Goal: Task Accomplishment & Management: Complete application form

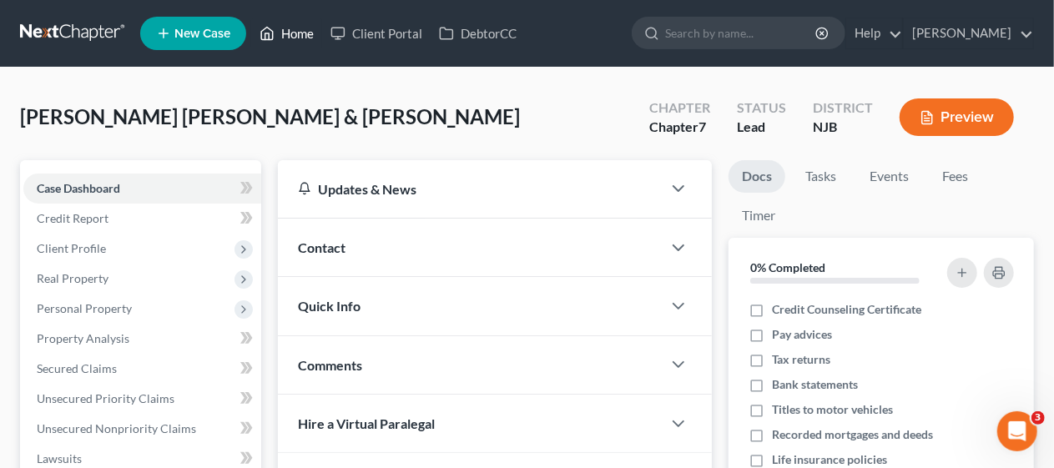
click at [300, 34] on link "Home" at bounding box center [286, 33] width 71 height 30
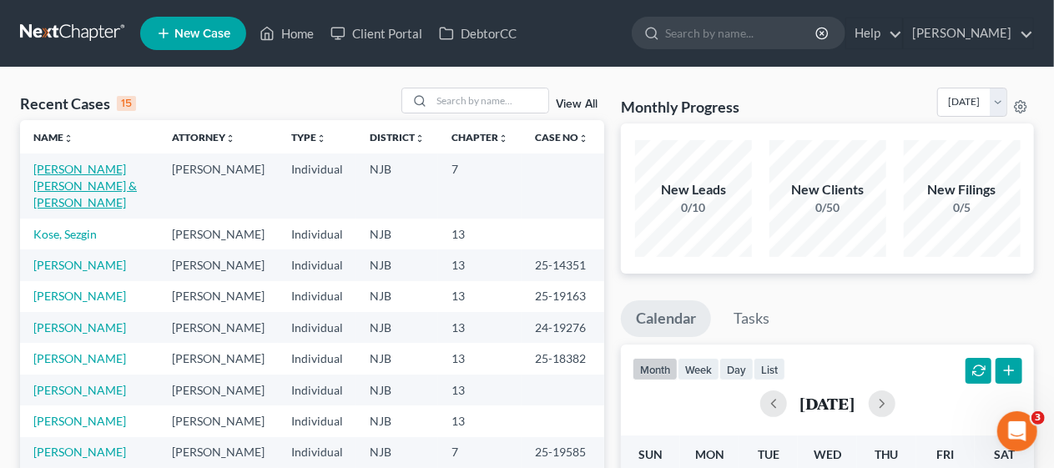
click at [96, 172] on link "[PERSON_NAME] [PERSON_NAME] & [PERSON_NAME]" at bounding box center [84, 186] width 103 height 48
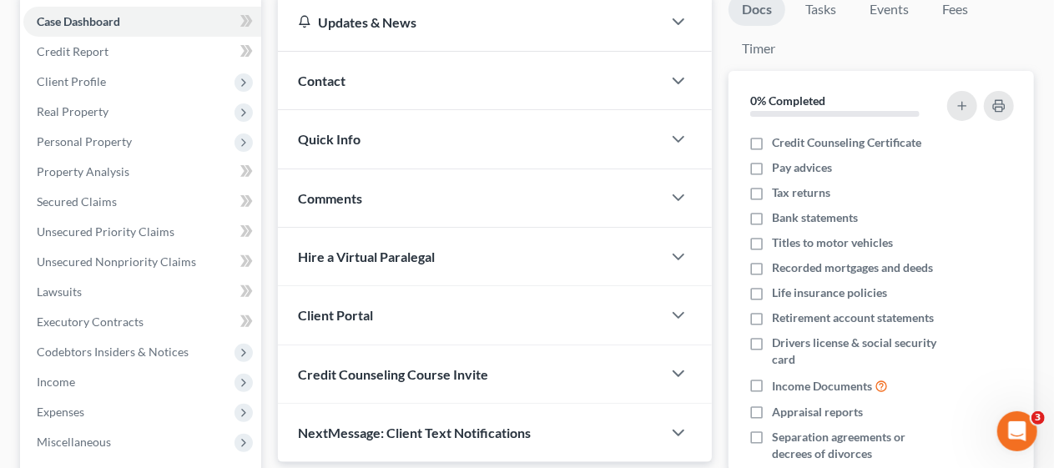
scroll to position [250, 0]
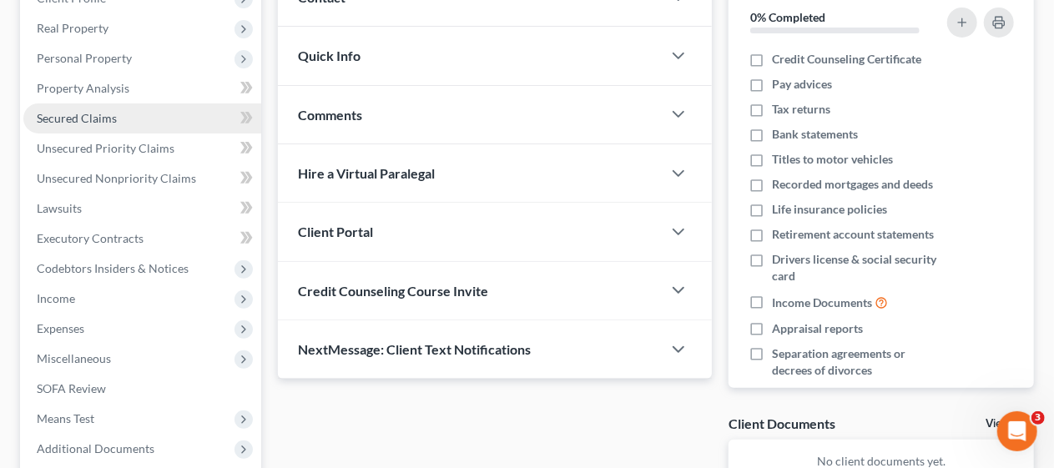
click at [113, 122] on span "Secured Claims" at bounding box center [77, 118] width 80 height 14
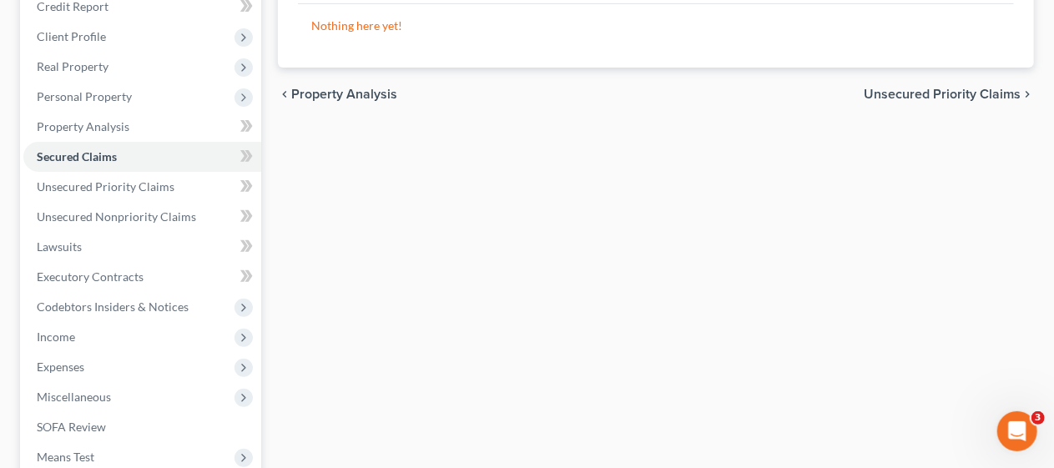
scroll to position [250, 0]
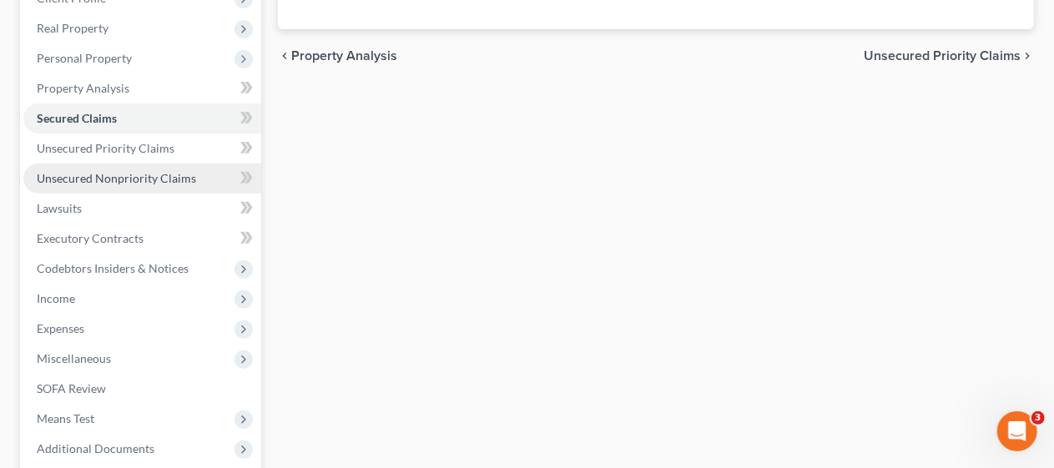
click at [178, 175] on span "Unsecured Nonpriority Claims" at bounding box center [116, 178] width 159 height 14
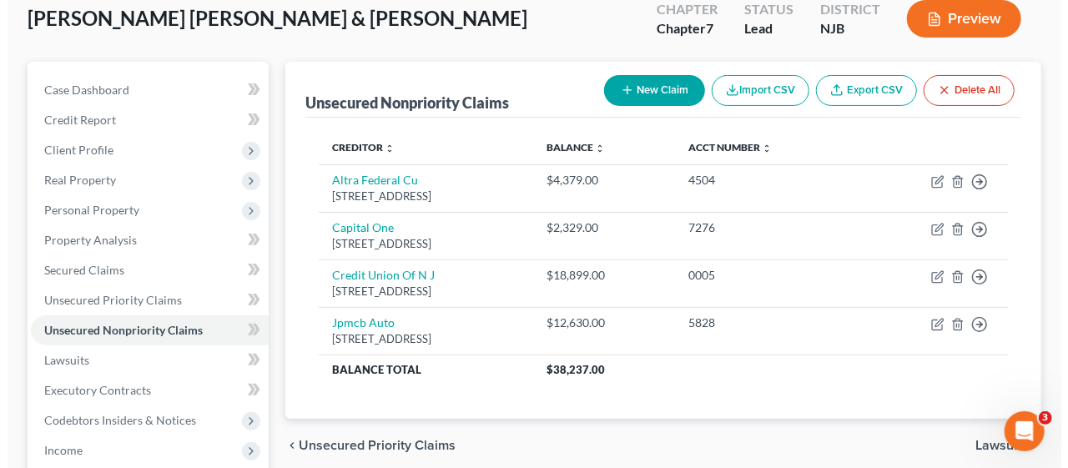
scroll to position [167, 0]
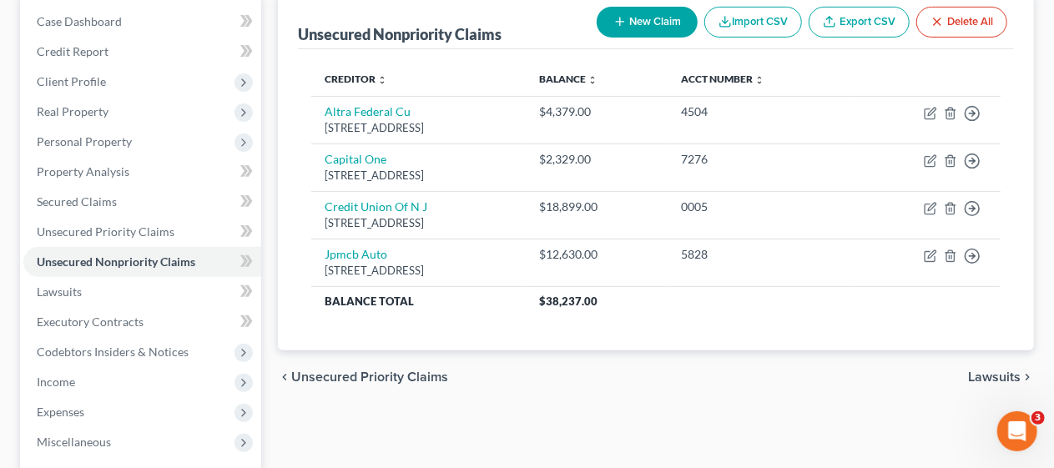
click at [643, 25] on button "New Claim" at bounding box center [647, 22] width 101 height 31
select select "2"
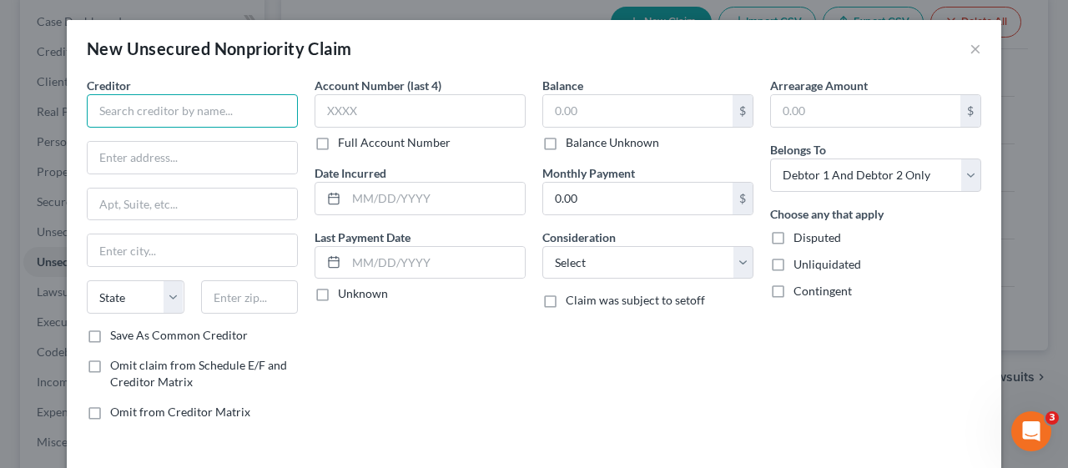
click at [127, 100] on input "text" at bounding box center [192, 110] width 211 height 33
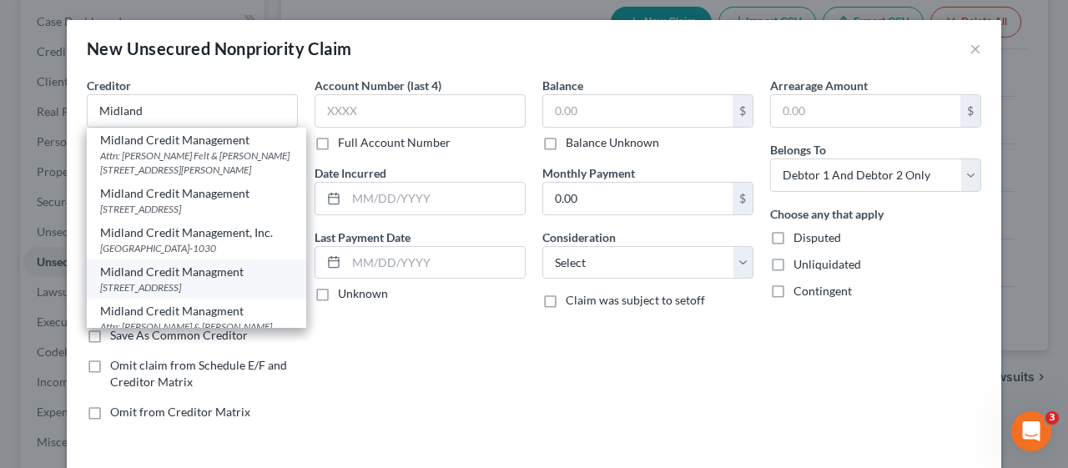
click at [185, 280] on div "Midland Credit Managment" at bounding box center [196, 272] width 193 height 17
type input "Midland Credit Managment"
type input "[STREET_ADDRESS]"
type input "[PERSON_NAME]"
select select "23"
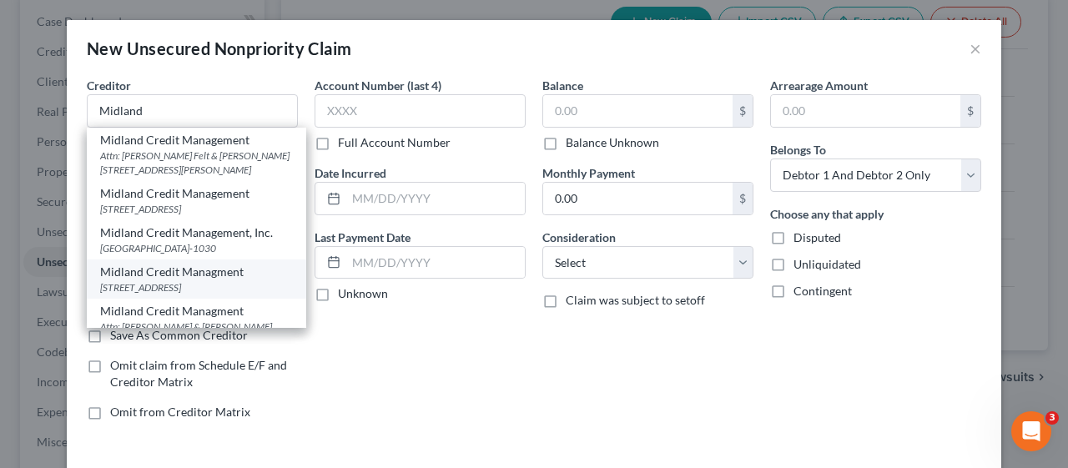
type input "48083"
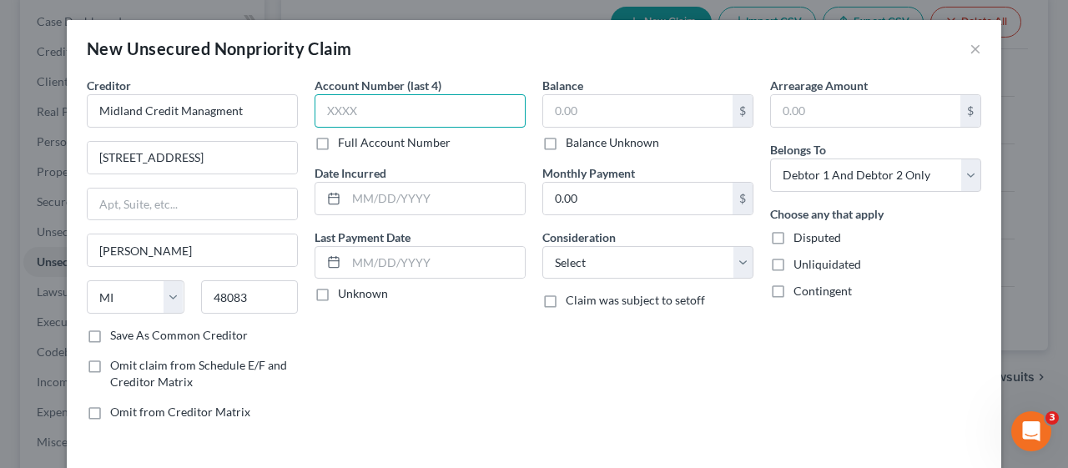
click at [341, 102] on input "text" at bounding box center [420, 110] width 211 height 33
type input "8674"
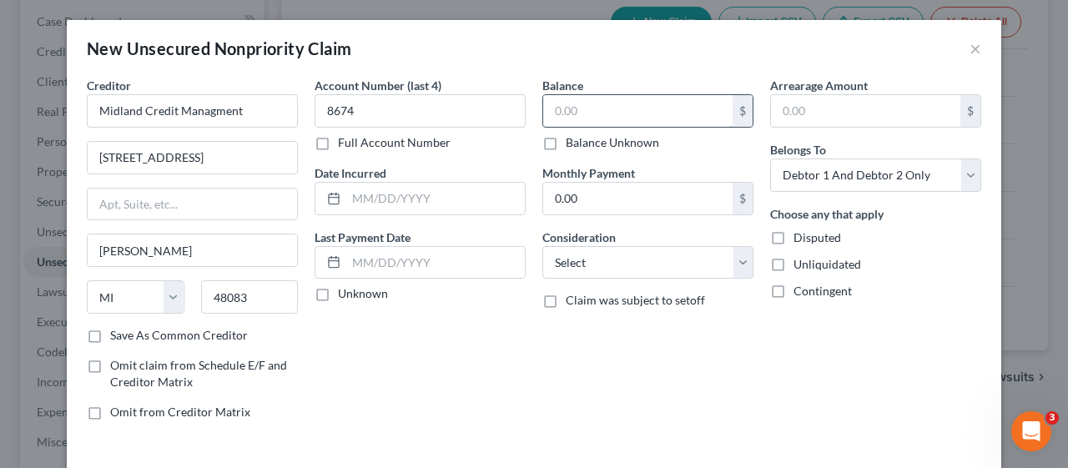
click at [551, 108] on input "text" at bounding box center [637, 111] width 189 height 32
type input "15,742.52"
click at [457, 370] on div "Account Number (last 4) 8674 Full Account Number Date Incurred Last Payment Dat…" at bounding box center [420, 255] width 228 height 357
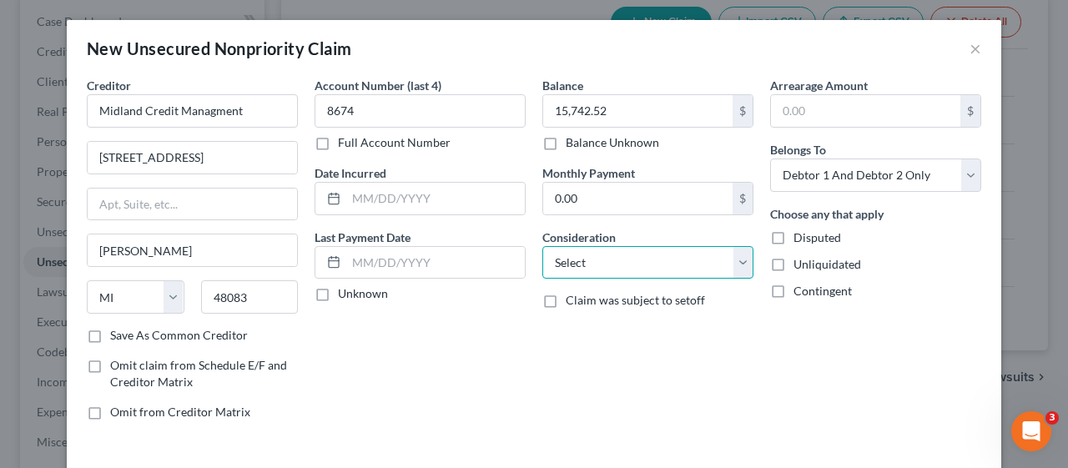
drag, startPoint x: 733, startPoint y: 258, endPoint x: 723, endPoint y: 245, distance: 15.5
click at [733, 258] on select "Select Cable / Satellite Services Collection Agency Credit Card Debt Debt Couns…" at bounding box center [647, 262] width 211 height 33
select select "10"
click at [542, 246] on select "Select Cable / Satellite Services Collection Agency Credit Card Debt Debt Couns…" at bounding box center [647, 262] width 211 height 33
click at [434, 354] on div "Account Number (last 4) 8674 Full Account Number Date Incurred Last Payment Dat…" at bounding box center [420, 255] width 228 height 357
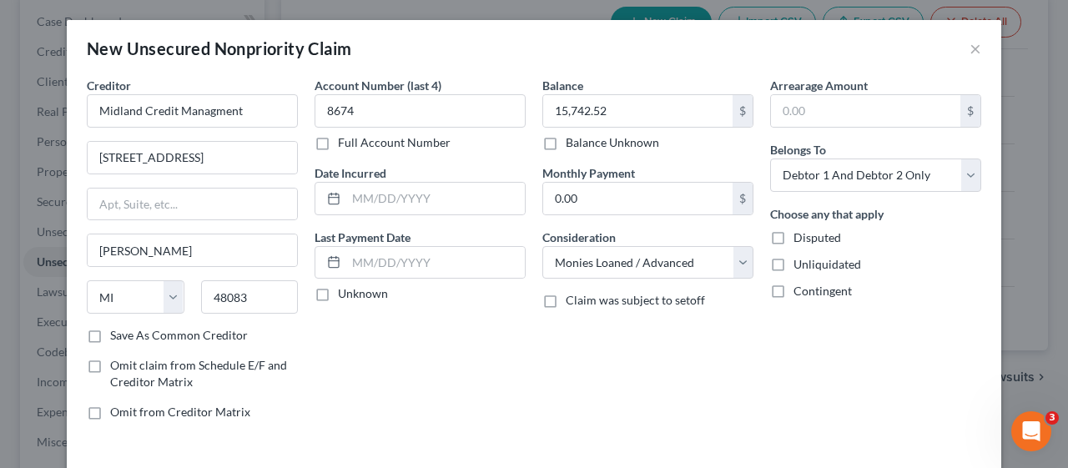
scroll to position [67, 0]
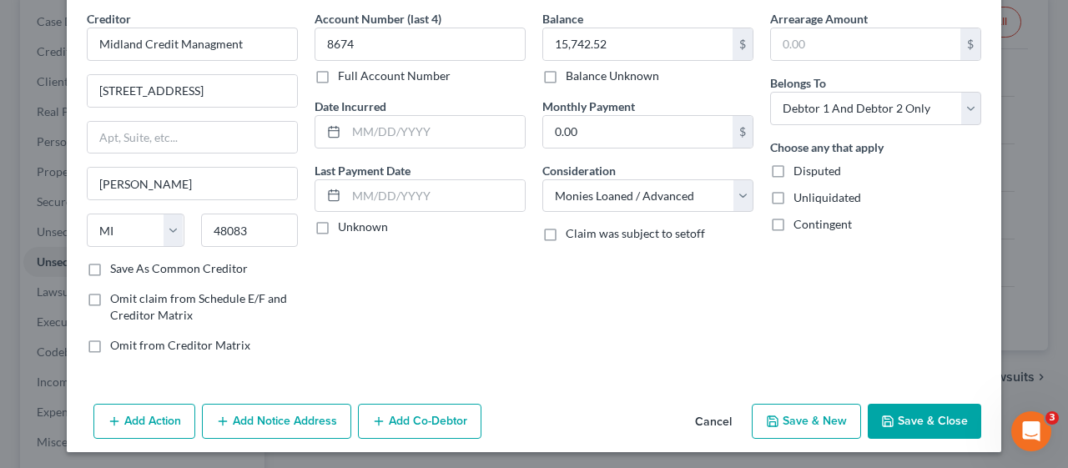
click at [907, 422] on button "Save & Close" at bounding box center [924, 421] width 113 height 35
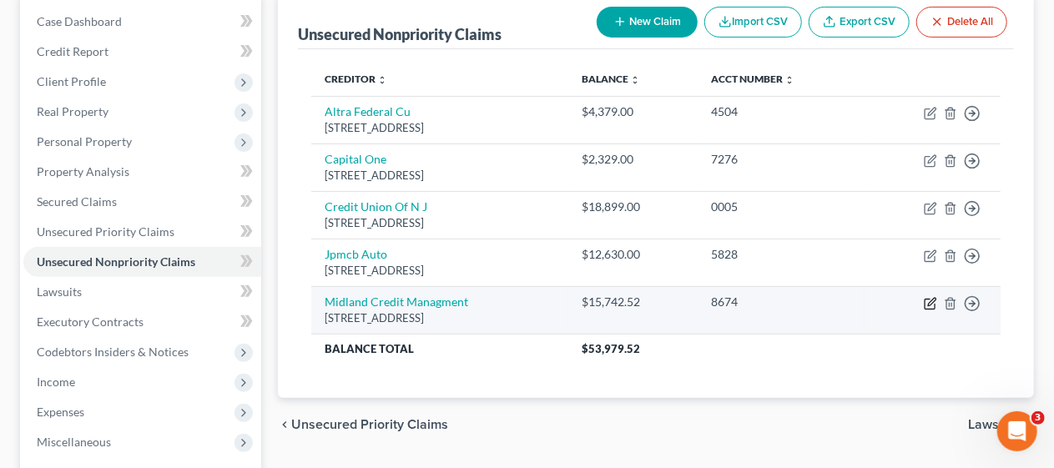
click at [929, 300] on icon "button" at bounding box center [932, 302] width 8 height 8
select select "23"
select select "10"
select select "2"
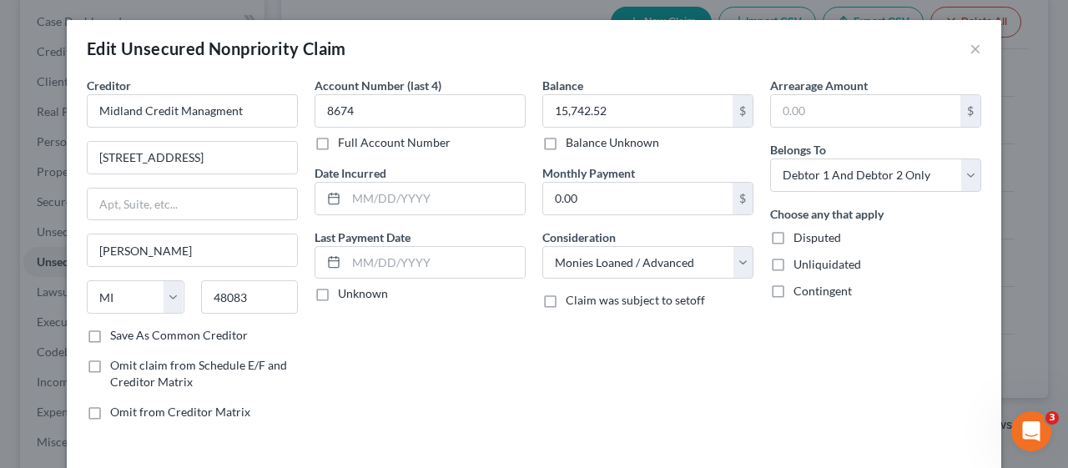
click at [395, 366] on div "Account Number (last 4) 8674 Full Account Number Date Incurred Last Payment Dat…" at bounding box center [420, 255] width 228 height 357
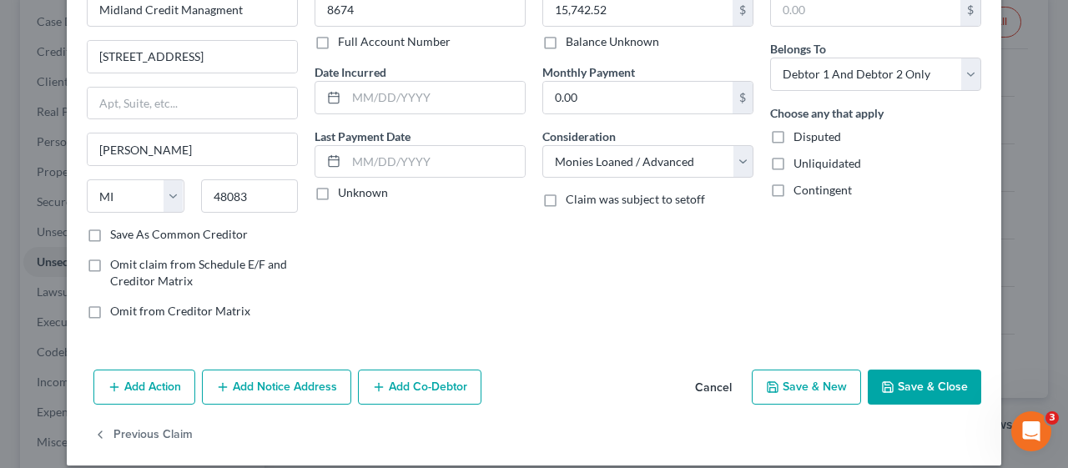
scroll to position [115, 0]
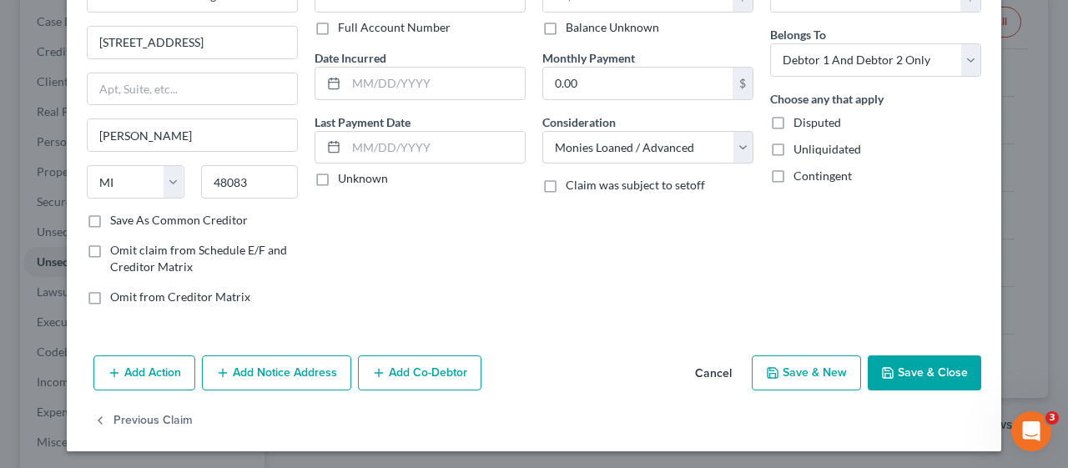
click at [279, 365] on button "Add Notice Address" at bounding box center [276, 372] width 149 height 35
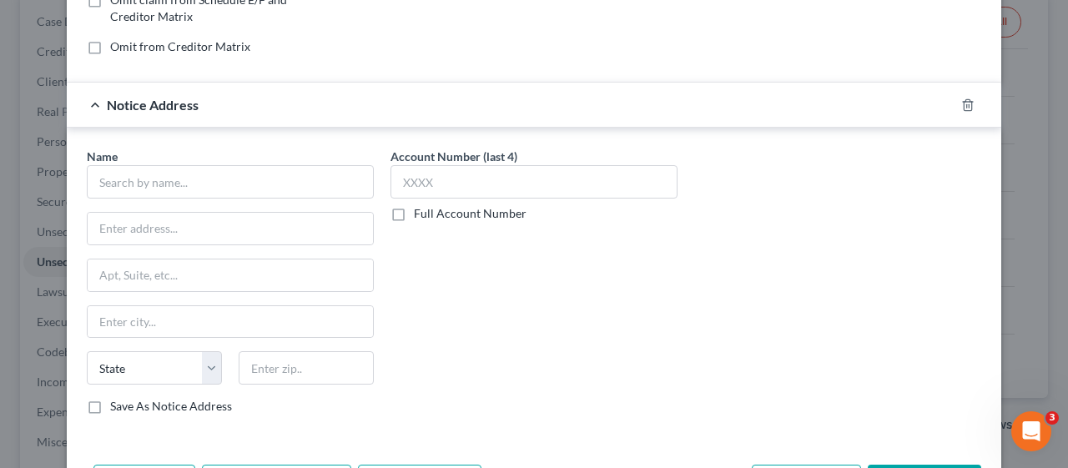
scroll to position [282, 0]
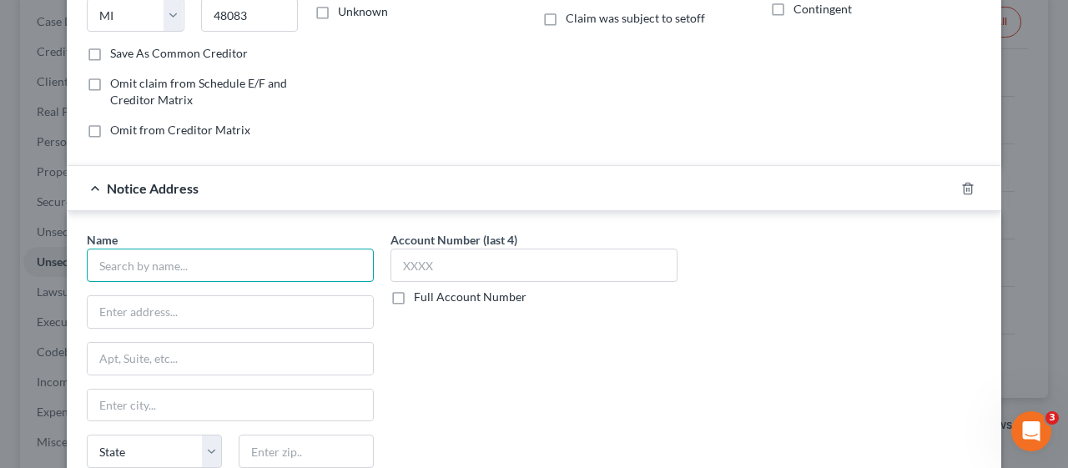
drag, startPoint x: 87, startPoint y: 267, endPoint x: 330, endPoint y: 164, distance: 264.7
click at [87, 267] on input "text" at bounding box center [230, 265] width 287 height 33
type input "[PERSON_NAME] Gitmeid & Associates"
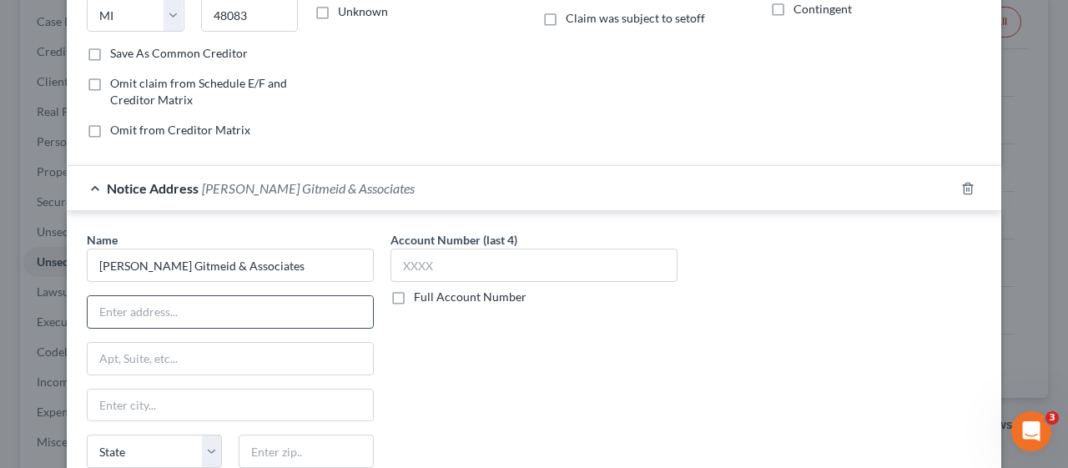
click at [113, 312] on input "text" at bounding box center [230, 312] width 285 height 32
type input "[STREET_ADDRESS]"
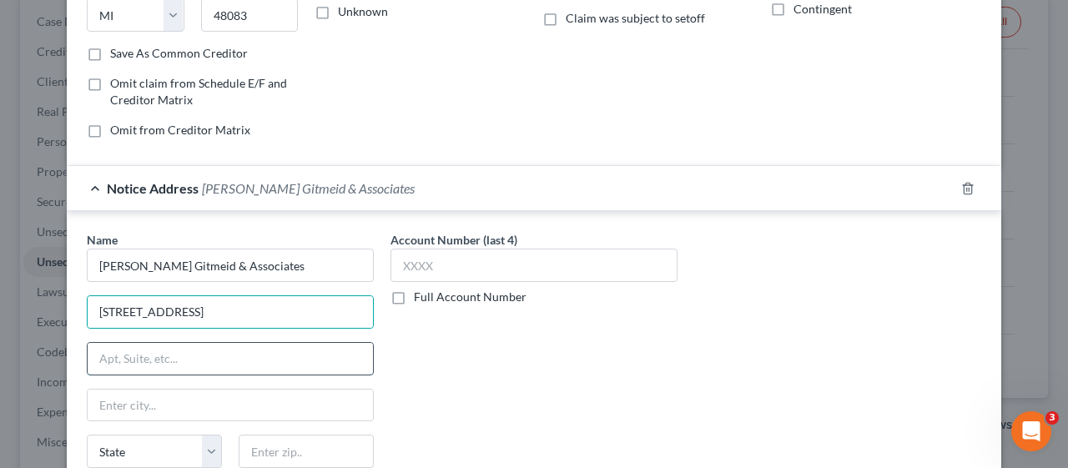
drag, startPoint x: 136, startPoint y: 354, endPoint x: 122, endPoint y: 357, distance: 14.6
click at [136, 354] on input "text" at bounding box center [230, 359] width 285 height 32
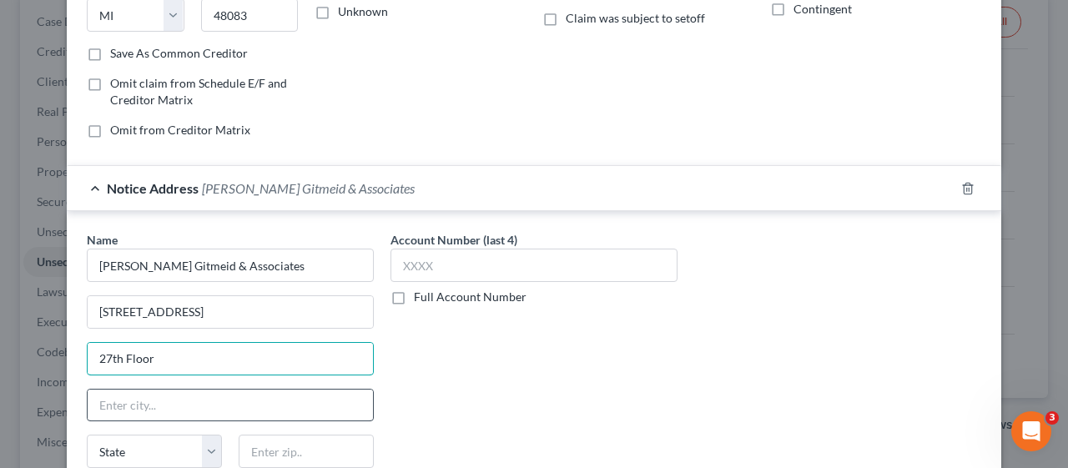
type input "27th Floor"
click at [106, 394] on input "text" at bounding box center [230, 406] width 285 height 32
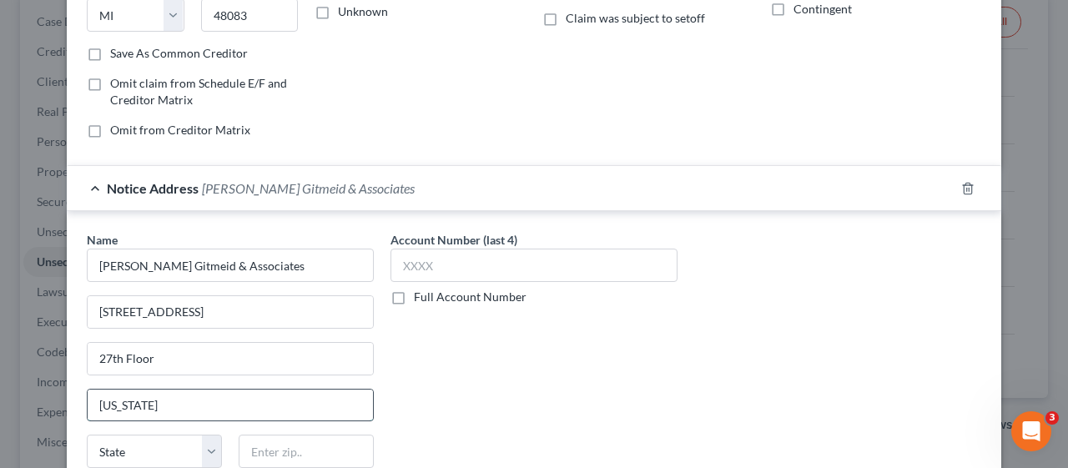
type input "[US_STATE]"
select select "35"
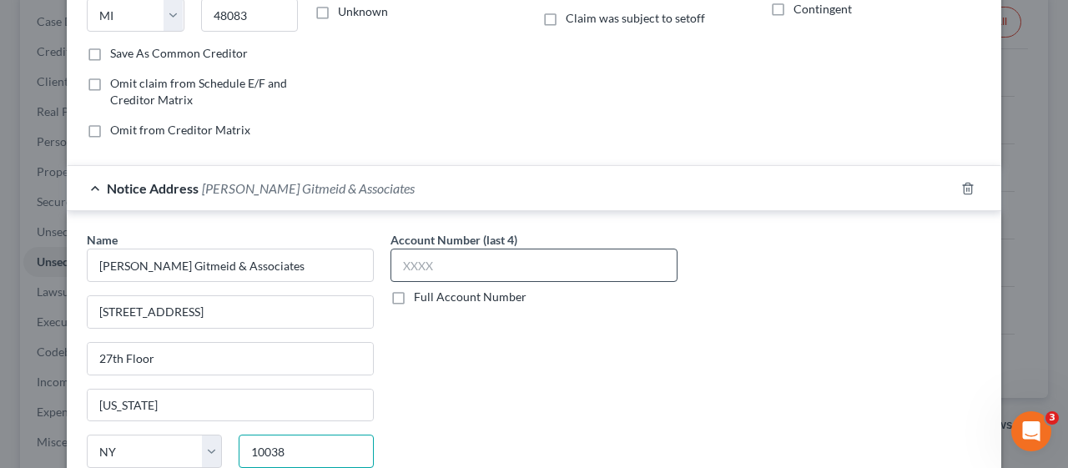
type input "10038"
click at [406, 259] on input "text" at bounding box center [533, 265] width 287 height 33
type input "8674"
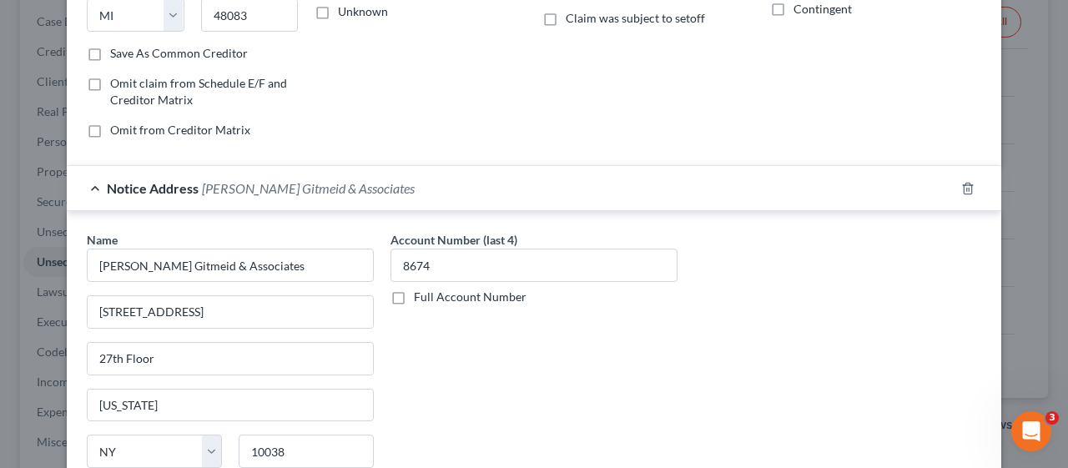
click at [498, 357] on div "Account Number (last 4) 8674 Full Account Number" at bounding box center [534, 371] width 304 height 280
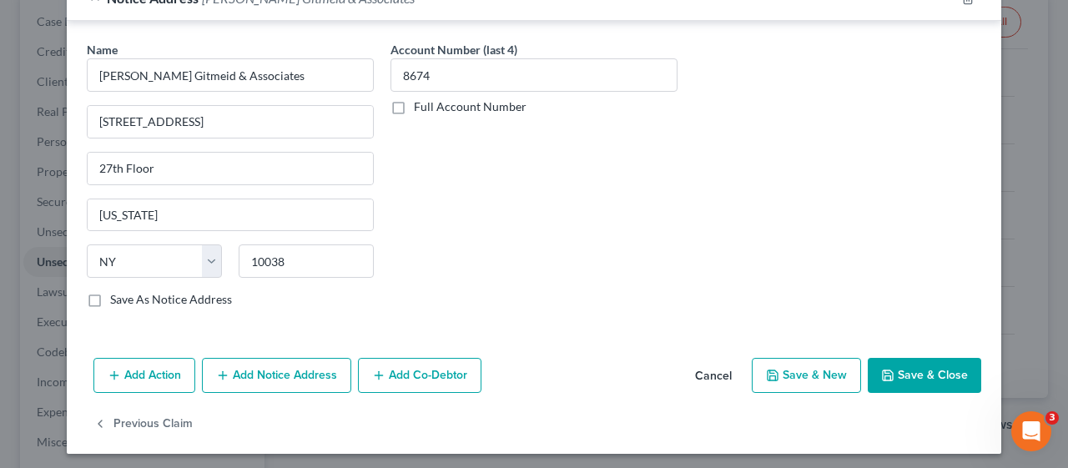
click at [110, 295] on label "Save As Notice Address" at bounding box center [171, 299] width 122 height 17
click at [117, 295] on input "Save As Notice Address" at bounding box center [122, 296] width 11 height 11
click at [924, 373] on button "Save & Close" at bounding box center [924, 375] width 113 height 35
checkbox input "false"
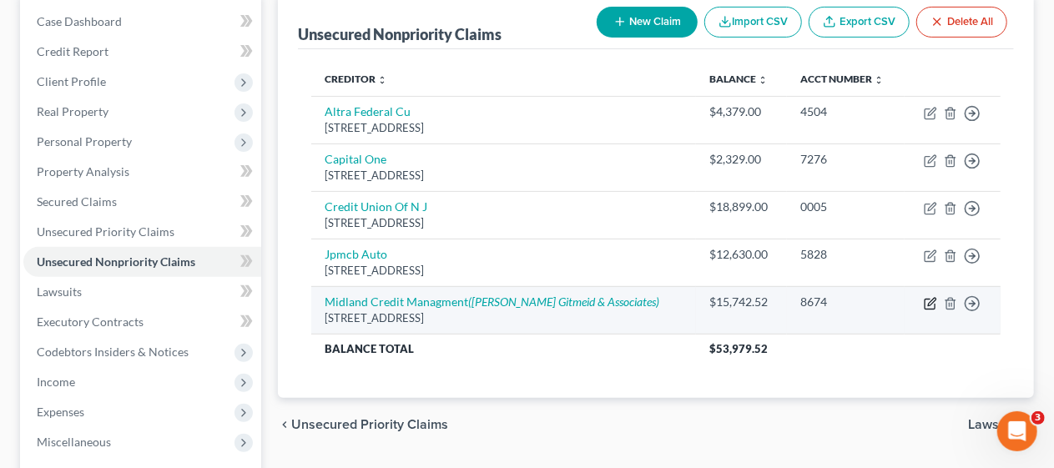
click at [929, 300] on icon "button" at bounding box center [930, 303] width 13 height 13
select select "23"
select select "10"
select select "2"
select select "35"
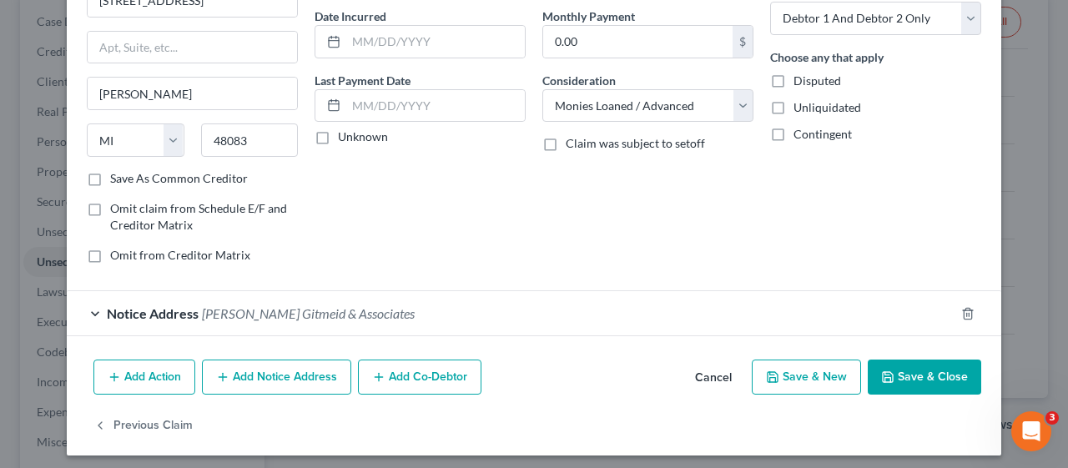
scroll to position [161, 0]
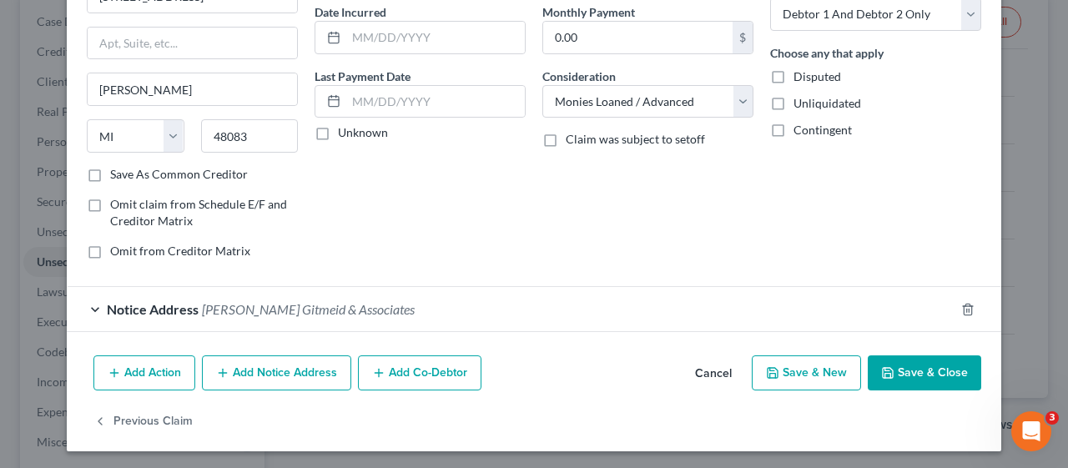
click at [86, 304] on div "Notice Address [PERSON_NAME] Gitmeid & Associates" at bounding box center [511, 309] width 888 height 44
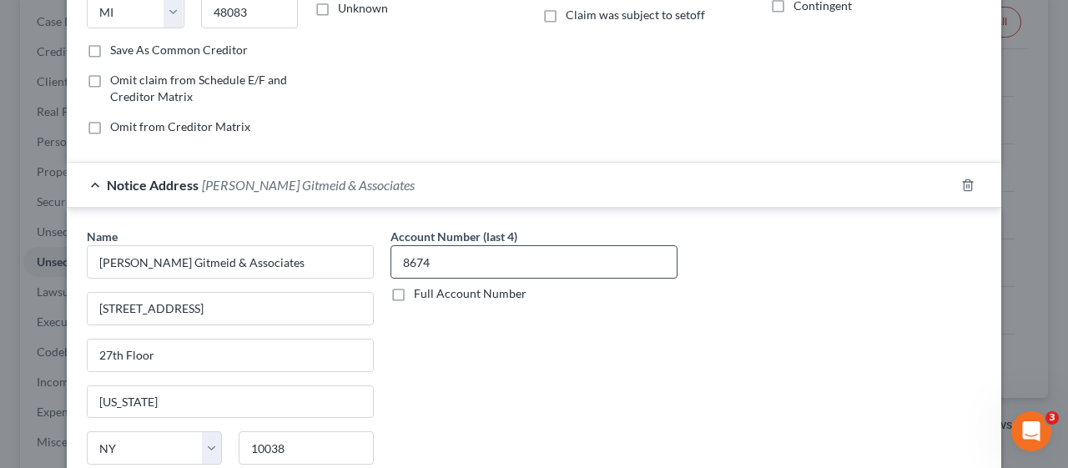
scroll to position [328, 0]
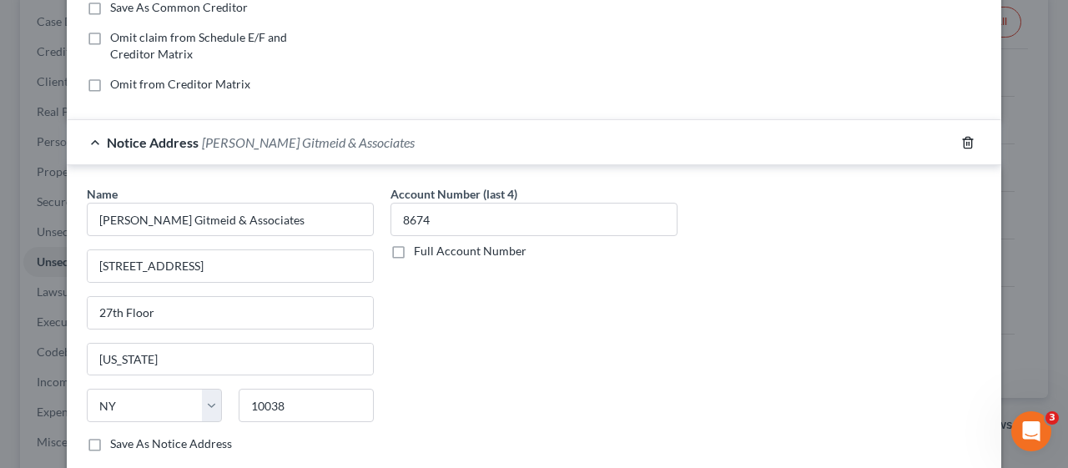
click at [963, 139] on polyline "button" at bounding box center [968, 139] width 10 height 0
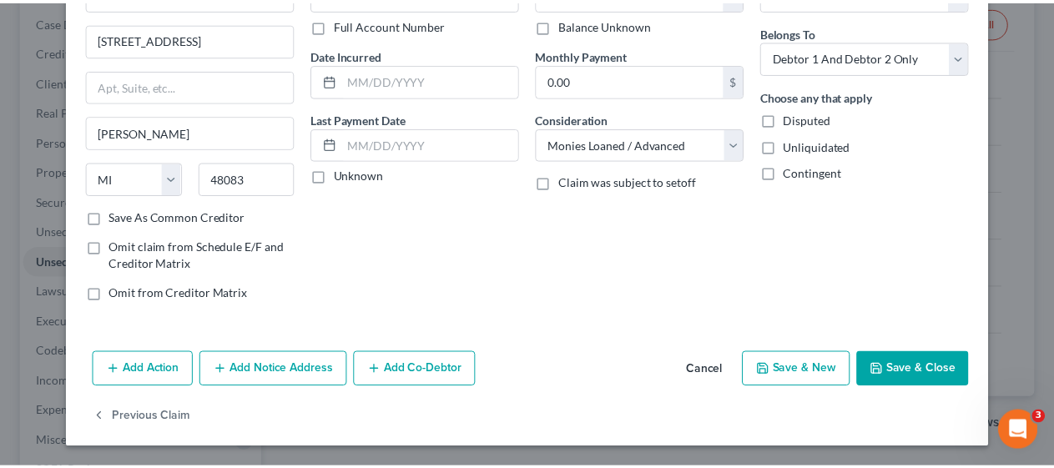
scroll to position [115, 0]
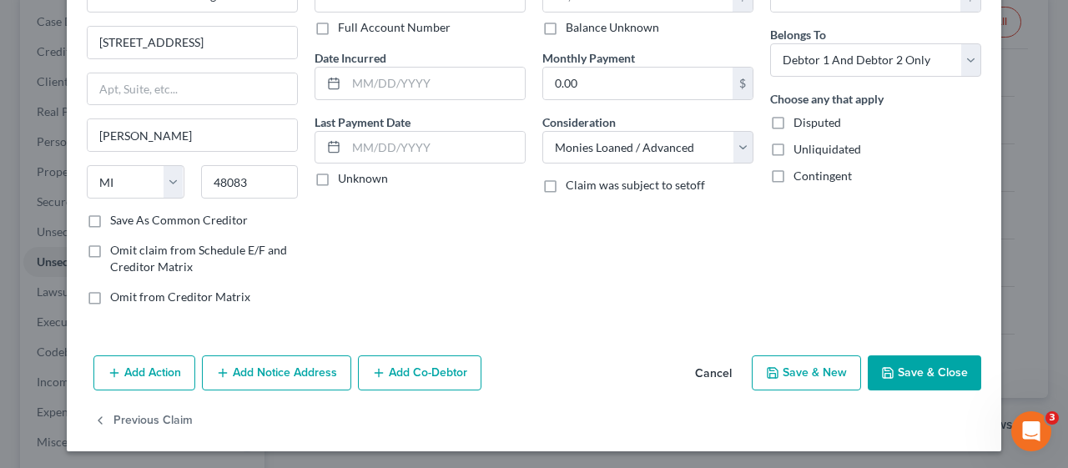
click at [929, 362] on button "Save & Close" at bounding box center [924, 372] width 113 height 35
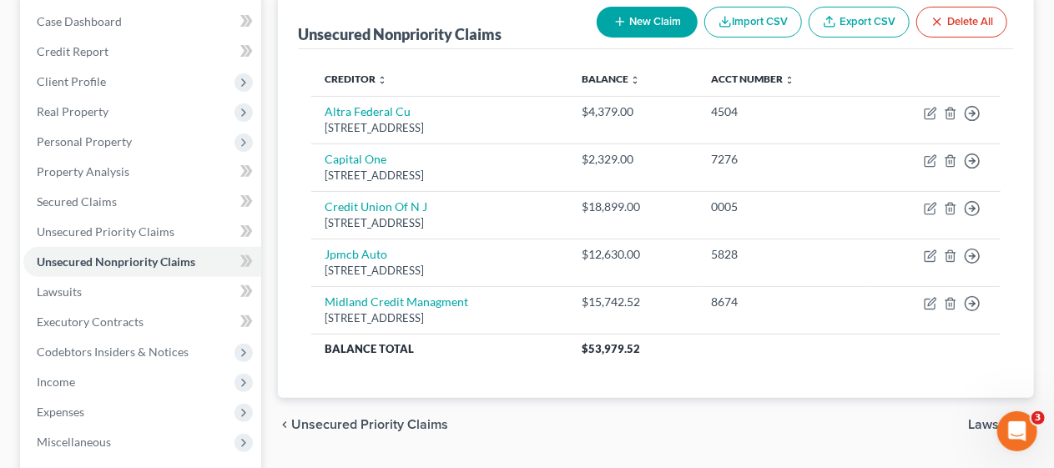
click at [274, 226] on div "Unsecured Nonpriority Claims New Claim Import CSV Export CSV Delete All Credito…" at bounding box center [655, 339] width 773 height 693
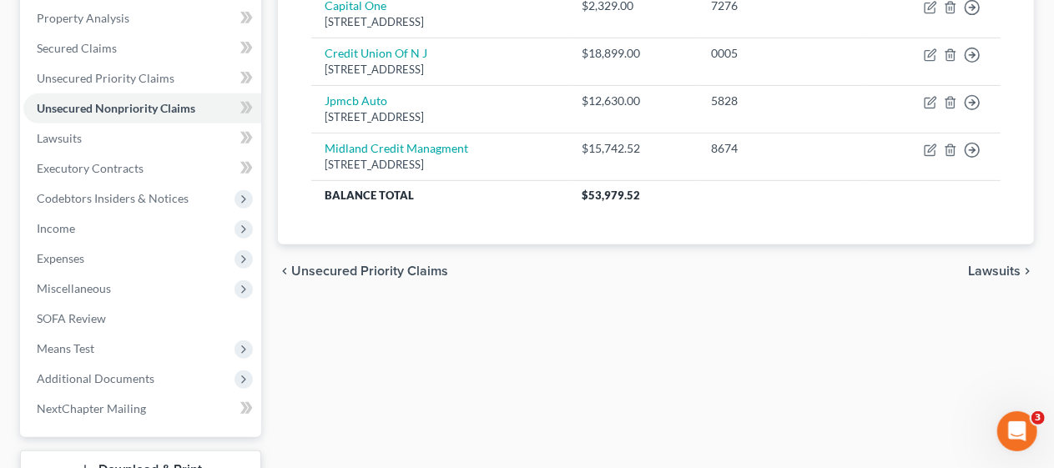
scroll to position [417, 0]
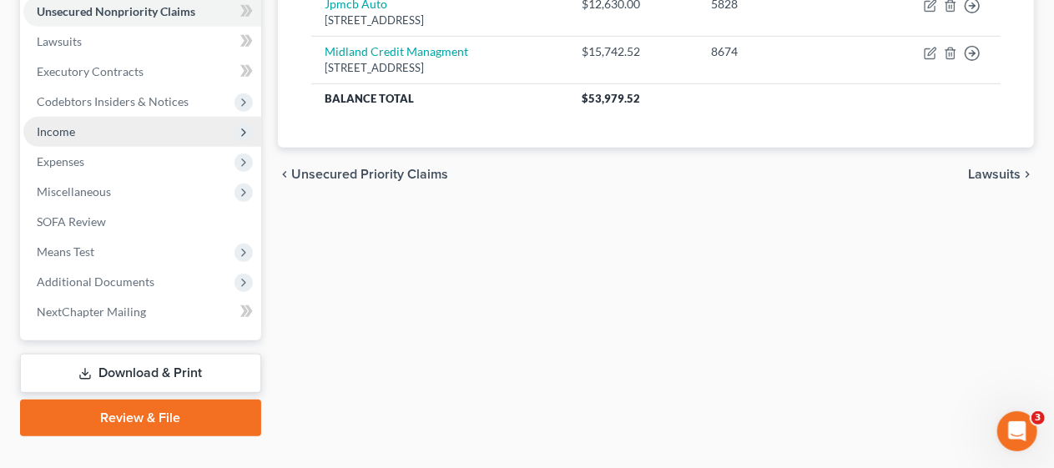
click at [147, 133] on span "Income" at bounding box center [142, 132] width 238 height 30
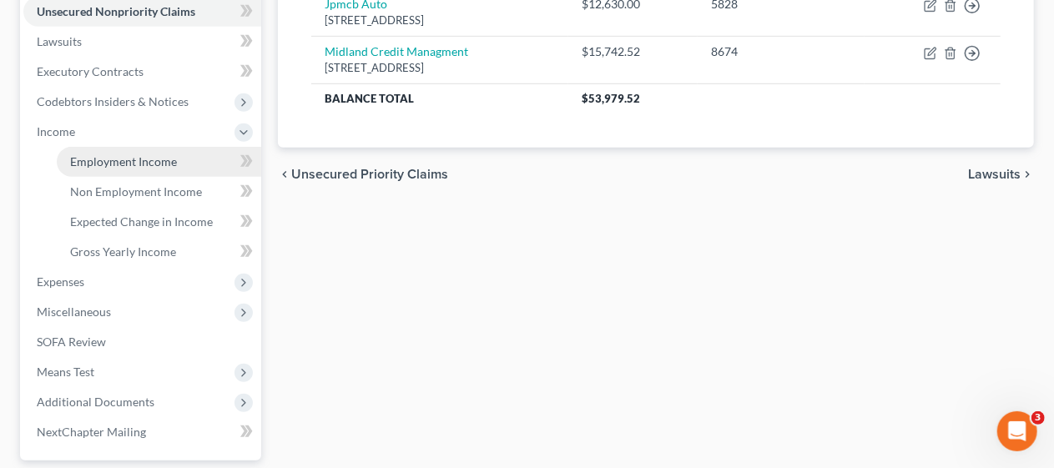
click at [165, 155] on span "Employment Income" at bounding box center [123, 161] width 107 height 14
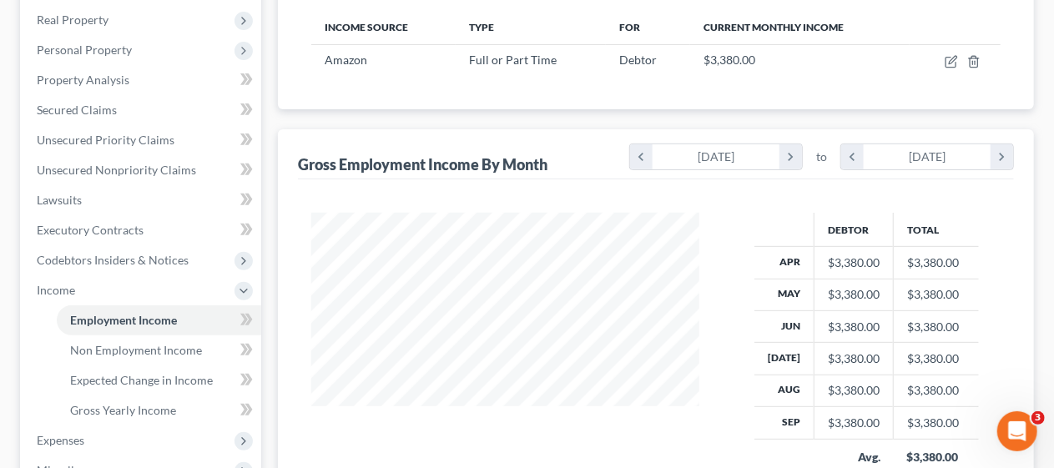
scroll to position [417, 0]
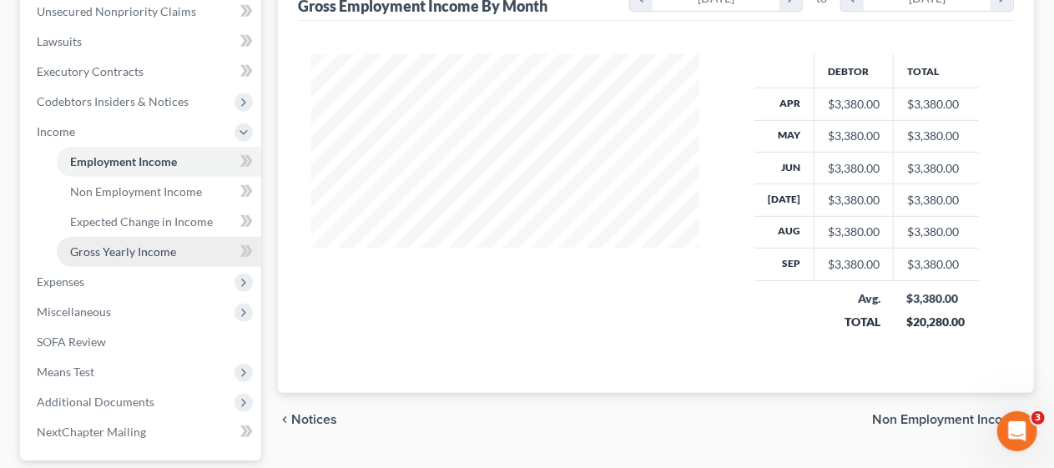
click at [168, 245] on span "Gross Yearly Income" at bounding box center [123, 251] width 106 height 14
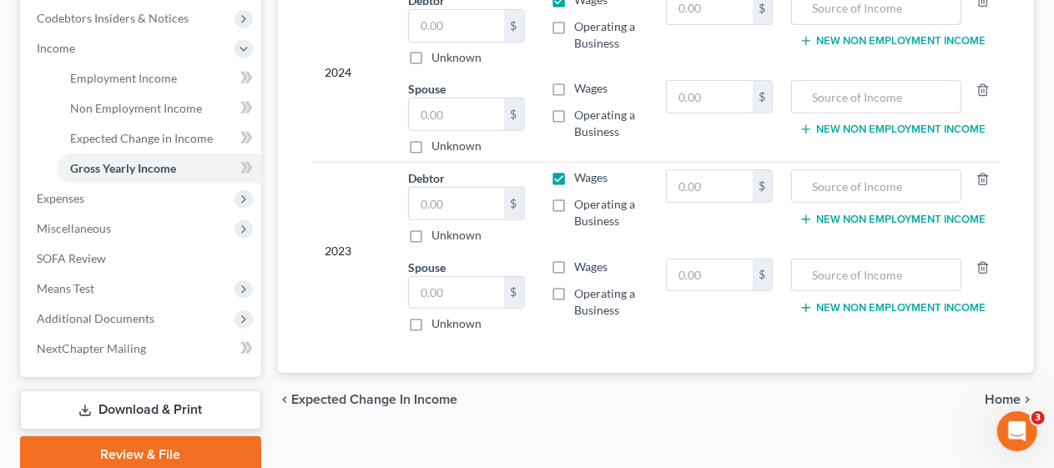
scroll to position [417, 0]
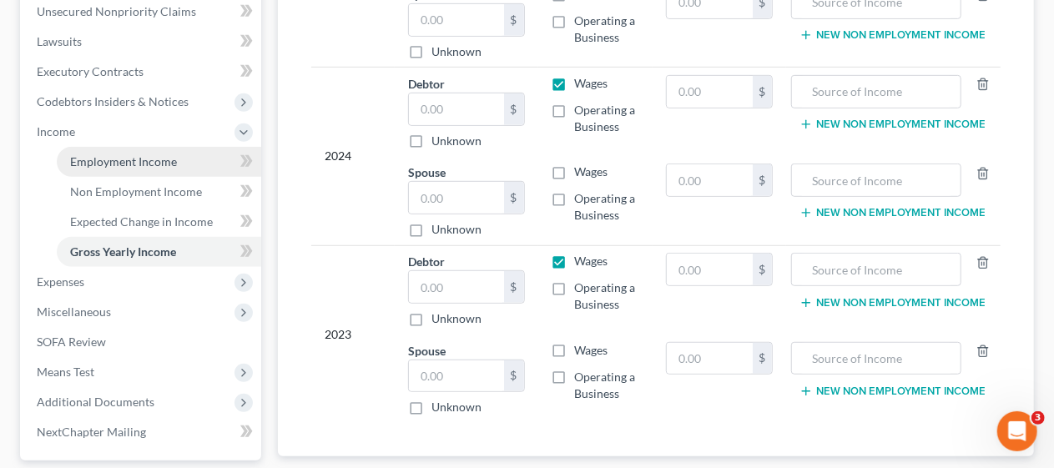
click at [177, 164] on link "Employment Income" at bounding box center [159, 162] width 204 height 30
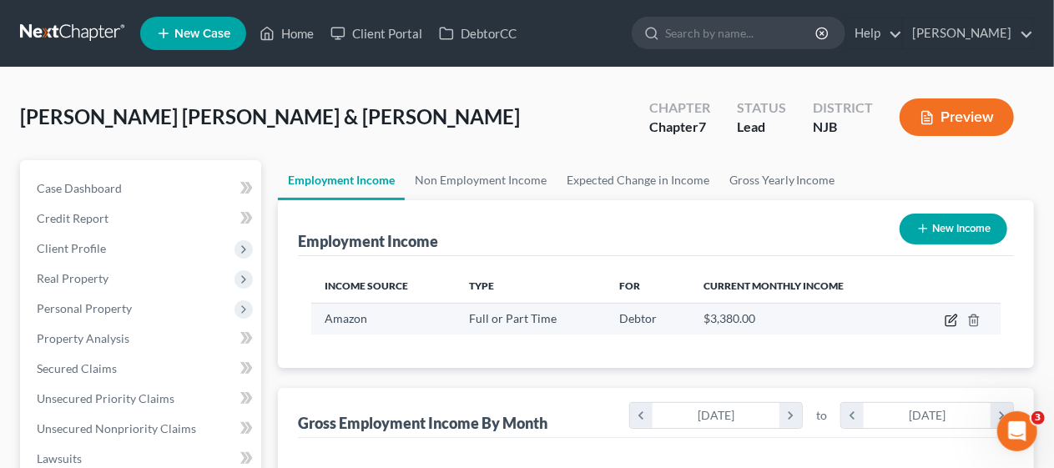
click at [948, 320] on icon "button" at bounding box center [950, 320] width 13 height 13
select select "0"
select select "33"
select select "3"
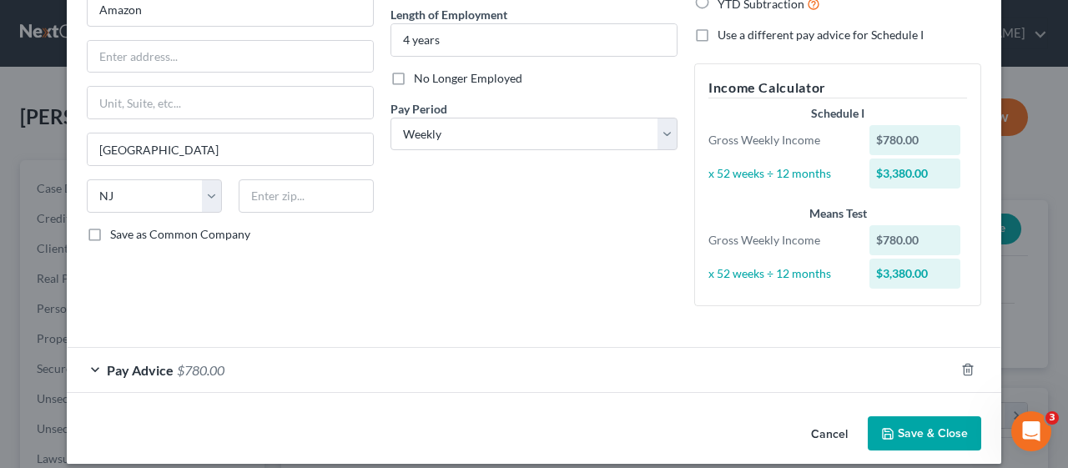
scroll to position [179, 0]
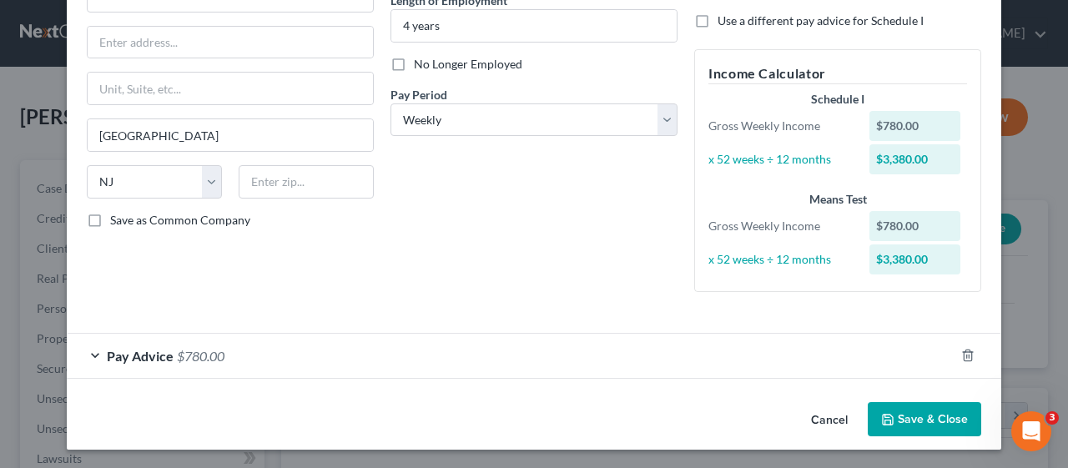
click at [87, 349] on div "Pay Advice $780.00" at bounding box center [511, 356] width 888 height 44
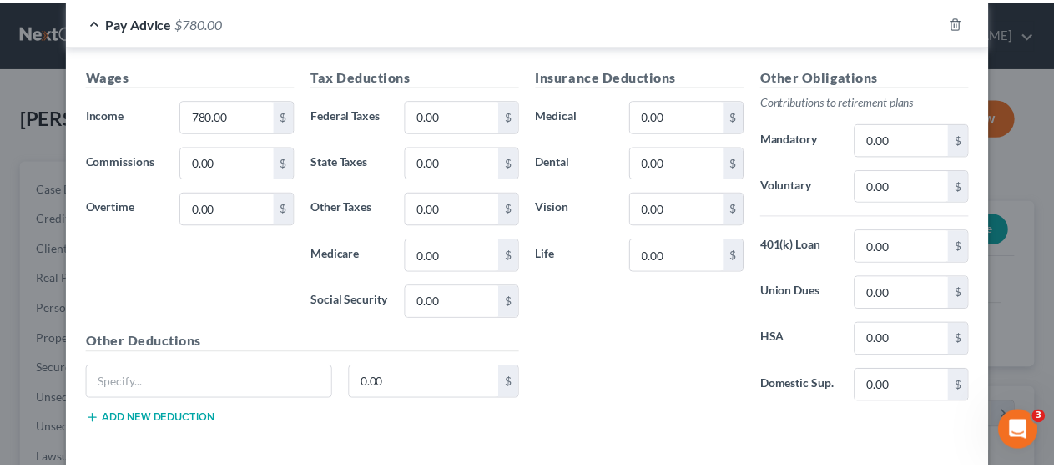
scroll to position [583, 0]
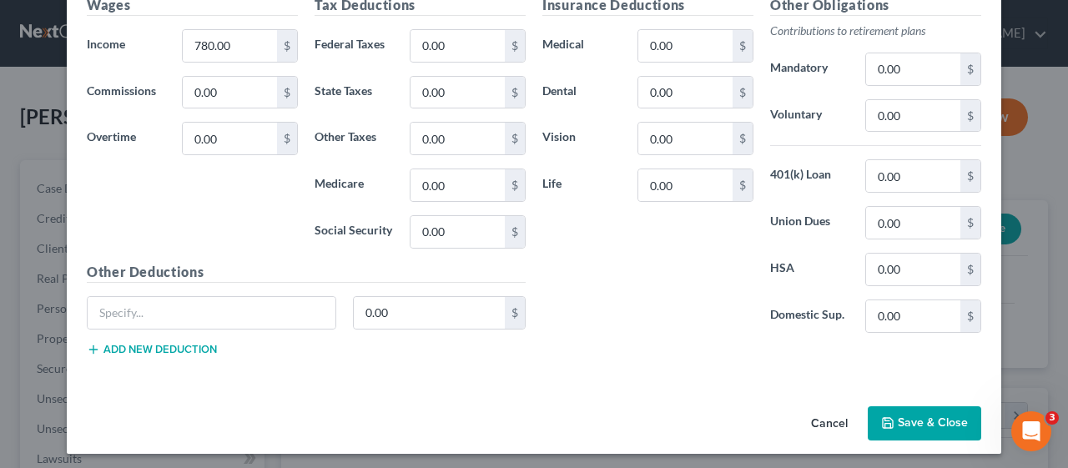
click at [933, 415] on button "Save & Close" at bounding box center [924, 423] width 113 height 35
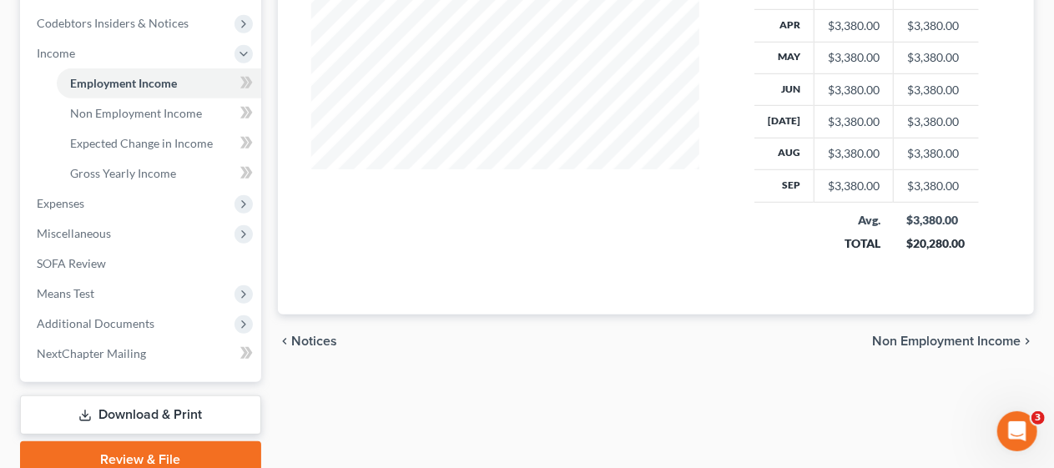
scroll to position [501, 0]
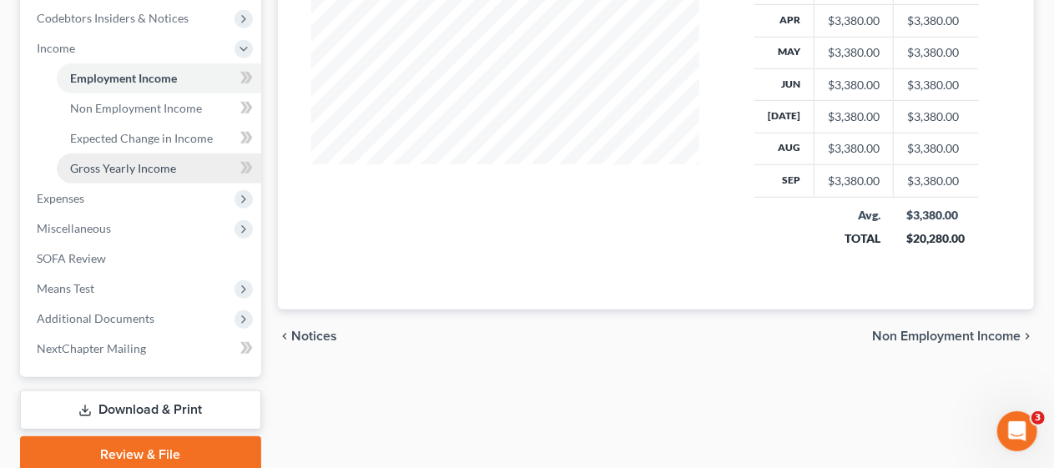
click at [162, 163] on span "Gross Yearly Income" at bounding box center [123, 168] width 106 height 14
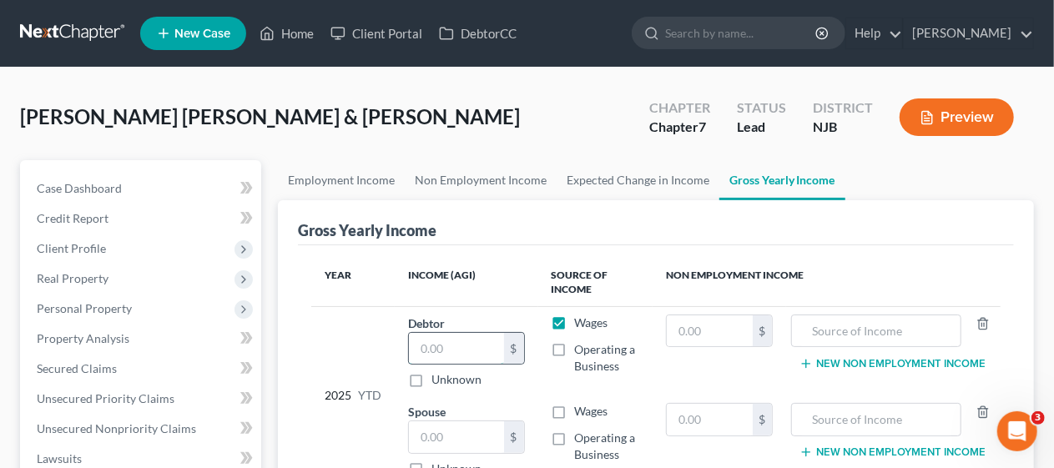
click at [409, 342] on input "text" at bounding box center [456, 349] width 95 height 32
type input "30,186"
click at [335, 359] on div "2025 YTD" at bounding box center [353, 396] width 57 height 163
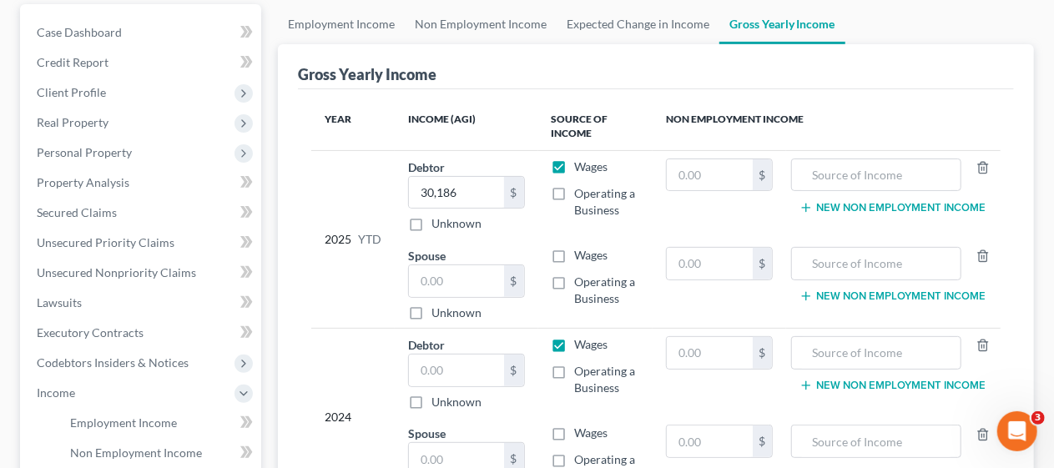
scroll to position [167, 0]
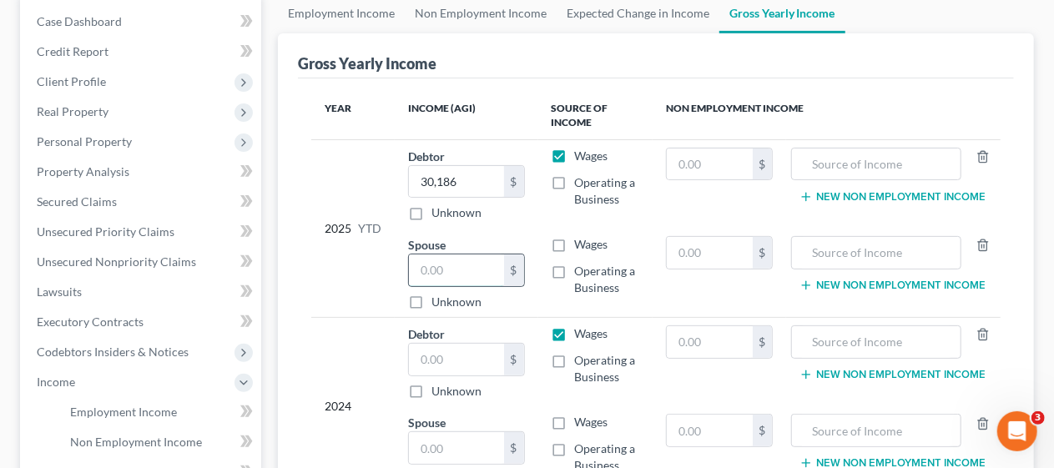
click at [419, 271] on input "text" at bounding box center [456, 270] width 95 height 32
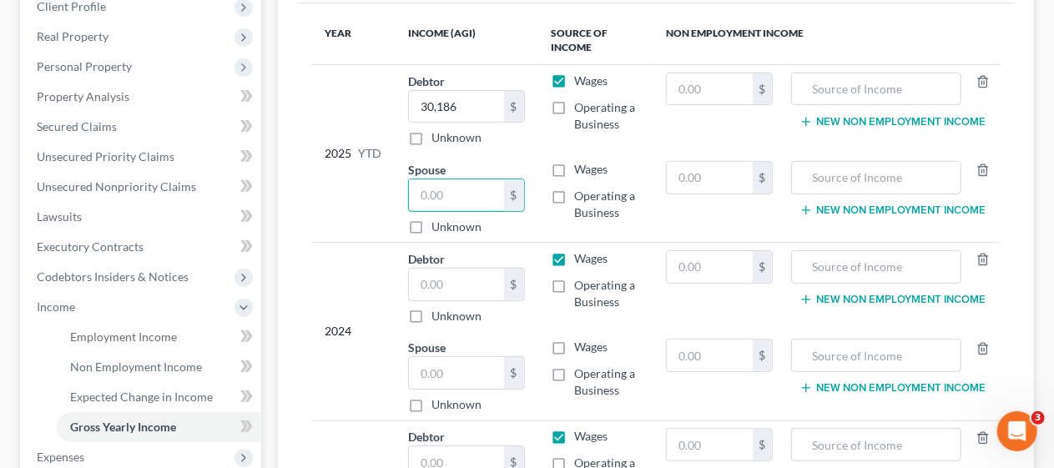
scroll to position [334, 0]
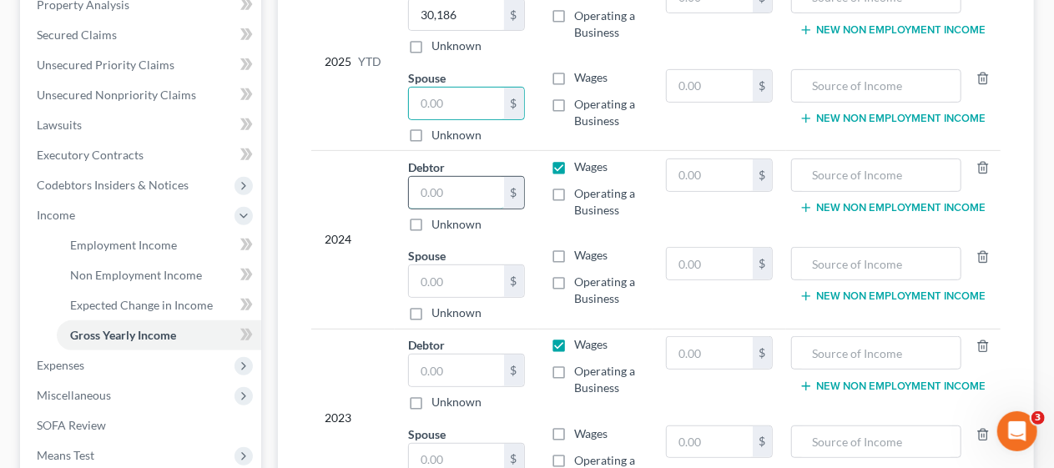
click at [415, 187] on input "text" at bounding box center [456, 193] width 95 height 32
type input "81,190.00"
click at [367, 377] on div "2023" at bounding box center [353, 417] width 57 height 163
click at [418, 365] on input "text" at bounding box center [456, 371] width 95 height 32
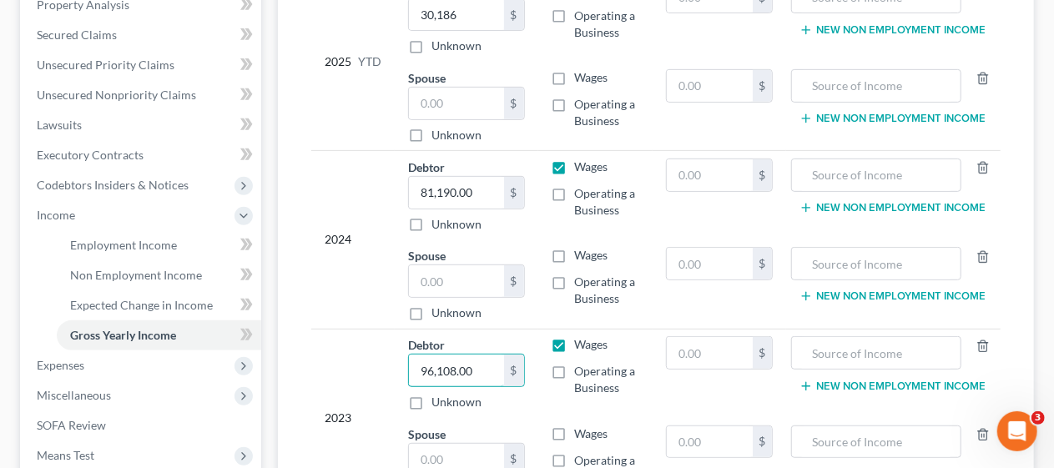
type input "96,108.00"
click at [348, 350] on div "2023" at bounding box center [353, 417] width 57 height 163
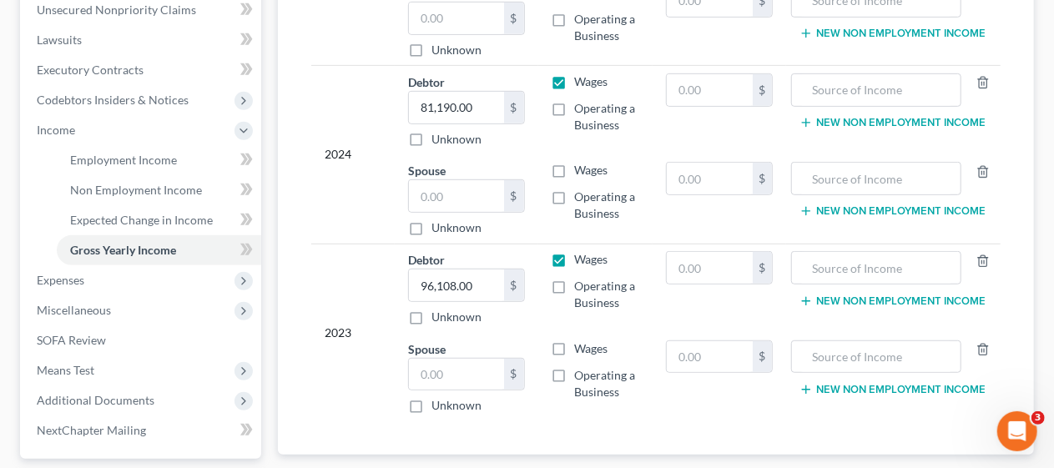
scroll to position [400, 0]
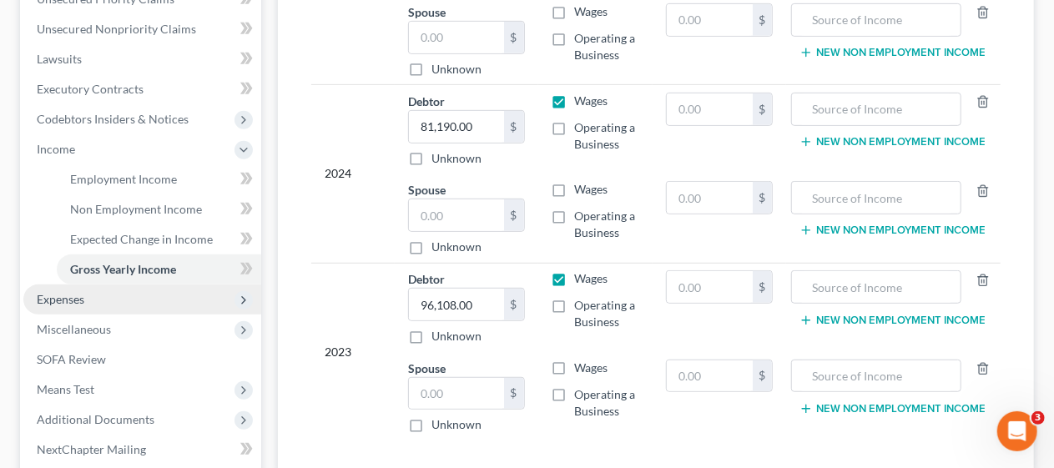
click at [162, 295] on span "Expenses" at bounding box center [142, 299] width 238 height 30
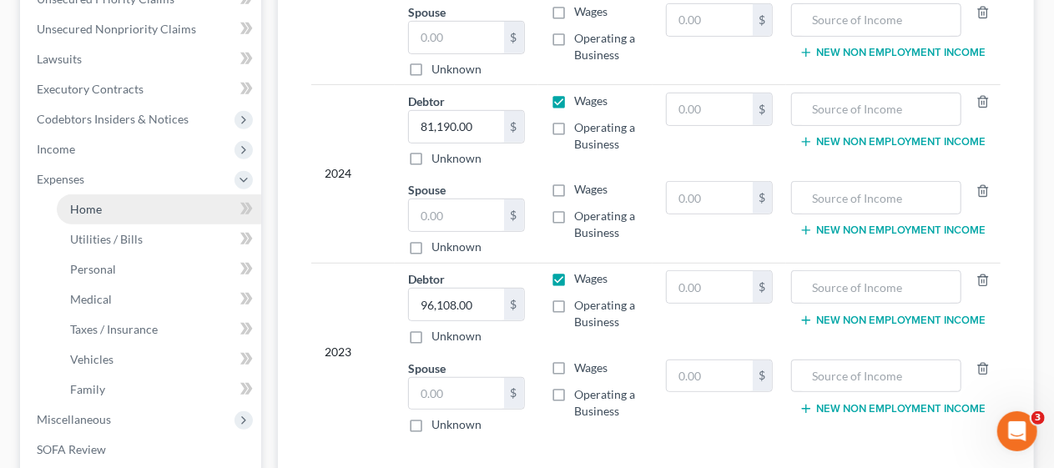
click at [149, 207] on link "Home" at bounding box center [159, 209] width 204 height 30
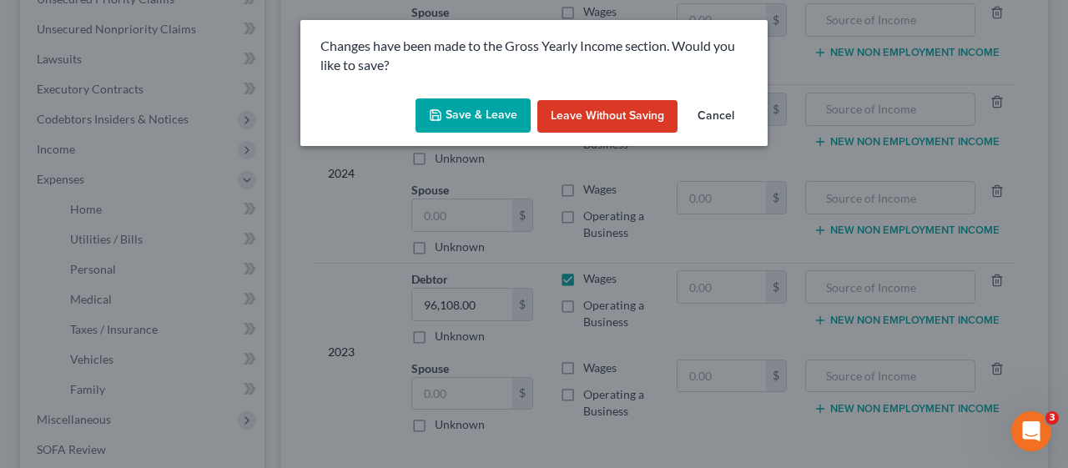
click at [457, 115] on button "Save & Leave" at bounding box center [472, 115] width 115 height 35
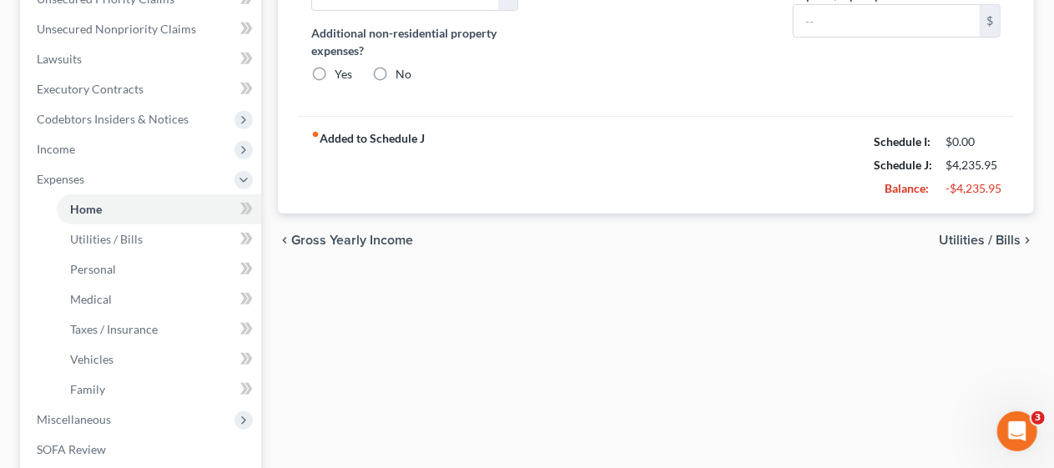
type input "1,530.00"
type input "0.00"
radio input "true"
type input "0.00"
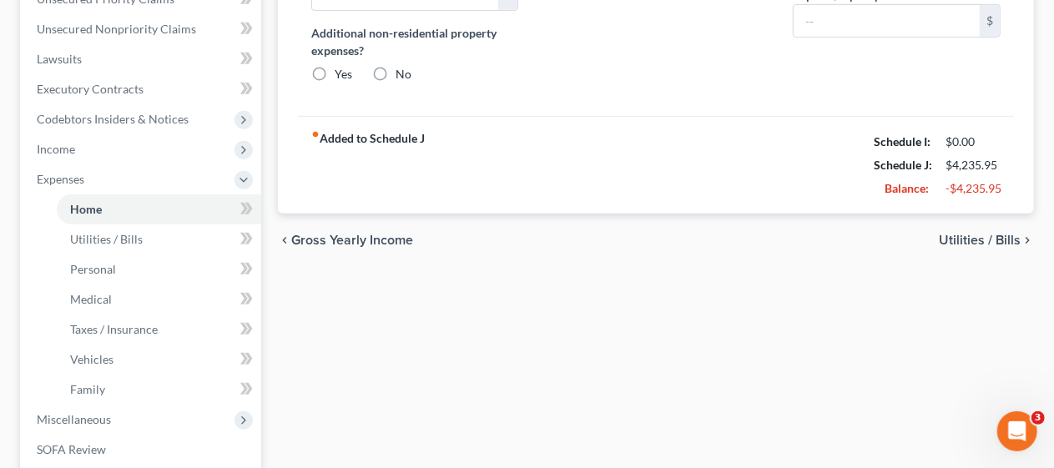
type input "0.00"
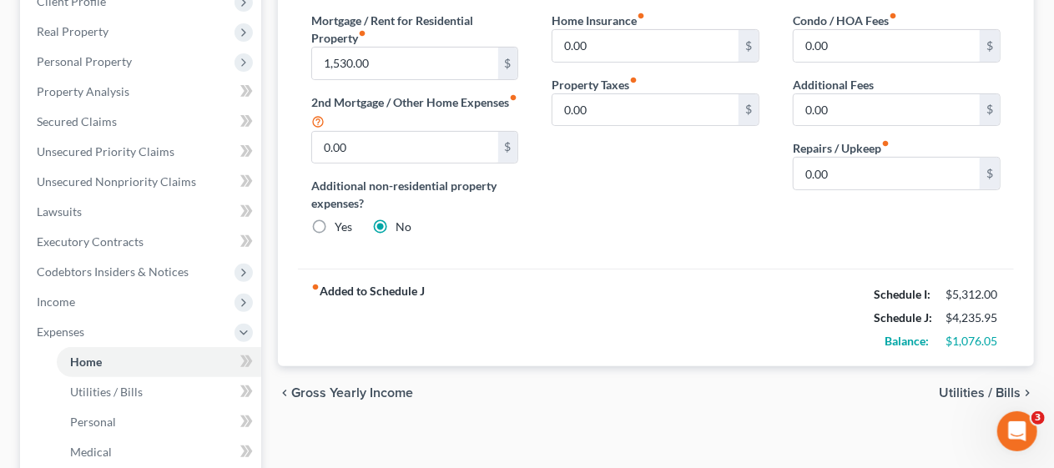
scroll to position [250, 0]
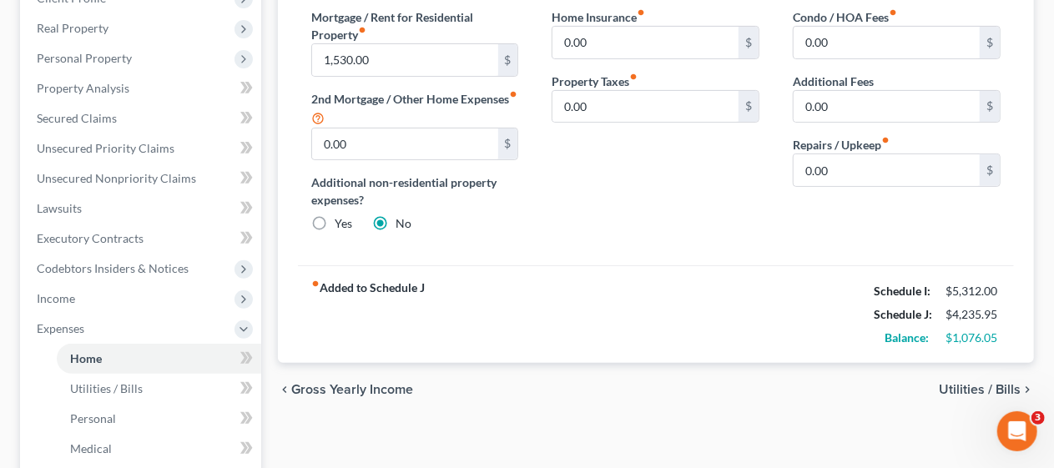
click at [976, 385] on span "Utilities / Bills" at bounding box center [980, 389] width 82 height 13
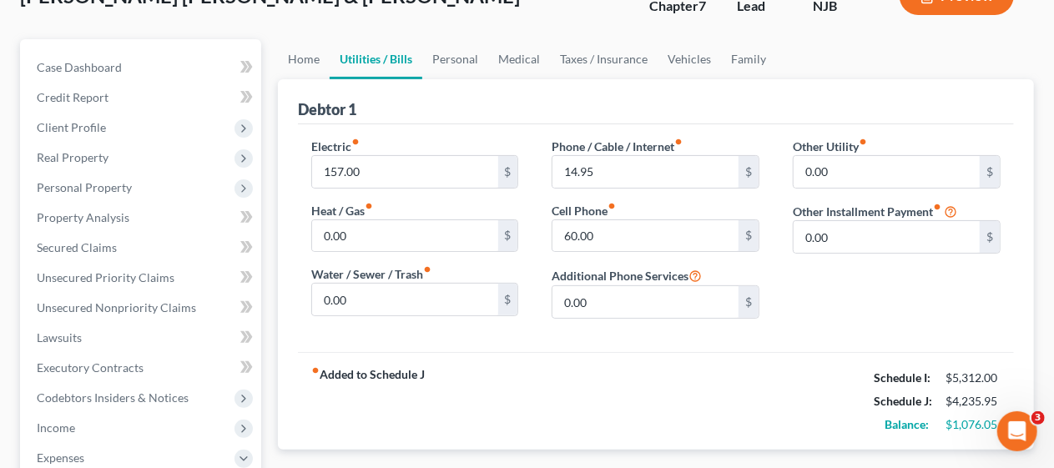
scroll to position [167, 0]
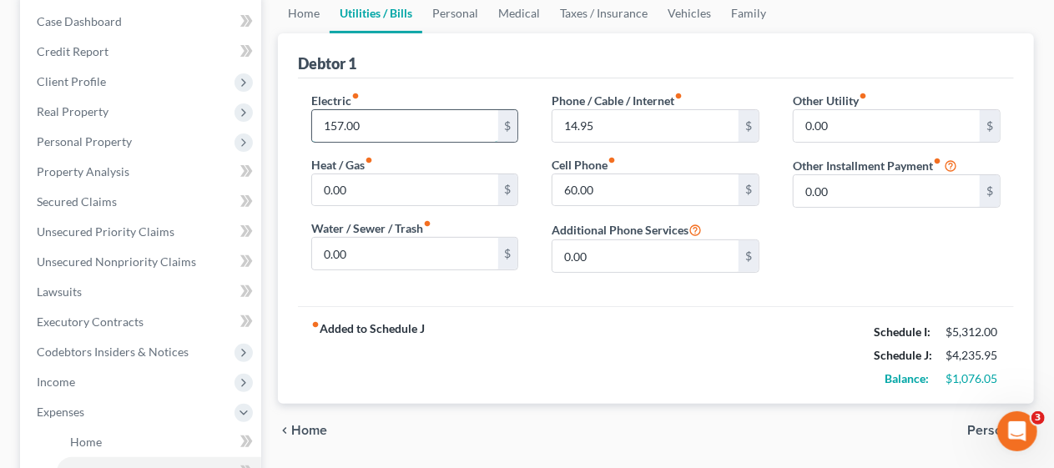
click at [333, 118] on input "157.00" at bounding box center [405, 126] width 186 height 32
type input "257.00"
click at [327, 185] on input "0.00" at bounding box center [405, 190] width 186 height 32
type input "82.00"
click at [334, 247] on input "0.00" at bounding box center [405, 254] width 186 height 32
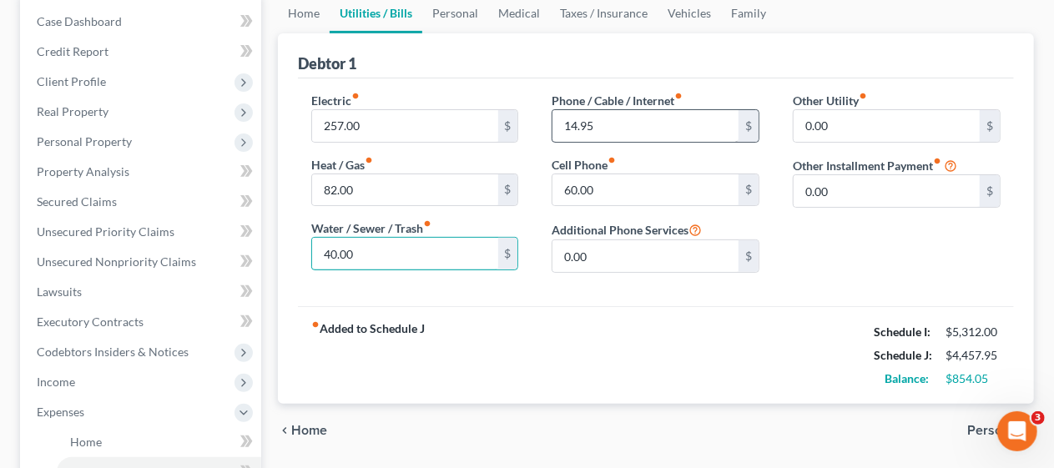
type input "40.00"
click at [576, 128] on input "14.95" at bounding box center [645, 126] width 186 height 32
type input "169.00"
click at [576, 189] on input "60.00" at bounding box center [645, 190] width 186 height 32
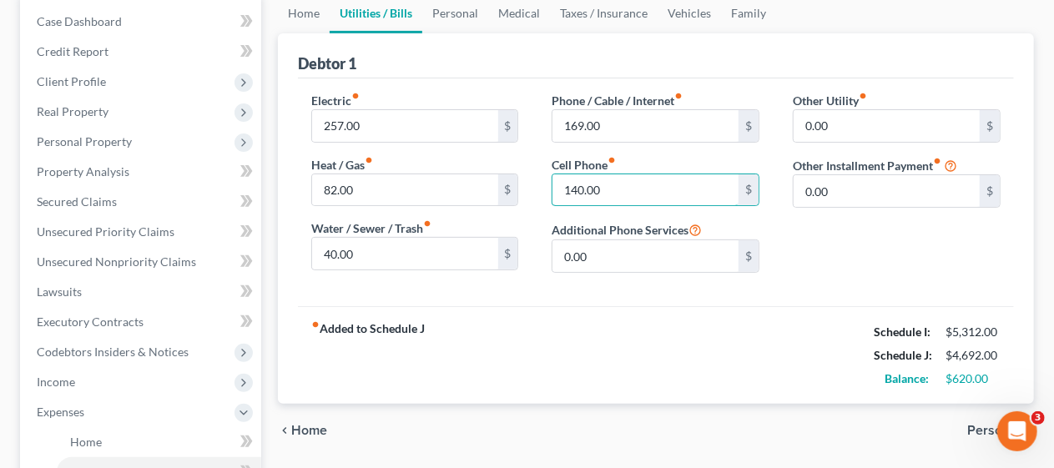
type input "140.00"
click at [618, 334] on div "fiber_manual_record Added to Schedule J Schedule I: $5,312.00 Schedule J: $4,69…" at bounding box center [656, 355] width 716 height 98
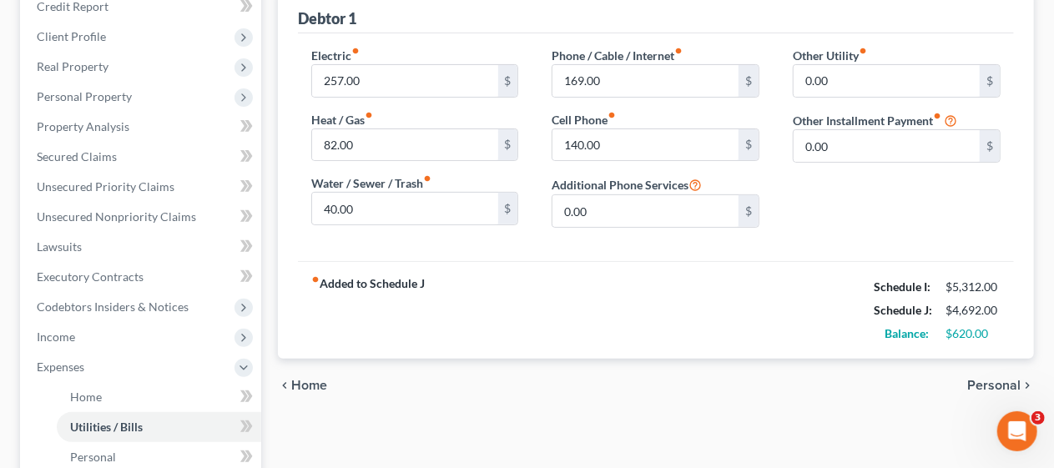
scroll to position [250, 0]
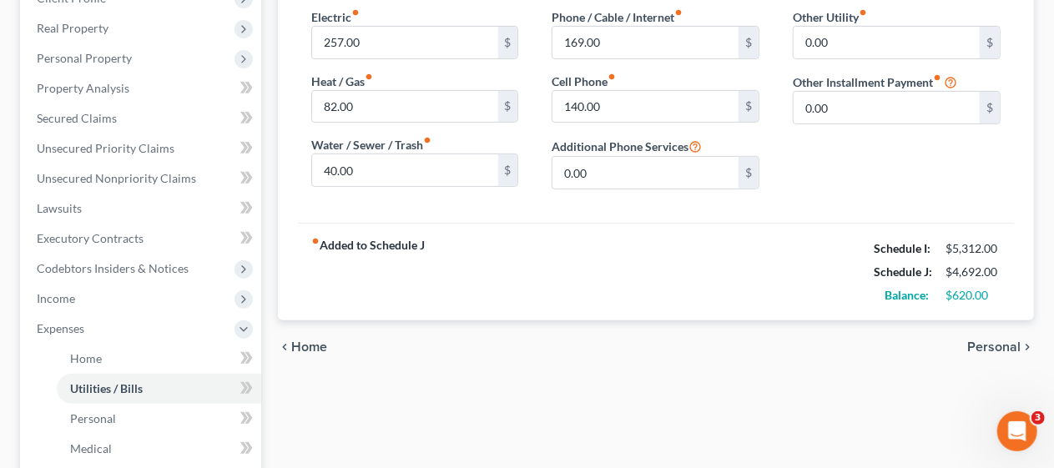
click at [981, 344] on span "Personal" at bounding box center [993, 346] width 53 height 13
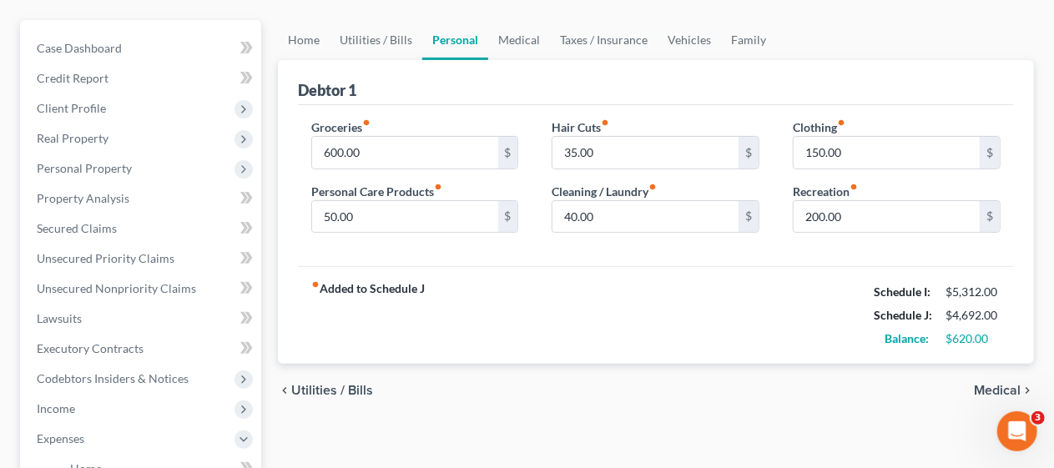
scroll to position [167, 0]
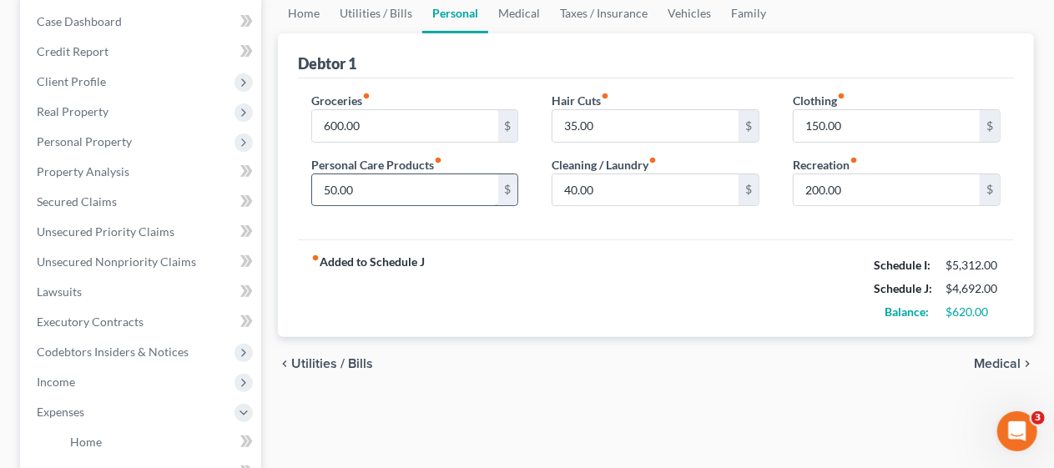
click at [327, 187] on input "50.00" at bounding box center [405, 190] width 186 height 32
type input "75.00"
click at [675, 279] on div "fiber_manual_record Added to Schedule J Schedule I: $5,312.00 Schedule J: $4,71…" at bounding box center [656, 288] width 716 height 98
click at [819, 123] on input "150.00" at bounding box center [886, 126] width 186 height 32
click at [749, 247] on div "fiber_manual_record Added to Schedule J Schedule I: $5,312.00 Schedule J: $4,71…" at bounding box center [656, 288] width 716 height 98
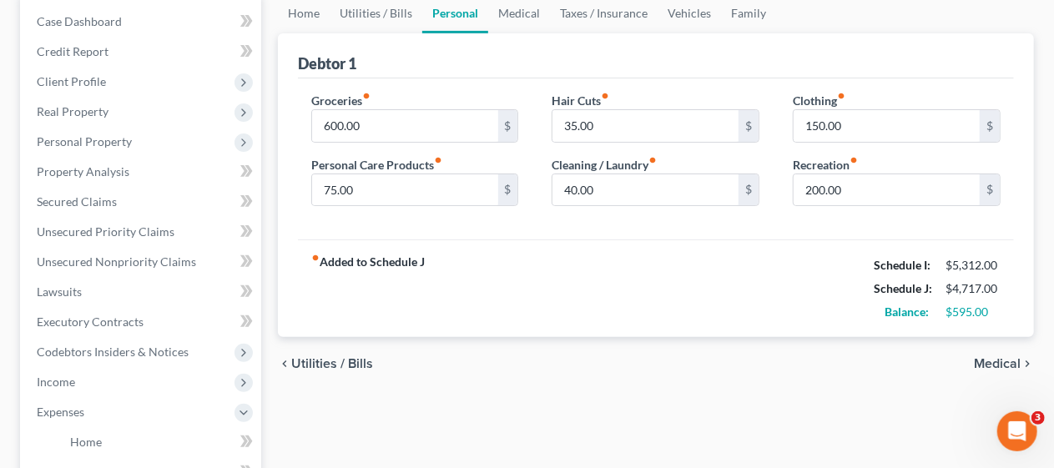
click at [1013, 360] on span "Medical" at bounding box center [997, 363] width 47 height 13
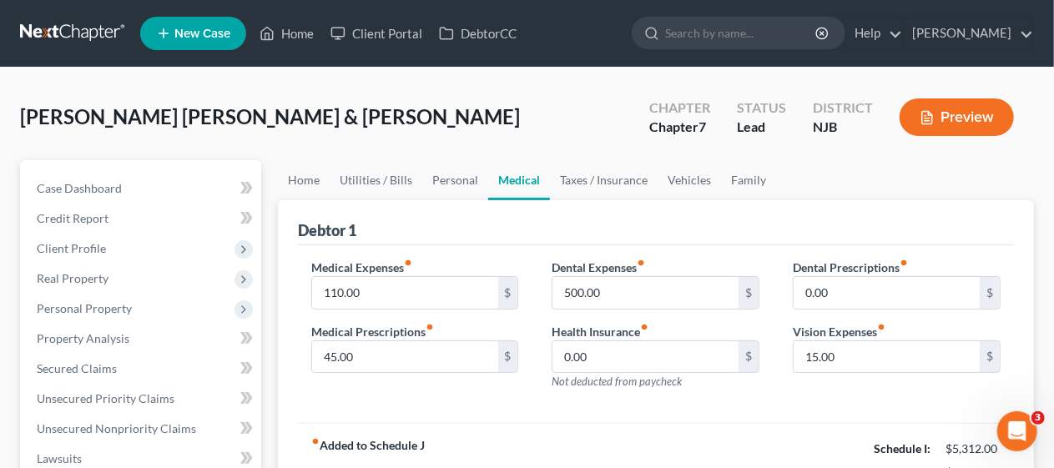
scroll to position [83, 0]
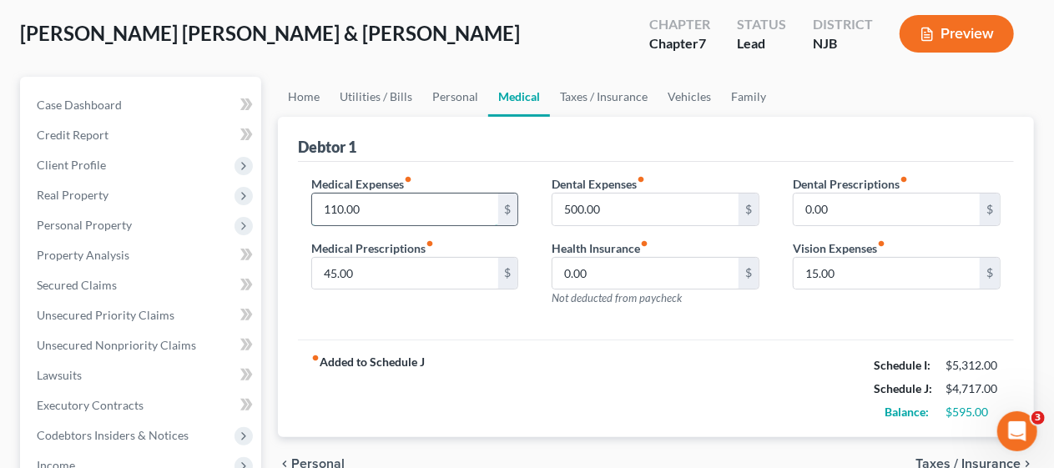
click at [344, 205] on input "110.00" at bounding box center [405, 210] width 186 height 32
type input "310.00"
click at [607, 371] on div "fiber_manual_record Added to Schedule J Schedule I: $5,312.00 Schedule J: $4,91…" at bounding box center [656, 389] width 716 height 98
click at [324, 273] on input "45.00" at bounding box center [405, 274] width 186 height 32
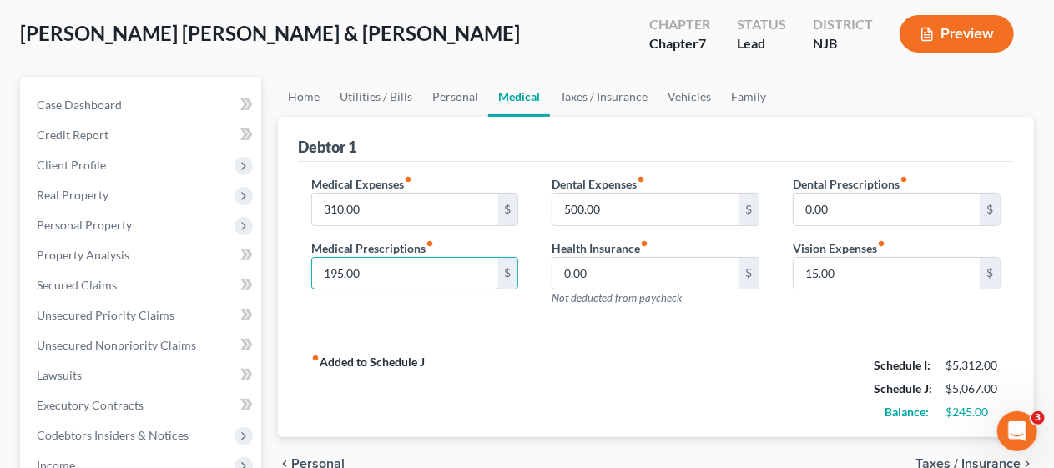
type input "195.00"
click at [526, 345] on div "fiber_manual_record Added to Schedule J Schedule I: $5,312.00 Schedule J: $5,06…" at bounding box center [656, 389] width 716 height 98
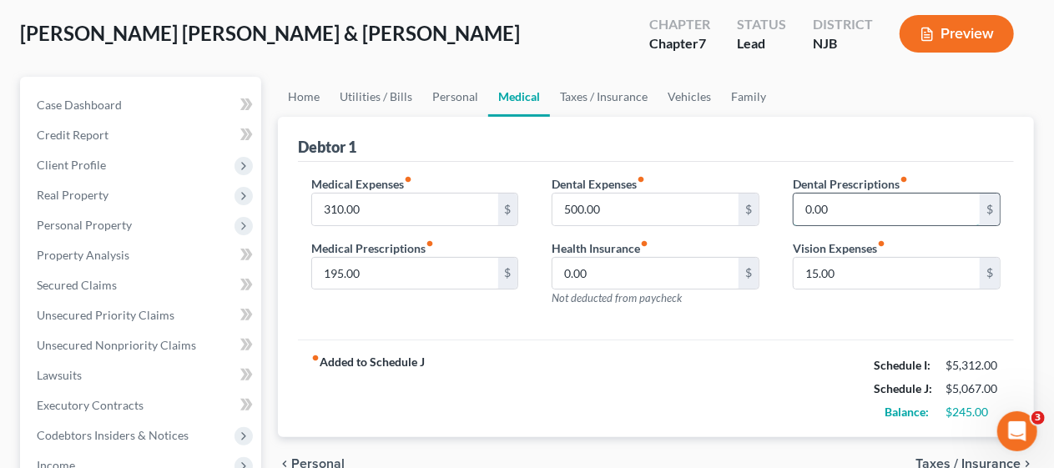
click at [804, 202] on input "0.00" at bounding box center [886, 210] width 186 height 32
type input "90.00"
click at [742, 373] on div "fiber_manual_record Added to Schedule J Schedule I: $5,312.00 Schedule J: $5,15…" at bounding box center [656, 389] width 716 height 98
click at [812, 265] on input "15.00" at bounding box center [886, 274] width 186 height 32
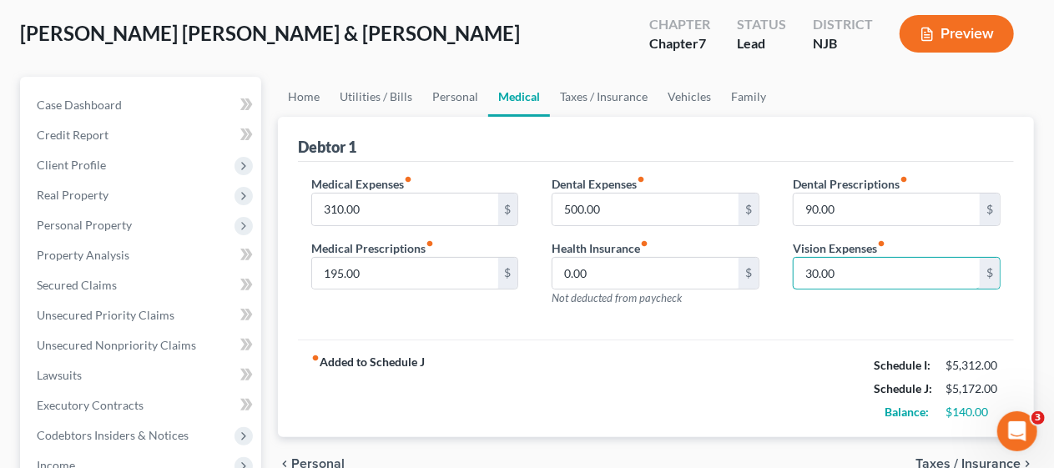
type input "30.00"
click at [721, 335] on div "Medical Expenses fiber_manual_record 310.00 $ Medical Prescriptions fiber_manua…" at bounding box center [656, 251] width 716 height 179
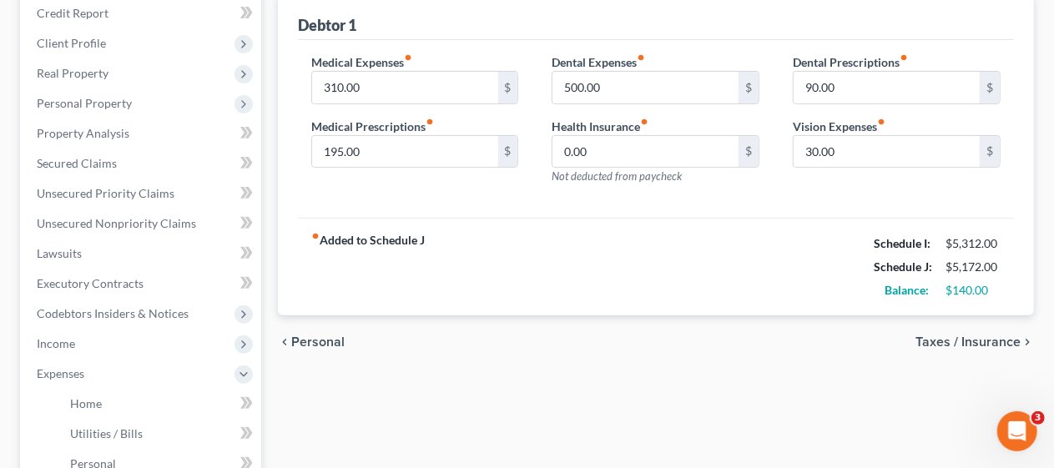
scroll to position [250, 0]
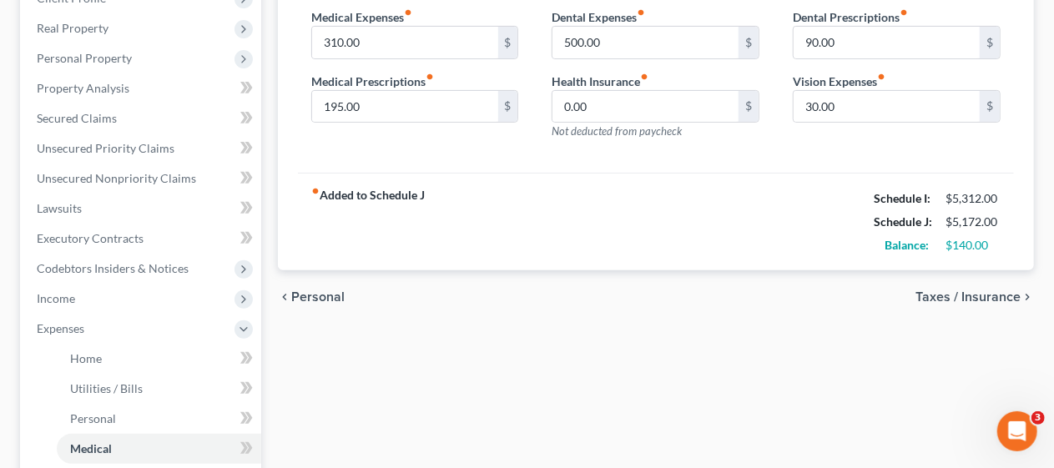
click at [932, 290] on span "Taxes / Insurance" at bounding box center [967, 296] width 105 height 13
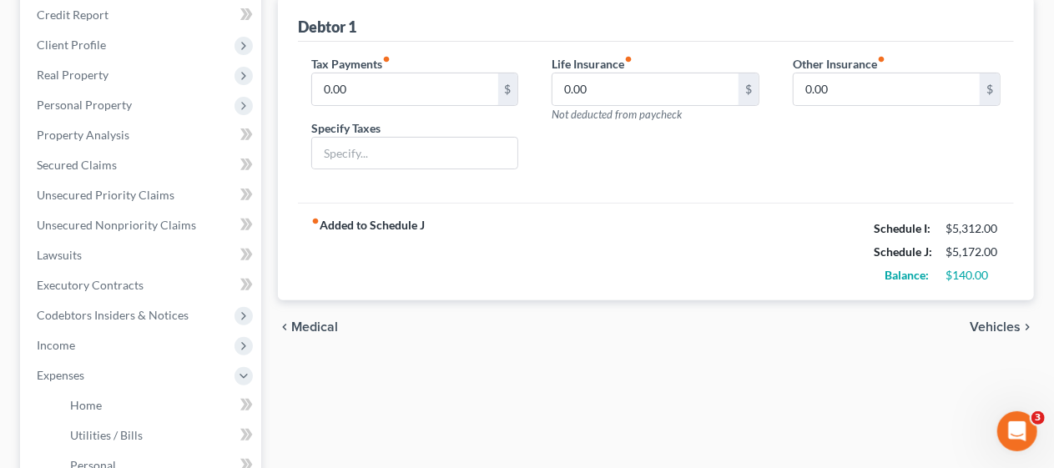
scroll to position [250, 0]
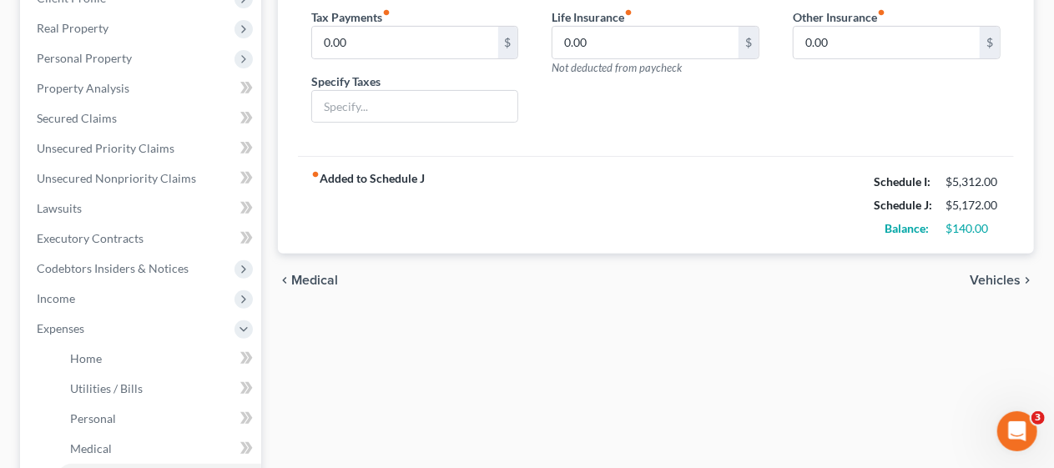
click at [997, 278] on span "Vehicles" at bounding box center [994, 280] width 51 height 13
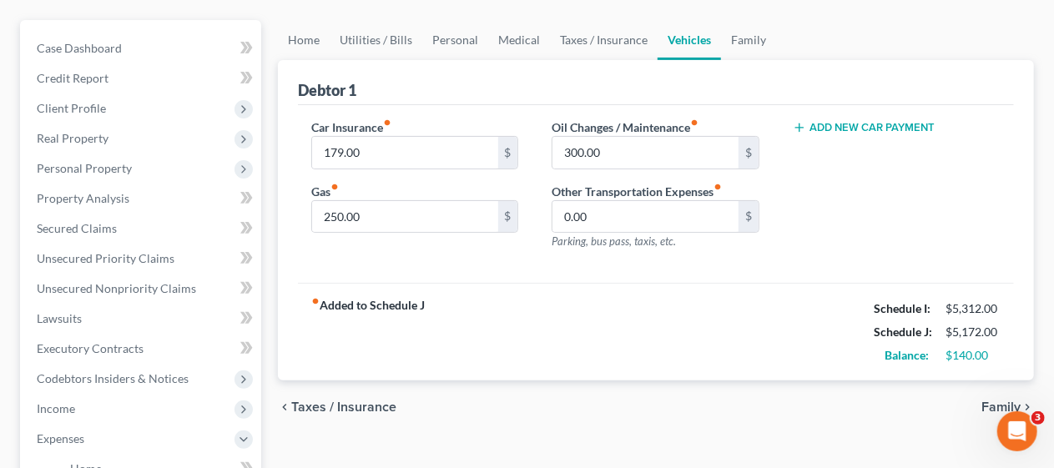
scroll to position [167, 0]
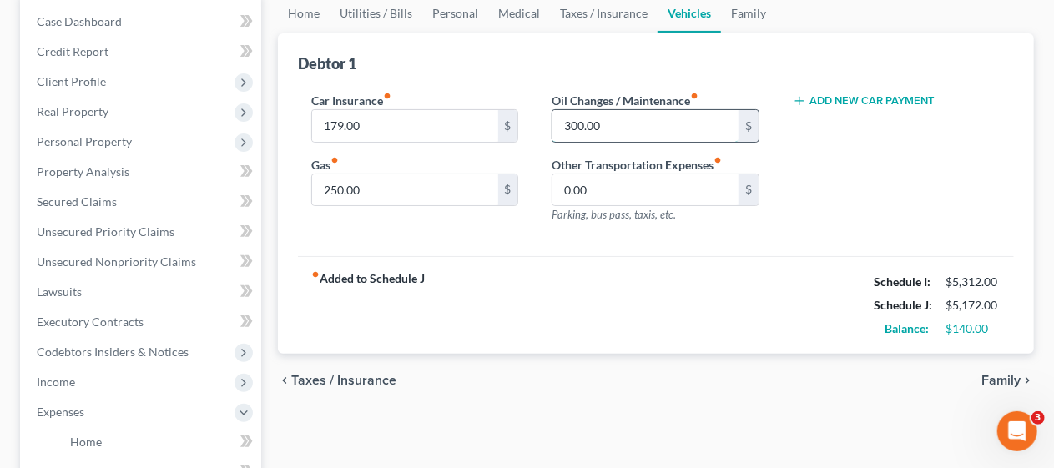
click at [577, 128] on input "300.00" at bounding box center [645, 126] width 186 height 32
type input "360.00"
click at [359, 128] on input "179.00" at bounding box center [405, 126] width 186 height 32
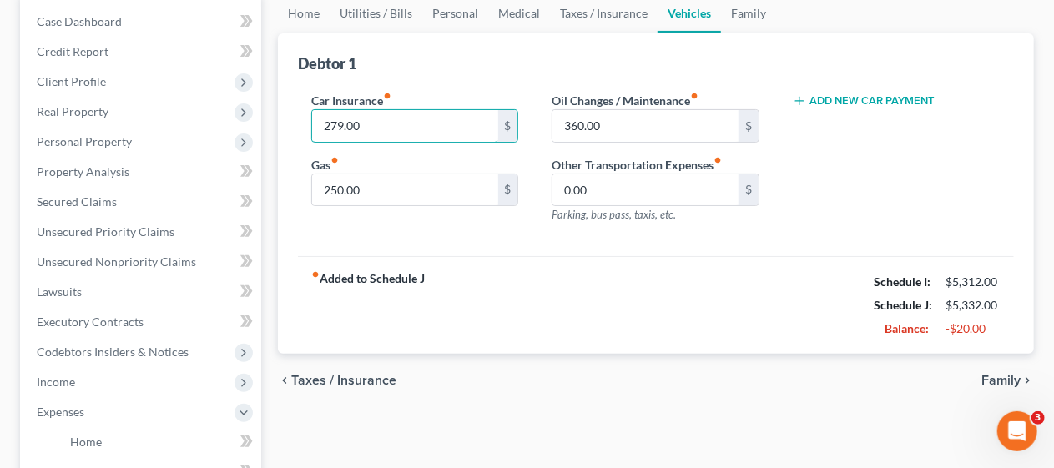
type input "279.00"
click at [451, 310] on div "fiber_manual_record Added to Schedule J Schedule I: $5,312.00 Schedule J: $5,33…" at bounding box center [656, 305] width 716 height 98
click at [576, 392] on div "chevron_left Taxes / Insurance Family chevron_right" at bounding box center [656, 380] width 756 height 53
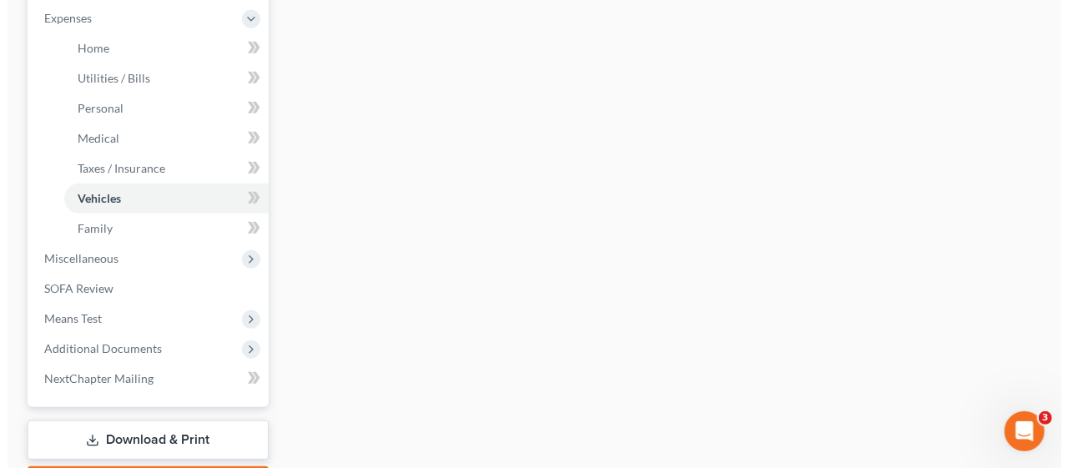
scroll to position [584, 0]
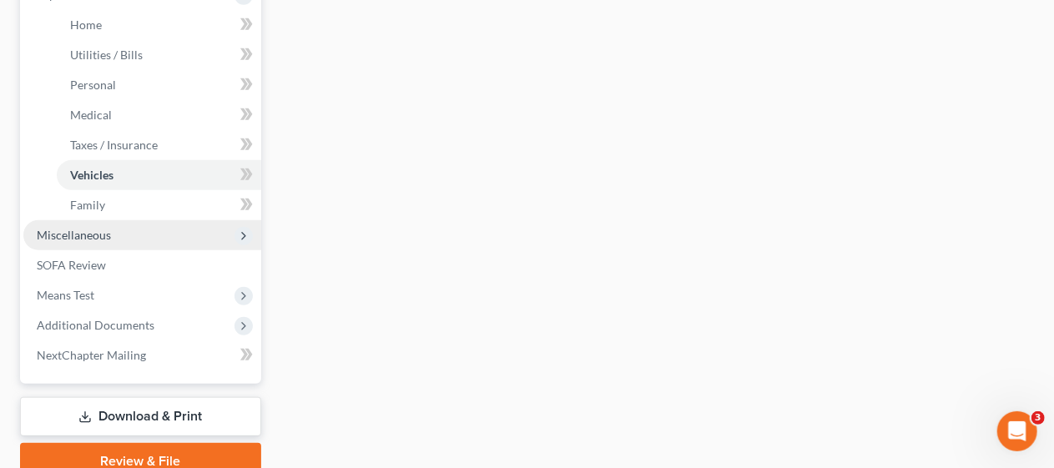
click at [133, 229] on span "Miscellaneous" at bounding box center [142, 235] width 238 height 30
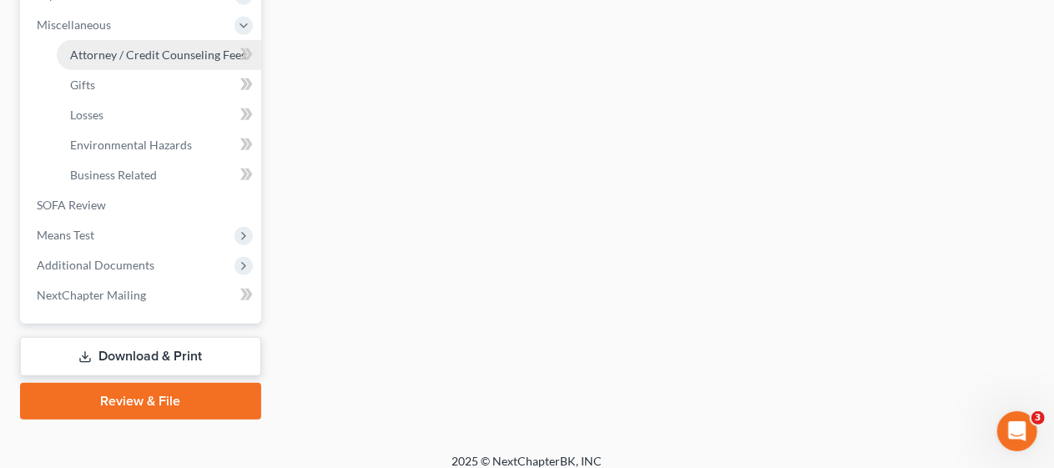
click at [183, 53] on span "Attorney / Credit Counseling Fees" at bounding box center [158, 55] width 176 height 14
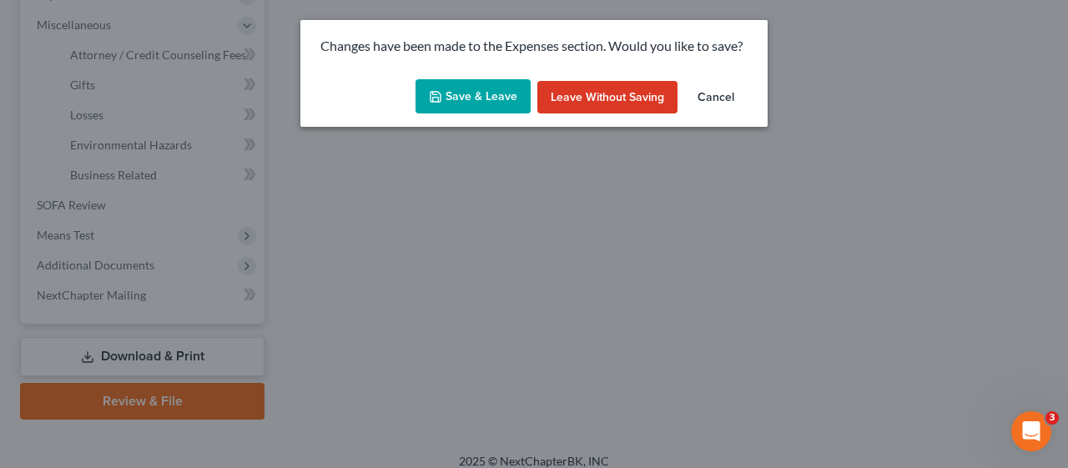
click at [452, 99] on button "Save & Leave" at bounding box center [472, 96] width 115 height 35
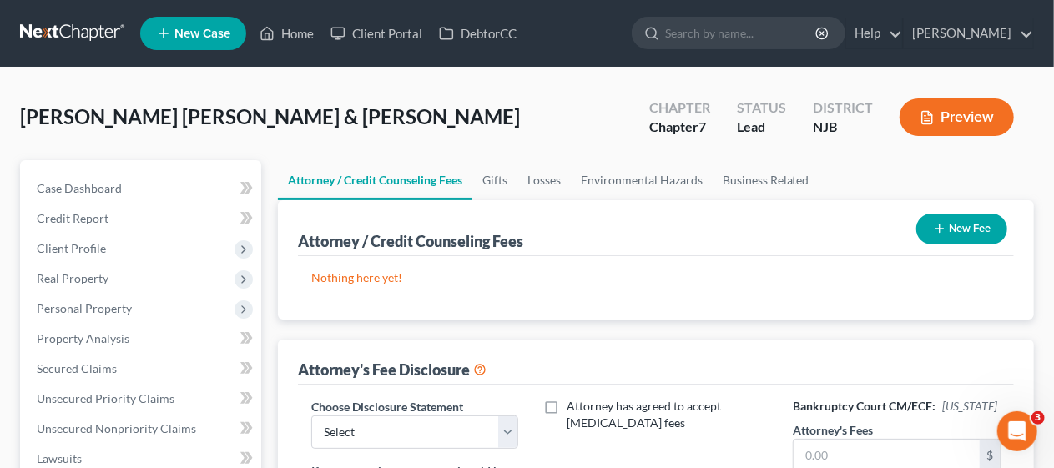
click at [961, 227] on button "New Fee" at bounding box center [961, 229] width 91 height 31
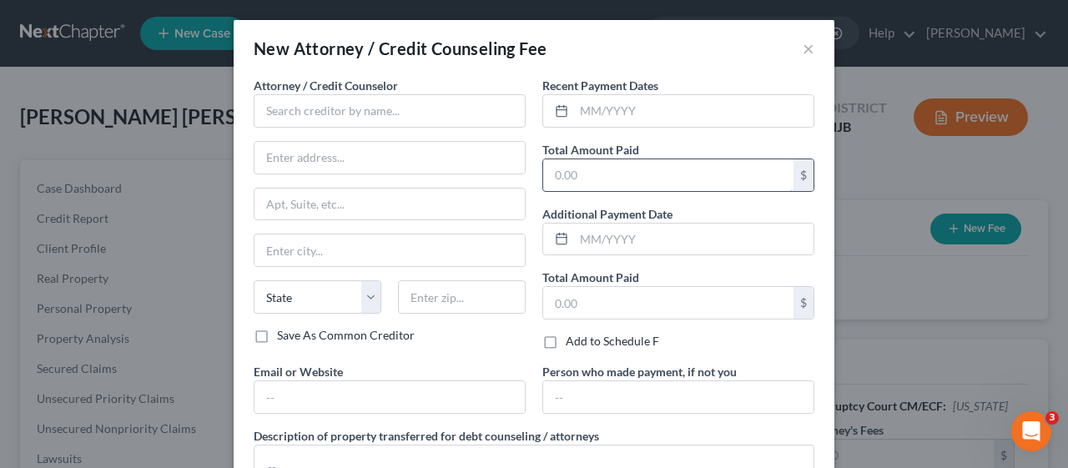
click at [587, 169] on input "text" at bounding box center [668, 175] width 250 height 32
type input "2,000.00"
click at [254, 105] on input "text" at bounding box center [390, 110] width 272 height 33
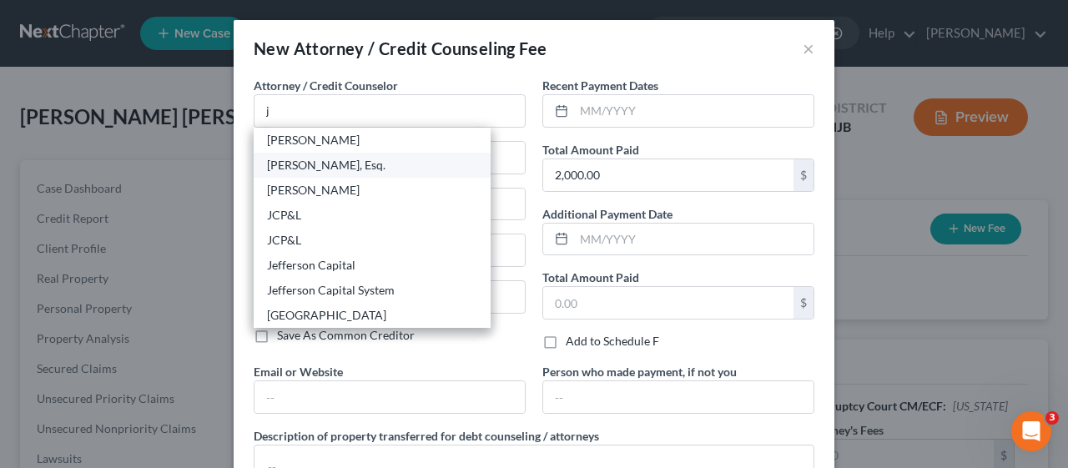
click at [324, 162] on div "[PERSON_NAME], Esq." at bounding box center [372, 165] width 210 height 17
type input "[PERSON_NAME], Esq."
type input "[STREET_ADDRESS][PERSON_NAME]"
type input "Suite 206"
type input "[GEOGRAPHIC_DATA]"
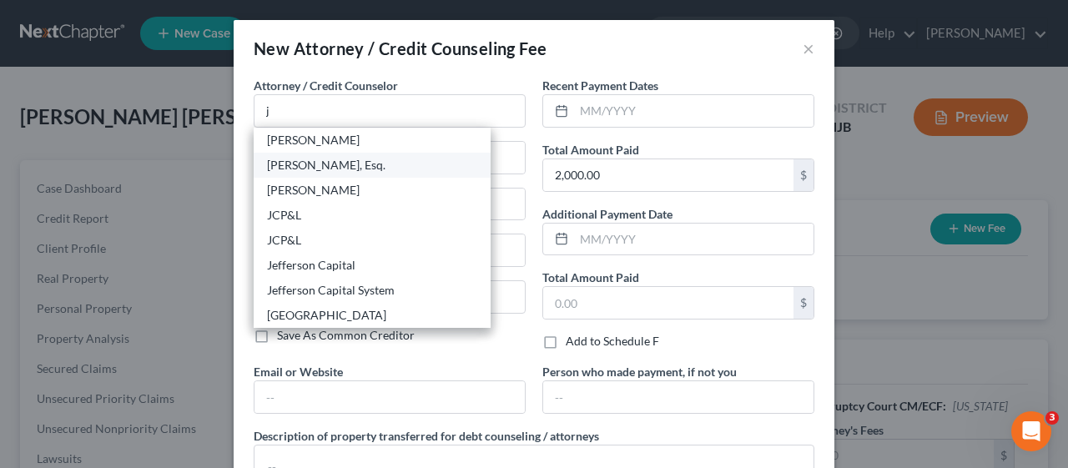
select select "33"
type input "07719"
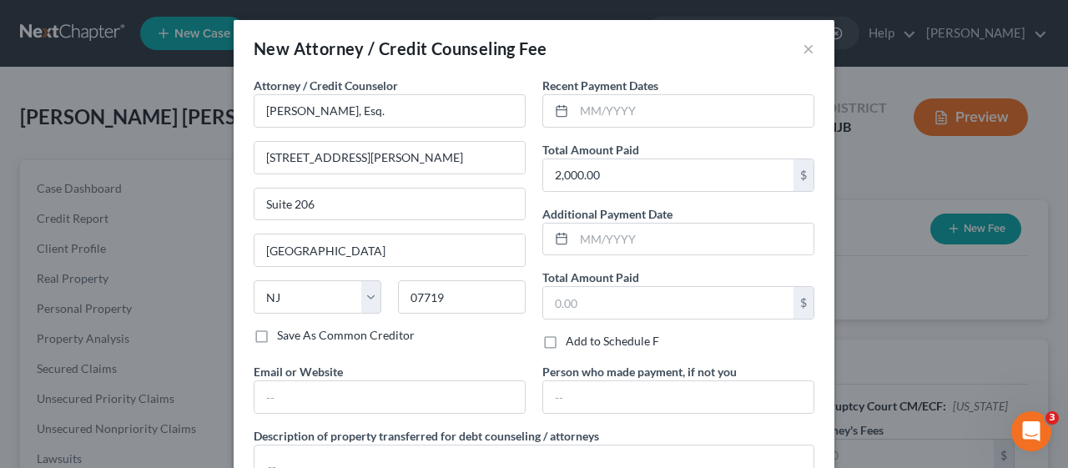
click at [517, 348] on div "Attorney / Credit Counselor * [PERSON_NAME], Esq. [STREET_ADDRESS][PERSON_NAME]…" at bounding box center [389, 220] width 289 height 286
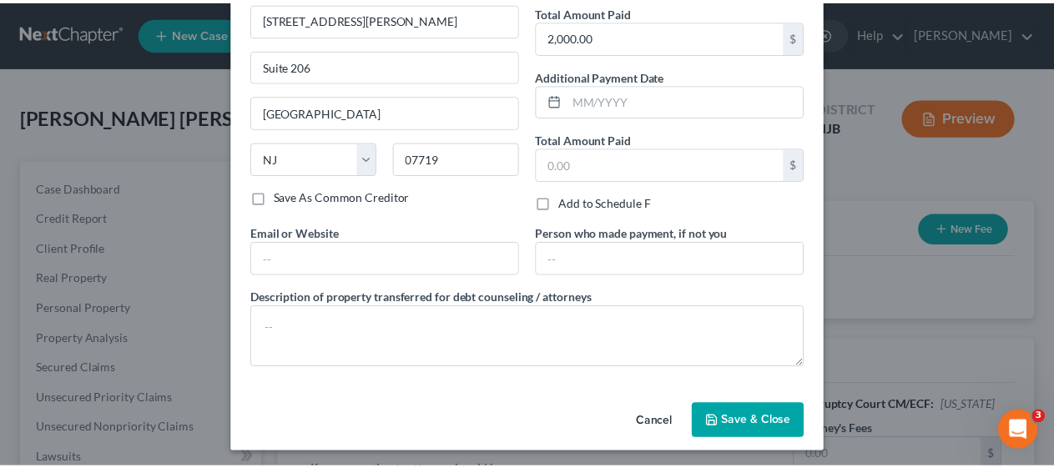
scroll to position [139, 0]
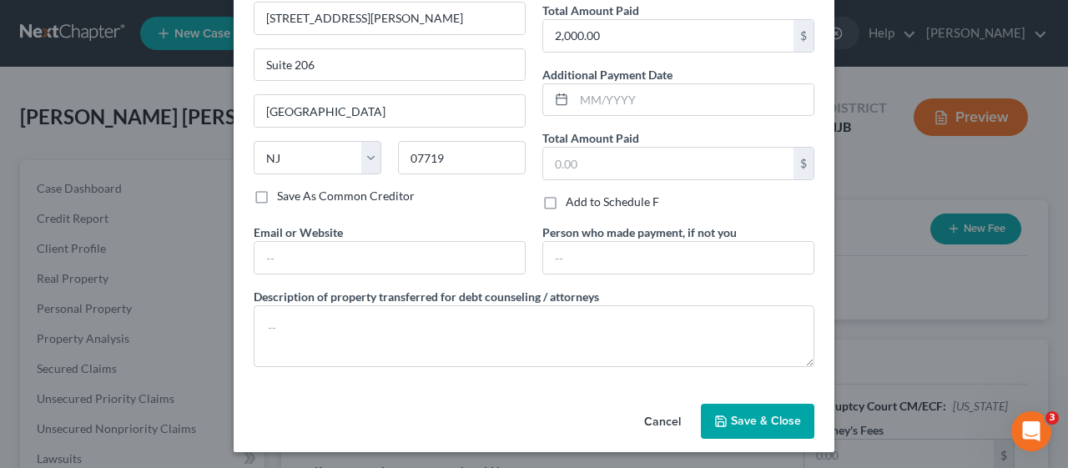
click at [767, 417] on span "Save & Close" at bounding box center [766, 421] width 70 height 14
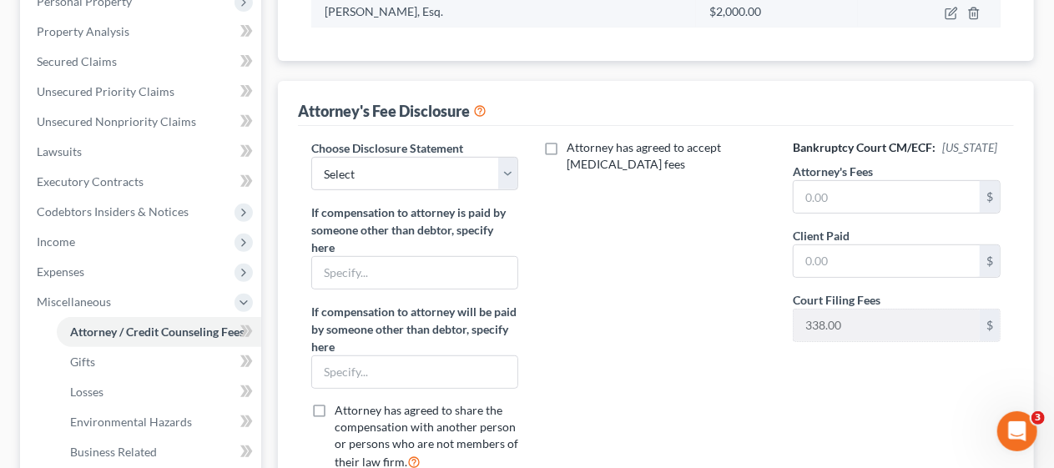
scroll to position [334, 0]
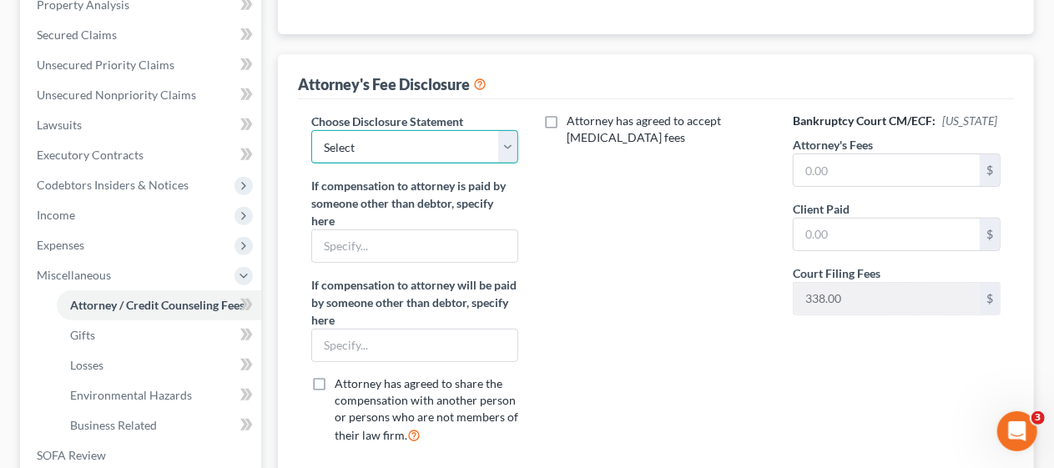
drag, startPoint x: 505, startPoint y: 142, endPoint x: 486, endPoint y: 159, distance: 26.0
click at [505, 142] on select "Select Attorney Attorney" at bounding box center [415, 146] width 208 height 33
select select "0"
click at [311, 130] on select "Select Attorney Attorney" at bounding box center [415, 146] width 208 height 33
click at [627, 300] on div "Attorney has agreed to accept [MEDICAL_DATA] fees" at bounding box center [655, 285] width 241 height 345
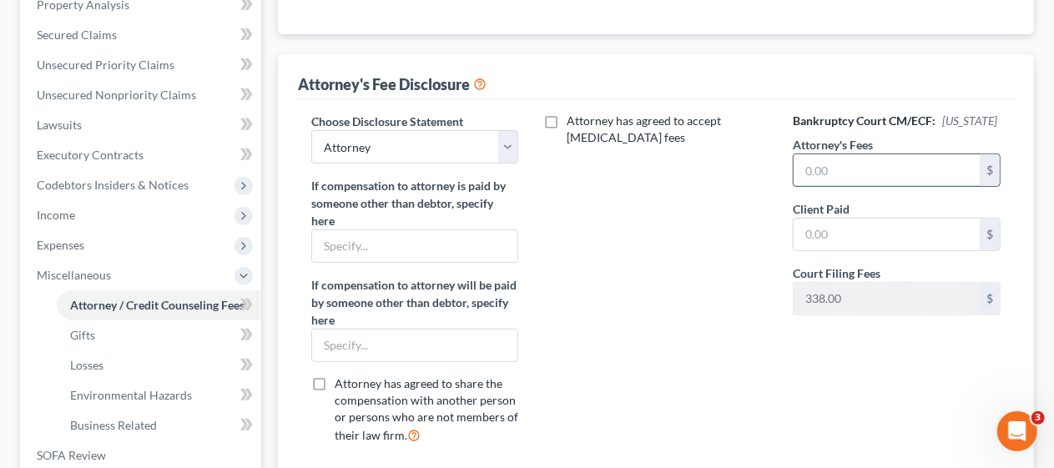
click at [803, 166] on input "text" at bounding box center [886, 170] width 186 height 32
type input "2,000"
click at [808, 228] on input "text" at bounding box center [886, 235] width 186 height 32
type input "2,000"
click at [702, 277] on div "Attorney has agreed to accept [MEDICAL_DATA] fees" at bounding box center [655, 285] width 241 height 345
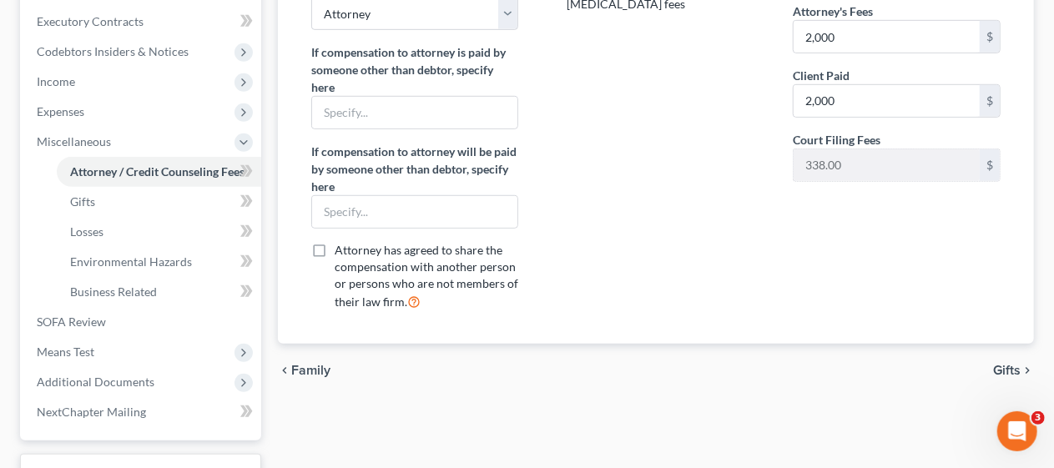
scroll to position [501, 0]
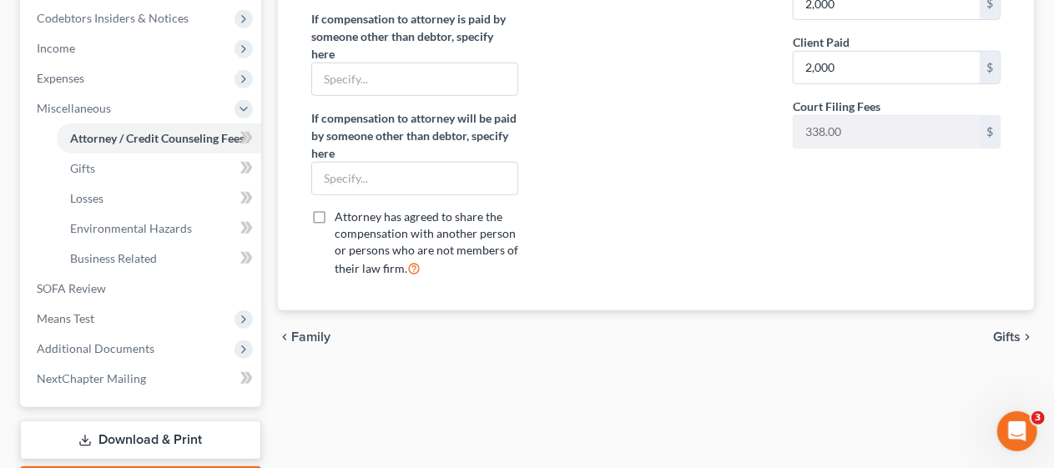
click at [1011, 330] on span "Gifts" at bounding box center [1007, 336] width 28 height 13
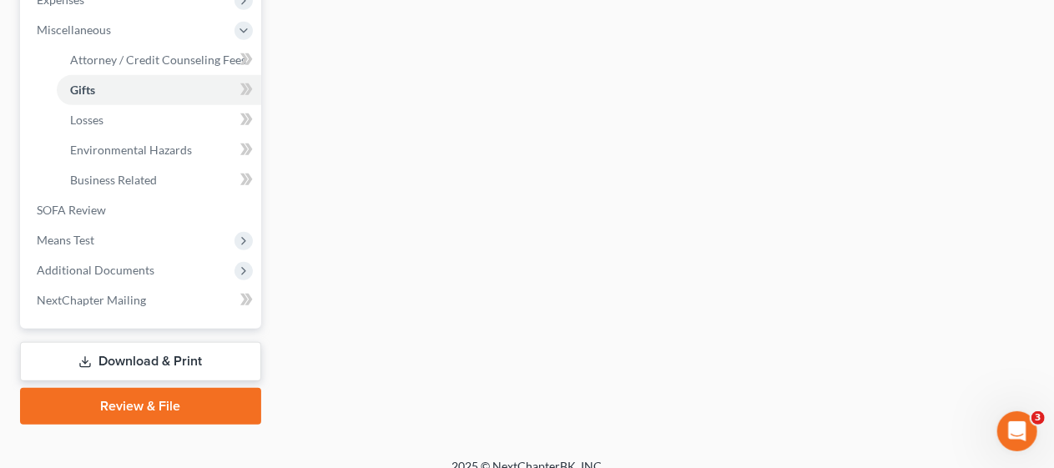
scroll to position [584, 0]
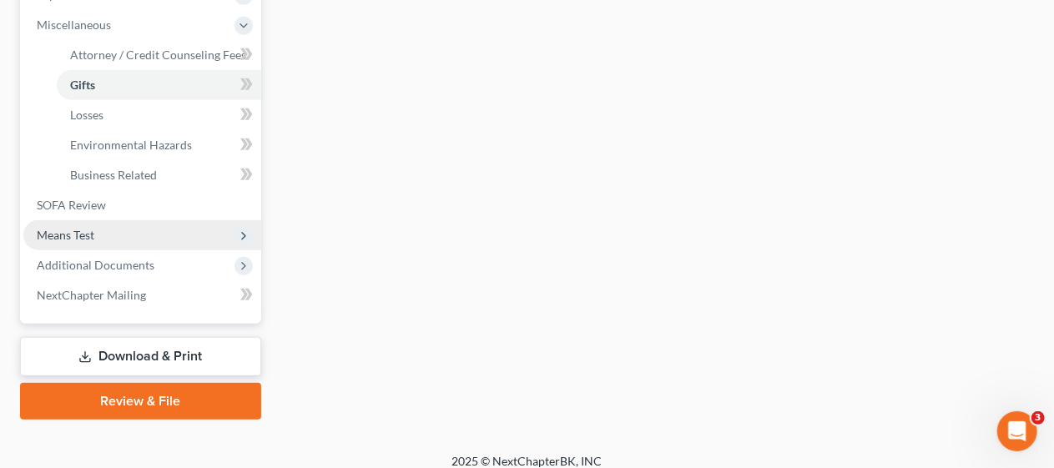
click at [125, 224] on span "Means Test" at bounding box center [142, 235] width 238 height 30
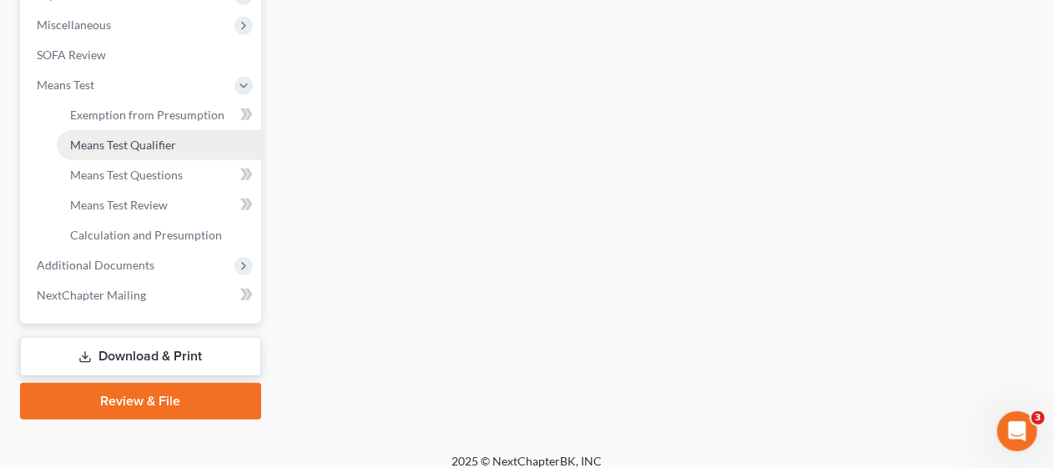
click at [149, 143] on span "Means Test Qualifier" at bounding box center [123, 145] width 106 height 14
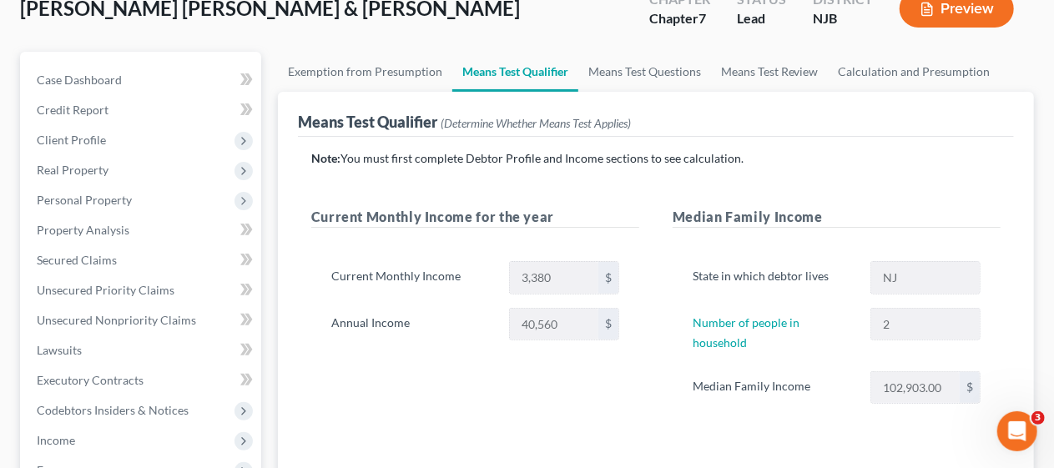
scroll to position [96, 0]
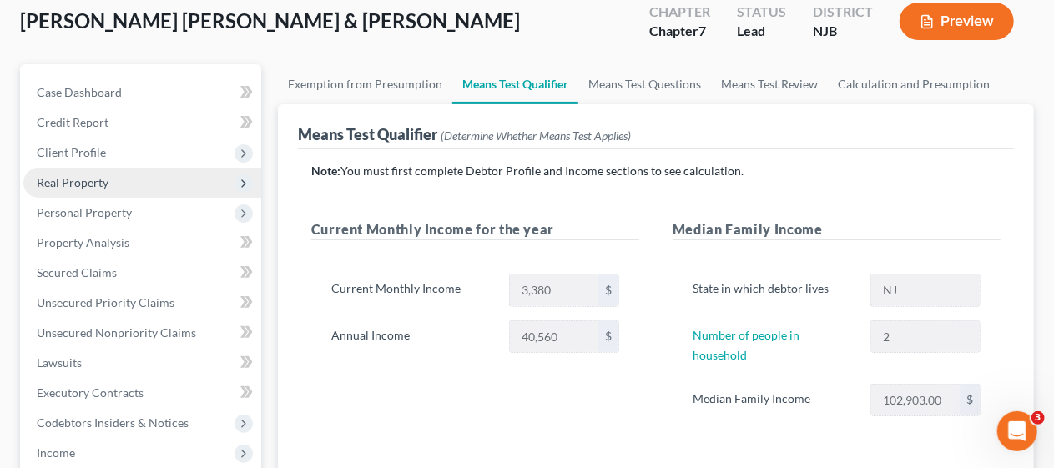
click at [140, 174] on span "Real Property" at bounding box center [142, 183] width 238 height 30
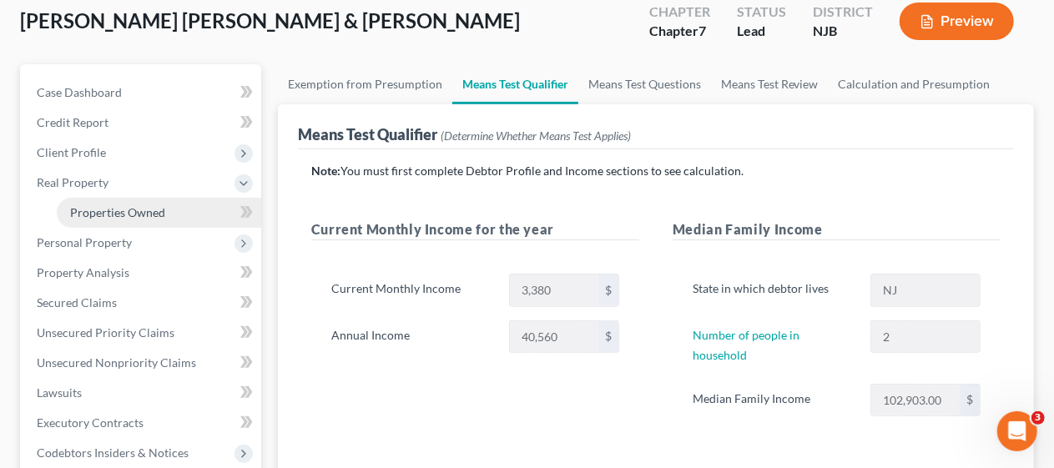
click at [143, 211] on span "Properties Owned" at bounding box center [117, 212] width 95 height 14
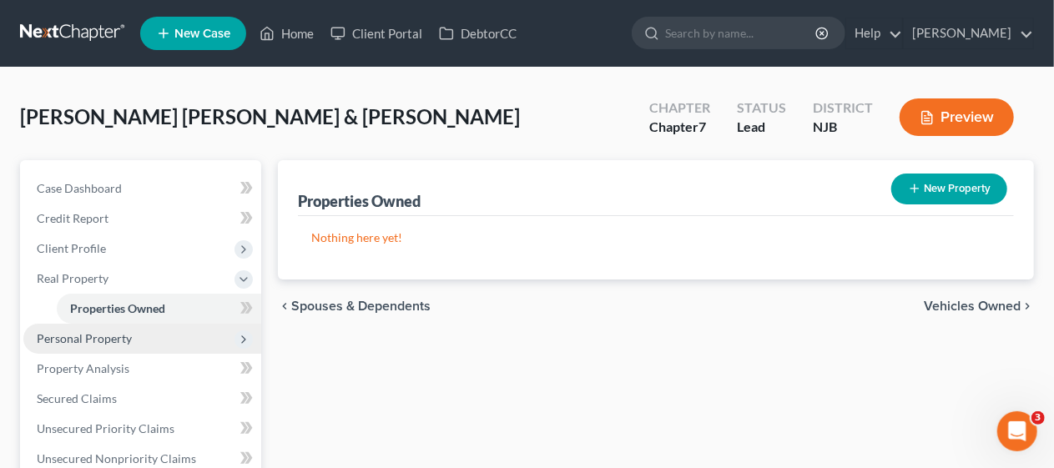
click at [125, 339] on span "Personal Property" at bounding box center [84, 338] width 95 height 14
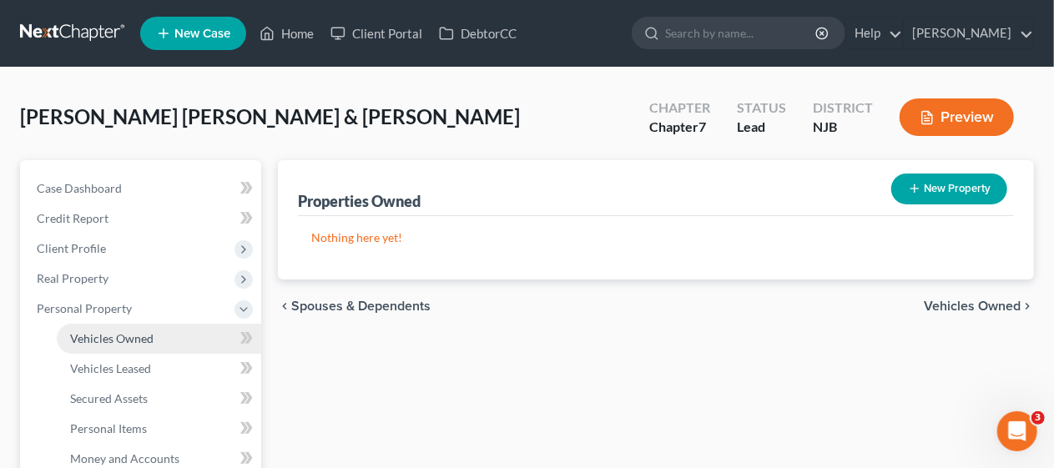
click at [143, 334] on span "Vehicles Owned" at bounding box center [111, 338] width 83 height 14
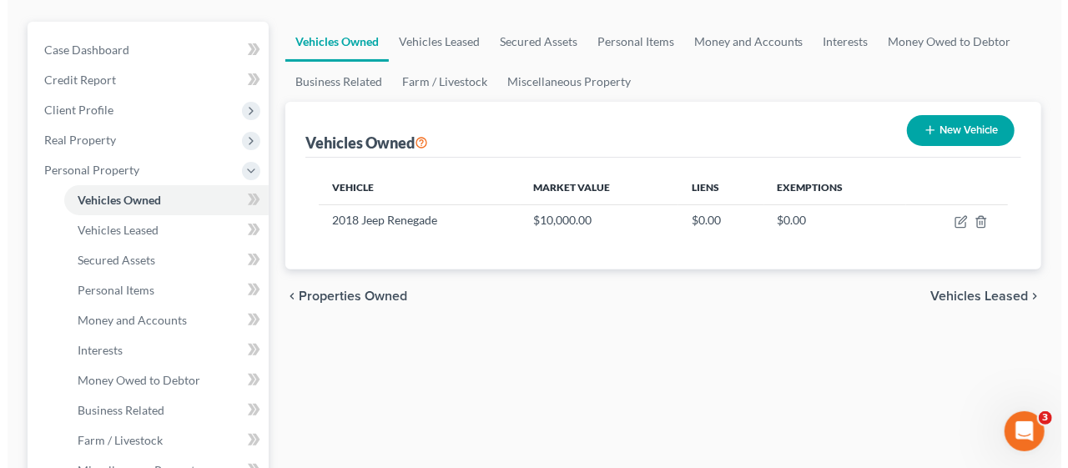
scroll to position [167, 0]
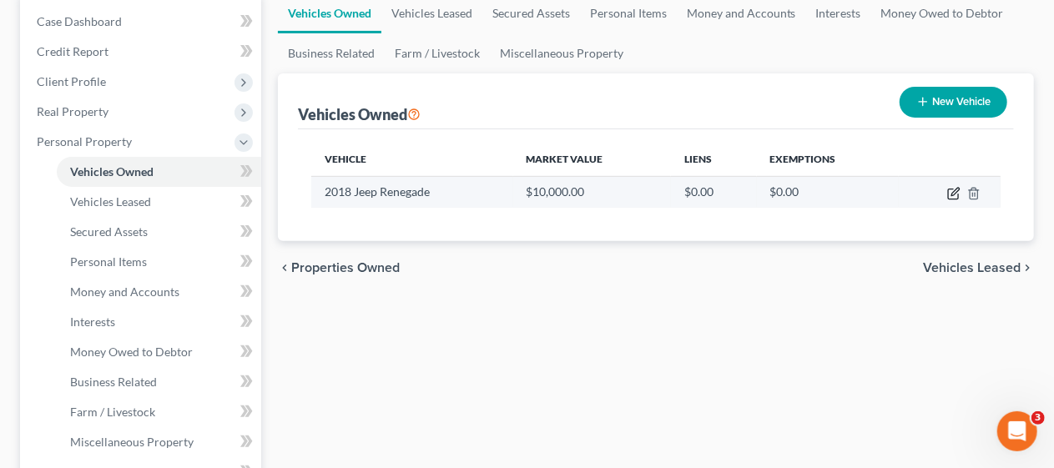
click at [954, 194] on icon "button" at bounding box center [955, 192] width 8 height 8
select select "0"
select select "8"
select select "2"
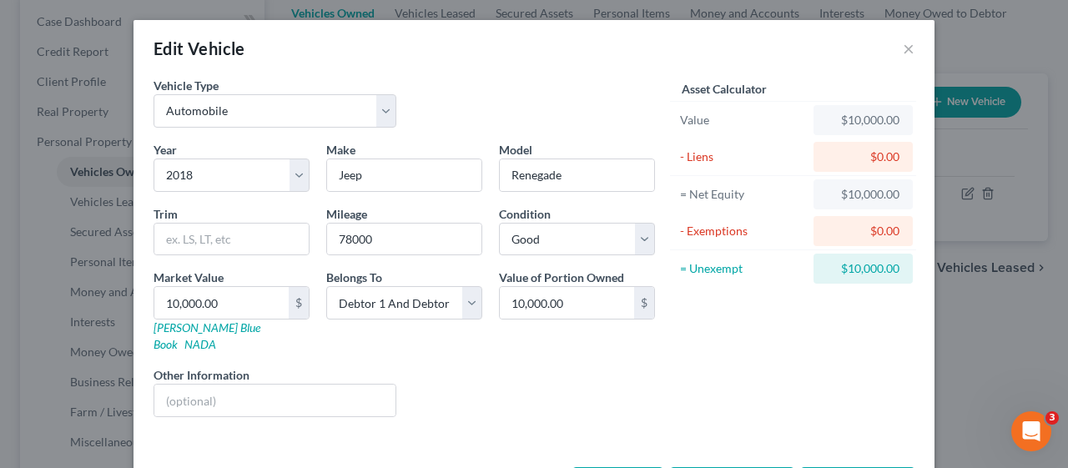
scroll to position [47, 0]
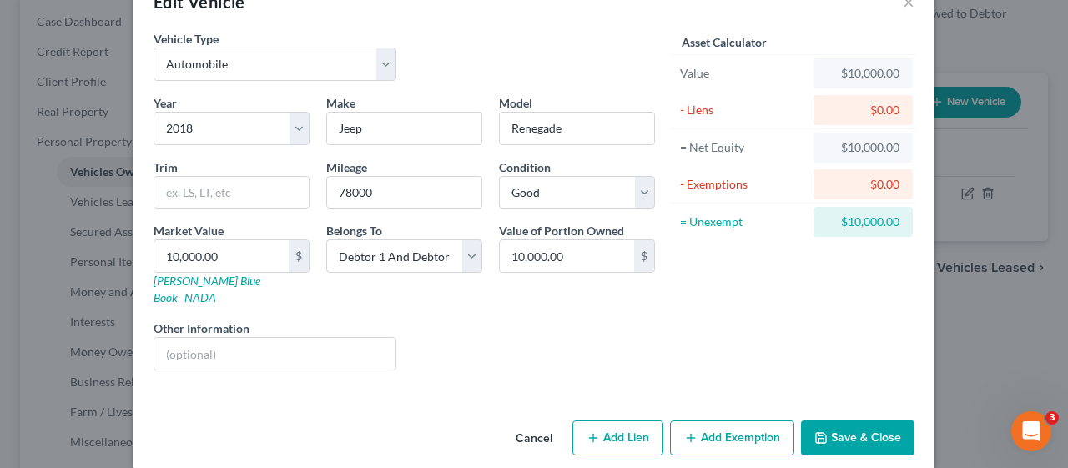
click at [745, 420] on button "Add Exemption" at bounding box center [732, 437] width 124 height 35
select select "2"
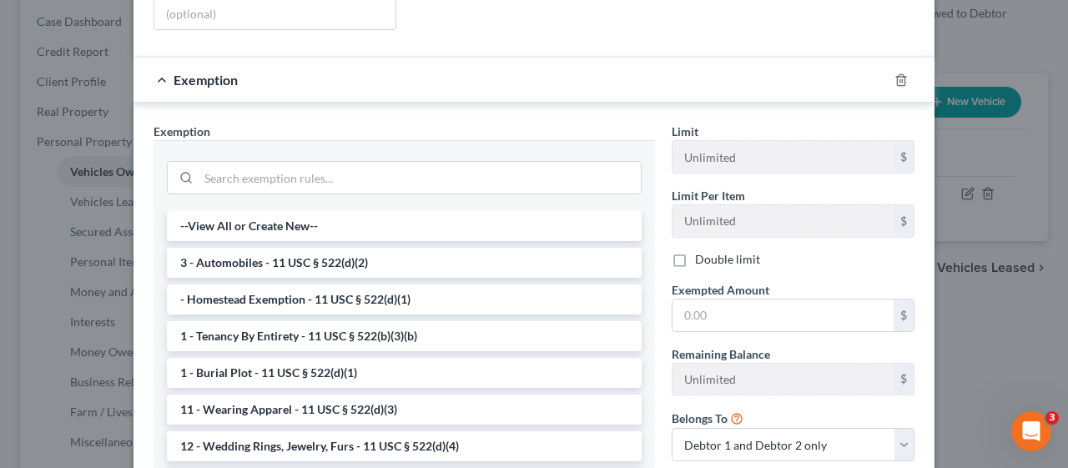
scroll to position [464, 0]
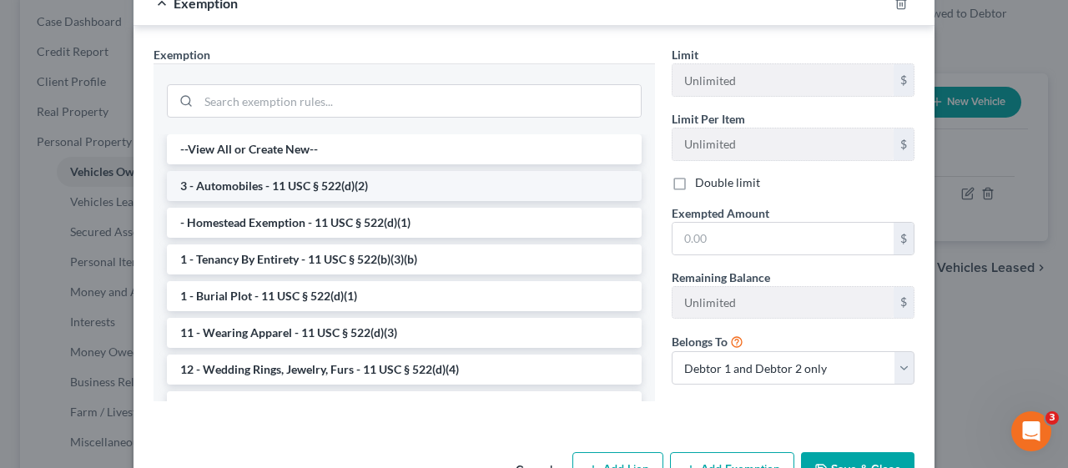
click at [295, 171] on li "3 - Automobiles - 11 USC § 522(d)(2)" at bounding box center [404, 186] width 475 height 30
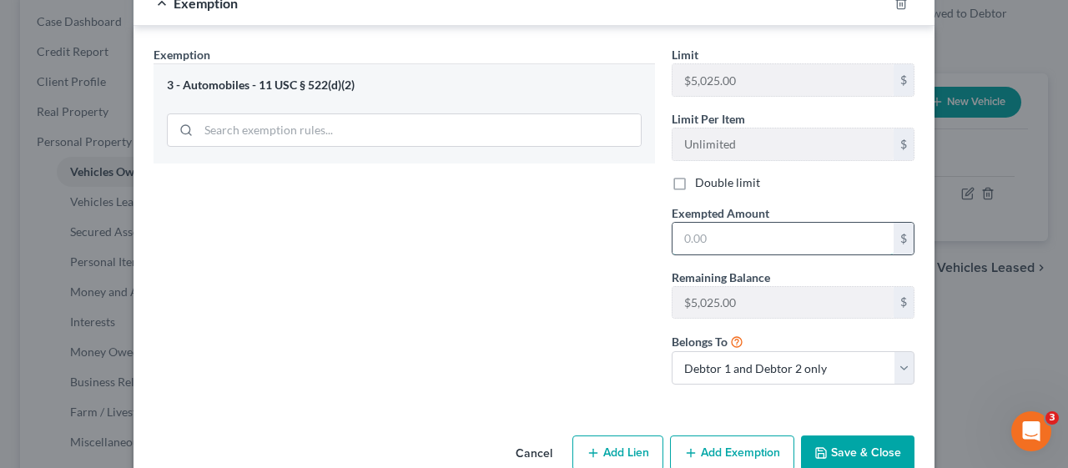
click at [676, 223] on input "text" at bounding box center [782, 239] width 221 height 32
type input "5,025.00"
click at [522, 250] on div "Exemption Set must be selected for CA. Exemption * 3 - Automobiles - 11 USC § 5…" at bounding box center [404, 222] width 518 height 352
click at [864, 435] on button "Save & Close" at bounding box center [857, 452] width 113 height 35
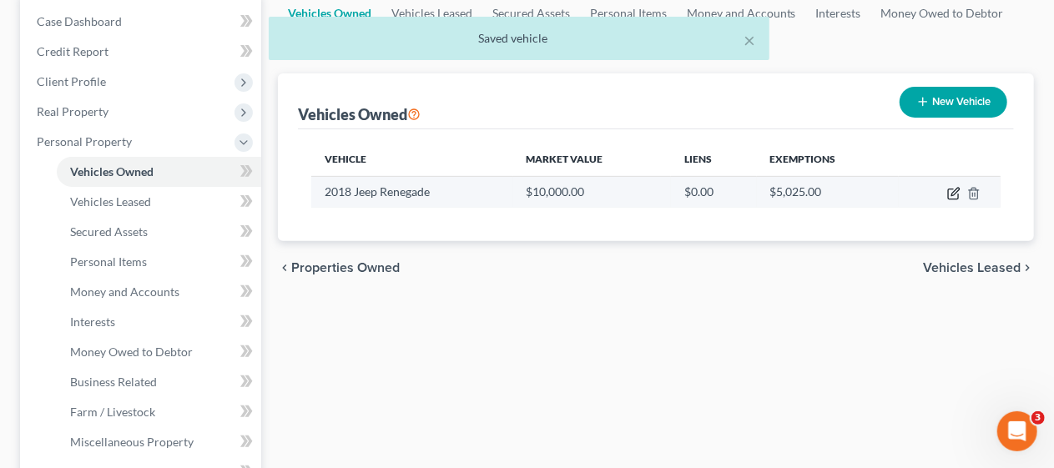
click at [951, 187] on icon "button" at bounding box center [953, 193] width 13 height 13
select select "0"
select select "8"
select select "2"
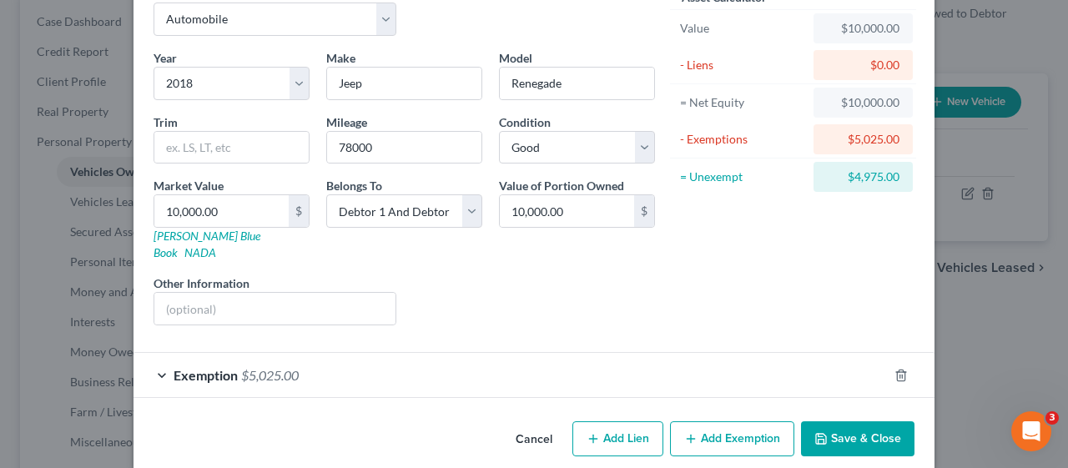
scroll to position [93, 0]
click at [712, 420] on button "Add Exemption" at bounding box center [732, 437] width 124 height 35
select select "2"
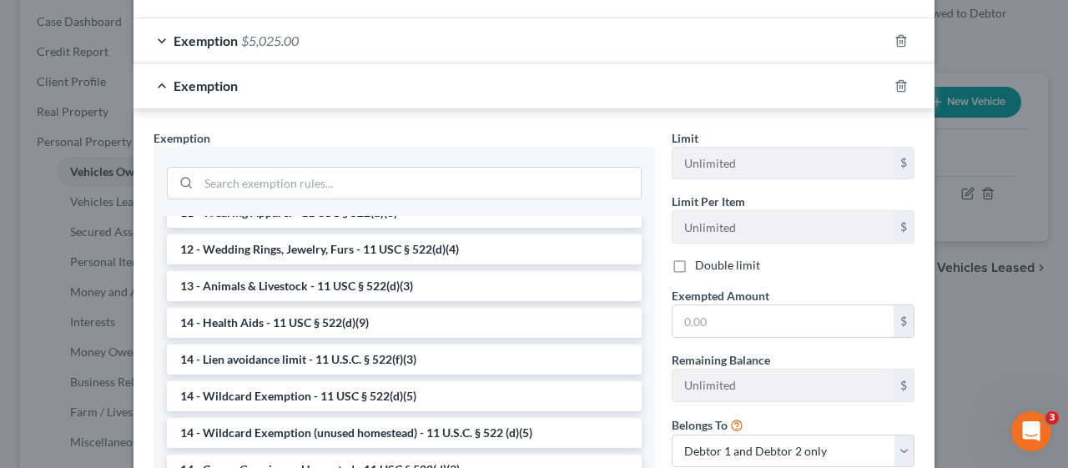
scroll to position [250, 0]
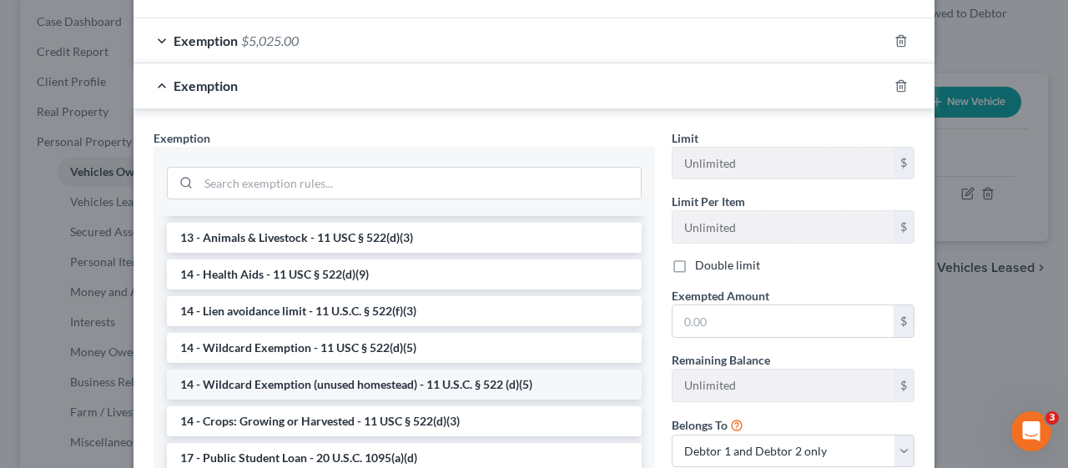
click at [471, 370] on li "14 - Wildcard Exemption (unused homestead) - 11 U.S.C. § 522 (d)(5)" at bounding box center [404, 385] width 475 height 30
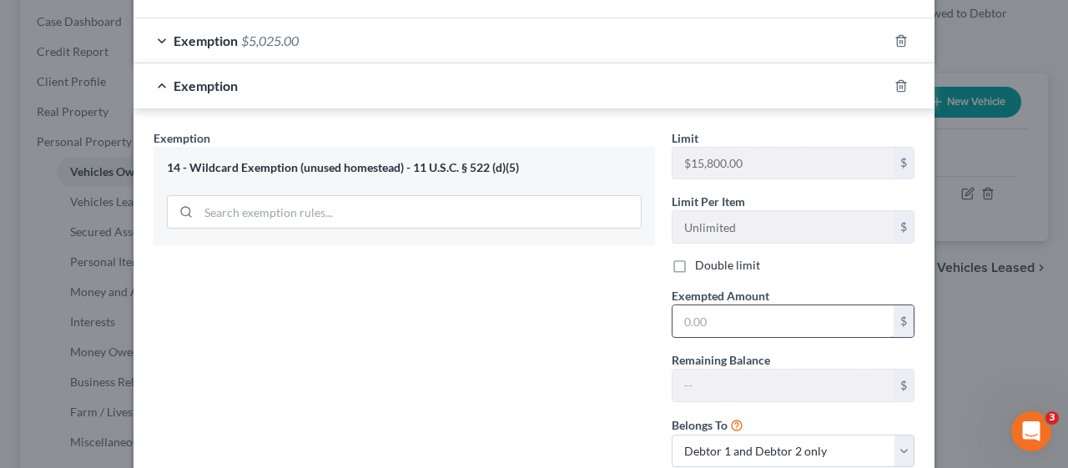
click at [672, 305] on input "text" at bounding box center [782, 321] width 221 height 32
type input "4,975.00"
click at [556, 345] on div "Exemption Set must be selected for CA. Exemption * 14 - Wildcard Exemption (unu…" at bounding box center [404, 305] width 518 height 352
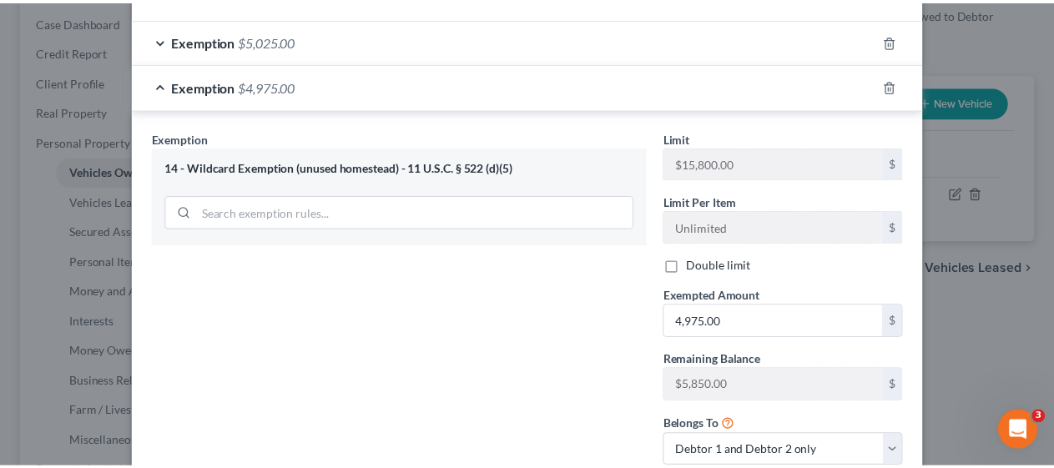
scroll to position [521, 0]
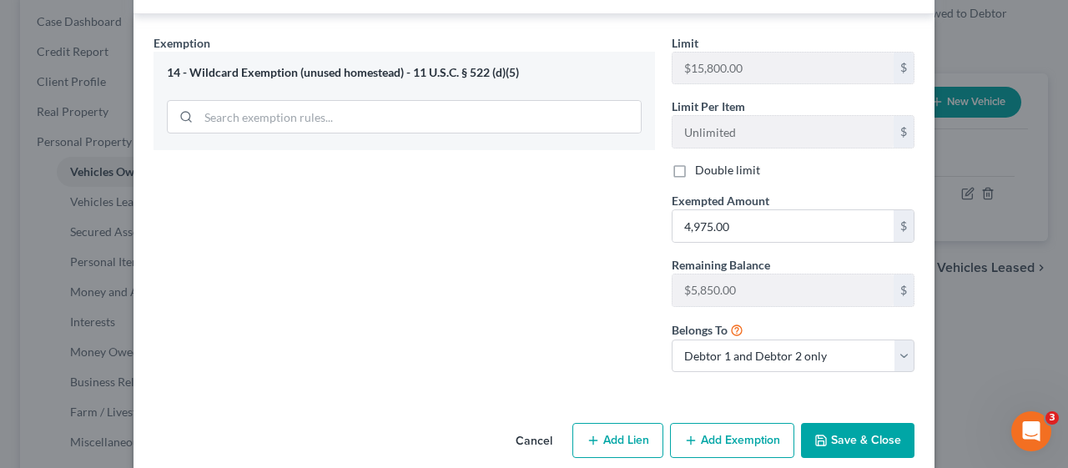
click at [859, 423] on button "Save & Close" at bounding box center [857, 440] width 113 height 35
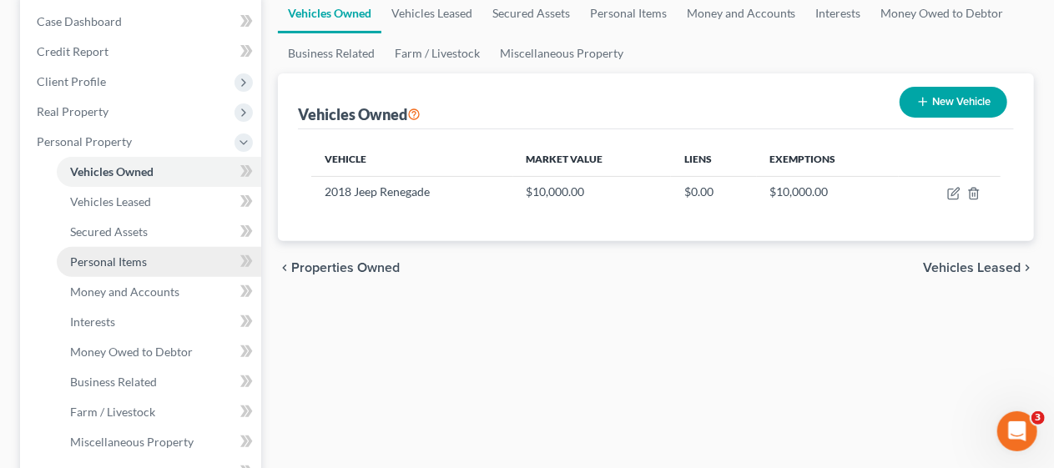
click at [169, 260] on link "Personal Items" at bounding box center [159, 262] width 204 height 30
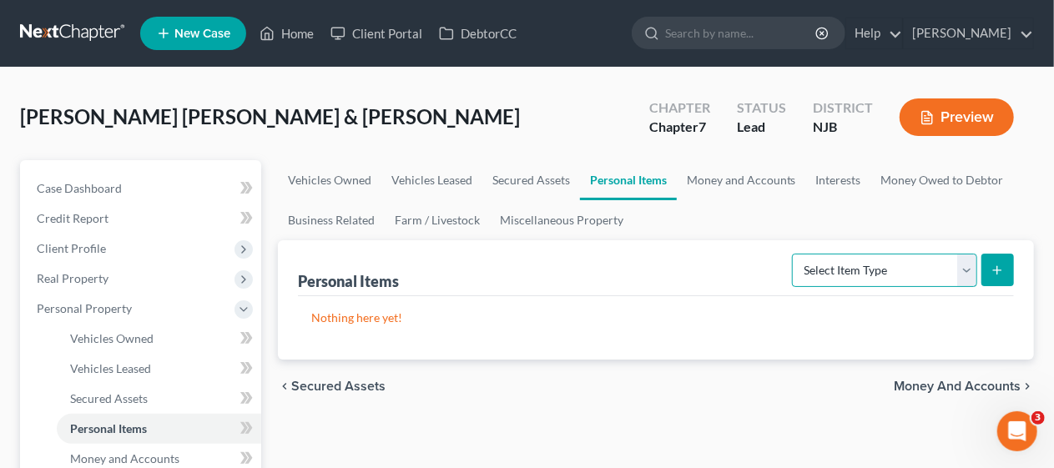
click at [964, 270] on select "Select Item Type Clothing Collectibles Of Value Electronics Firearms Household …" at bounding box center [884, 270] width 185 height 33
select select "clothing"
click at [794, 254] on select "Select Item Type Clothing Collectibles Of Value Electronics Firearms Household …" at bounding box center [884, 270] width 185 height 33
click at [1003, 269] on icon "submit" at bounding box center [996, 270] width 13 height 13
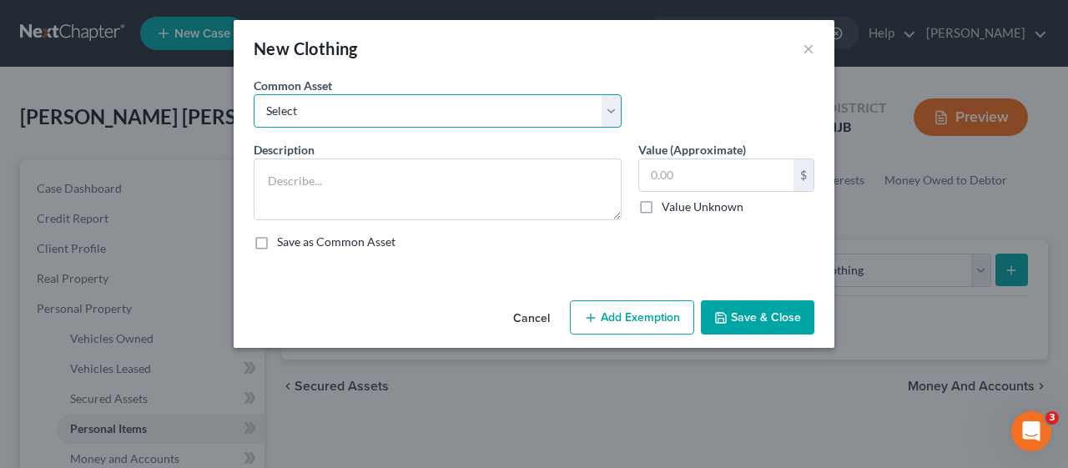
drag, startPoint x: 606, startPoint y: 107, endPoint x: 592, endPoint y: 125, distance: 23.2
click at [606, 107] on select "Select Miscellaneous wearing apparel" at bounding box center [438, 110] width 368 height 33
select select "0"
click at [254, 94] on select "Select Miscellaneous wearing apparel" at bounding box center [438, 110] width 368 height 33
type textarea "Miscellaneous wearing apparel"
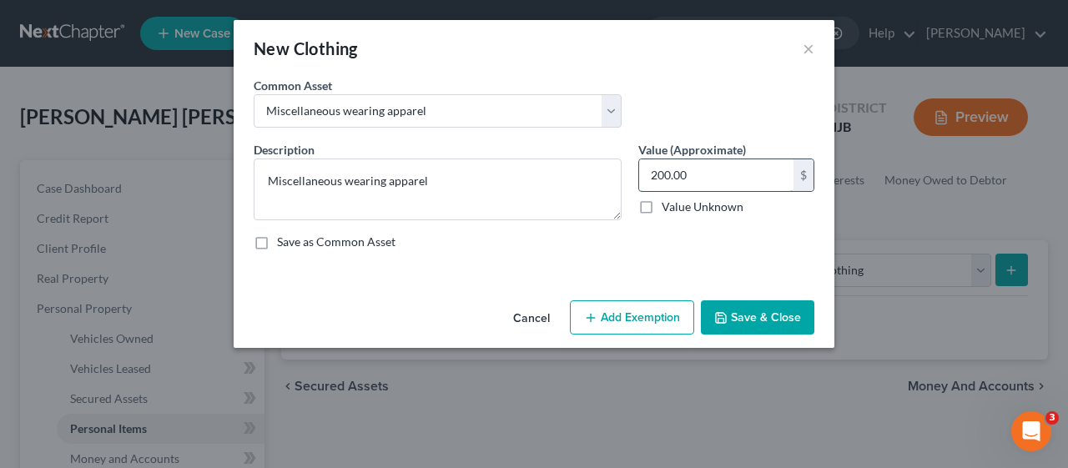
click at [666, 172] on input "200.00" at bounding box center [716, 175] width 154 height 32
type input "500.00"
drag, startPoint x: 549, startPoint y: 250, endPoint x: 631, endPoint y: 313, distance: 103.0
click at [550, 250] on div "Description * Miscellaneous wearing apparel Value (Approximate) 500.00 $ Value …" at bounding box center [533, 202] width 577 height 123
click at [632, 315] on button "Add Exemption" at bounding box center [632, 317] width 124 height 35
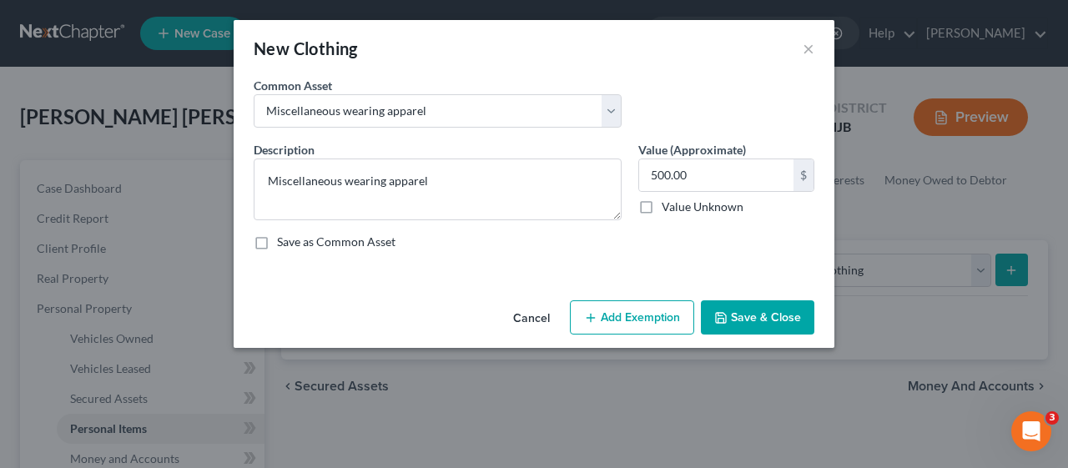
select select "2"
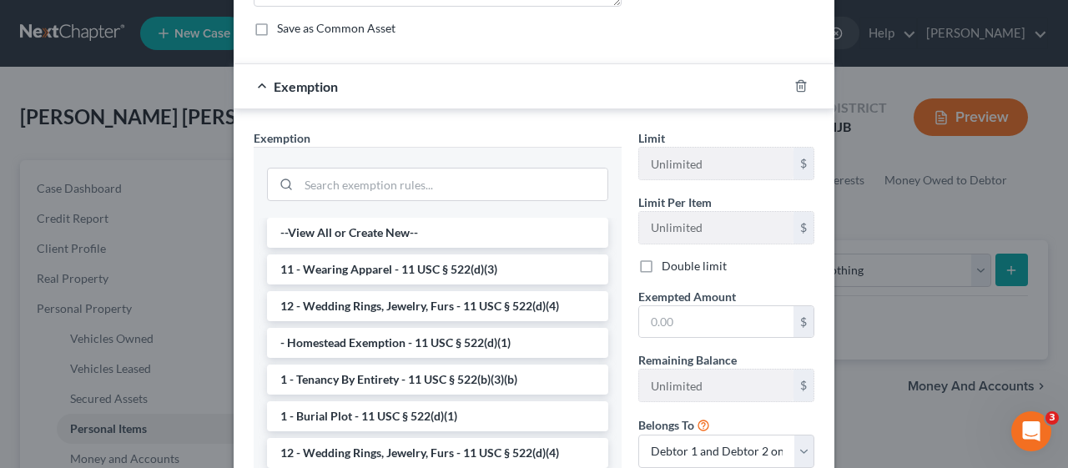
scroll to position [250, 0]
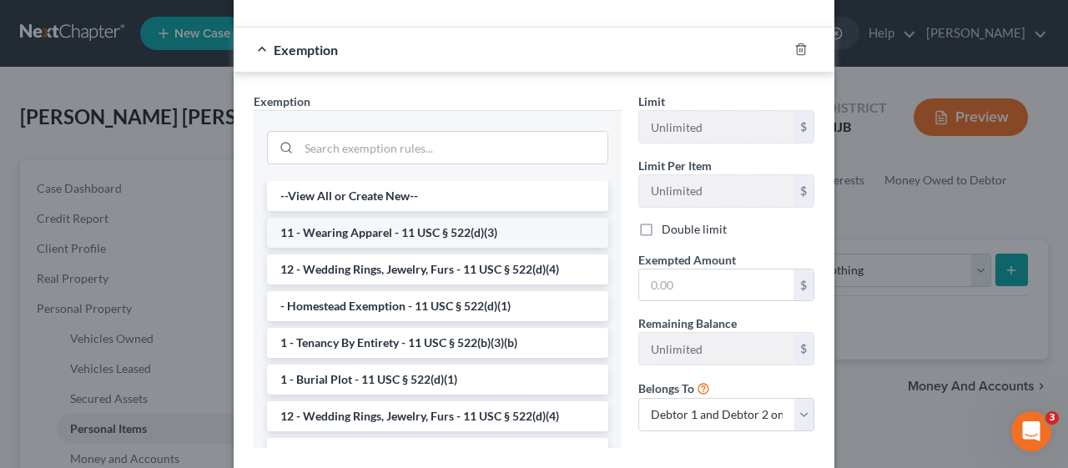
click at [412, 235] on li "11 - Wearing Apparel - 11 USC § 522(d)(3)" at bounding box center [437, 233] width 341 height 30
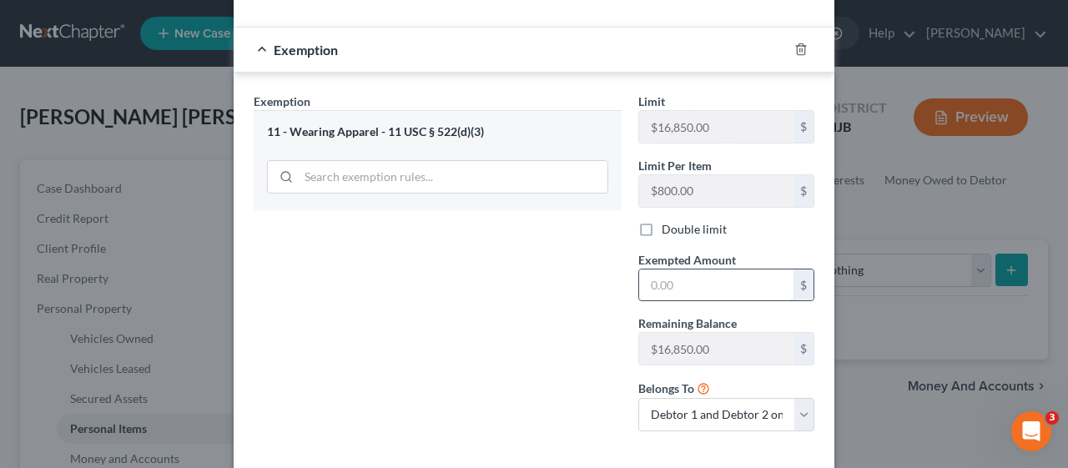
click at [639, 277] on input "text" at bounding box center [716, 285] width 154 height 32
type input "500.00"
click at [526, 345] on div "Exemption Set must be selected for CA. Exemption * 11 - Wearing Apparel - 11 US…" at bounding box center [437, 269] width 385 height 352
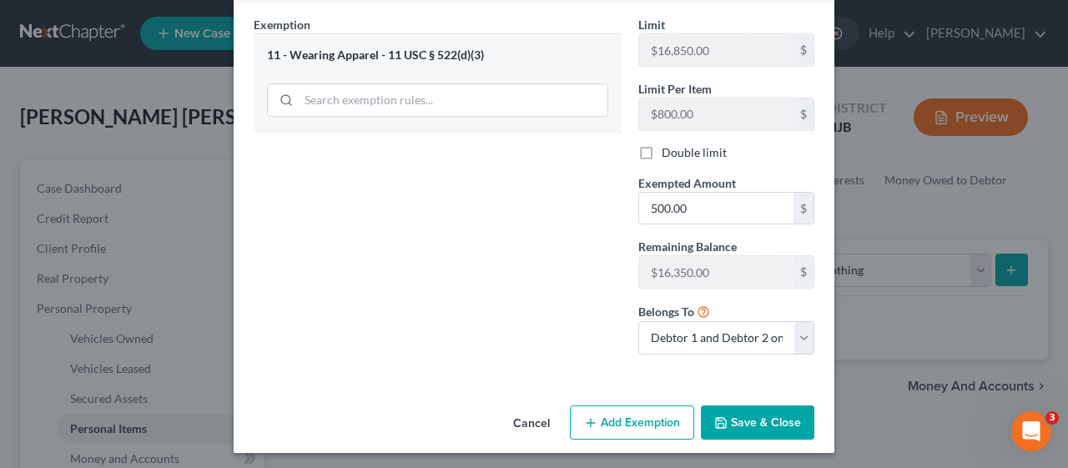
click at [760, 410] on button "Save & Close" at bounding box center [757, 422] width 113 height 35
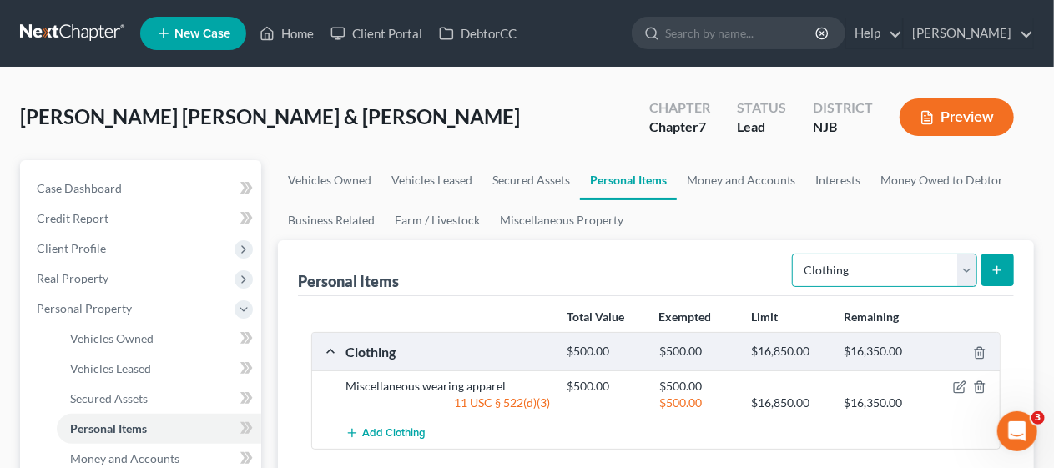
drag, startPoint x: 969, startPoint y: 271, endPoint x: 945, endPoint y: 274, distance: 24.4
click at [969, 271] on select "Select Item Type Clothing Collectibles Of Value Electronics Firearms Household …" at bounding box center [884, 270] width 185 height 33
select select "household_goods"
click at [794, 254] on select "Select Item Type Clothing Collectibles Of Value Electronics Firearms Household …" at bounding box center [884, 270] width 185 height 33
click at [996, 270] on line "submit" at bounding box center [998, 270] width 8 height 0
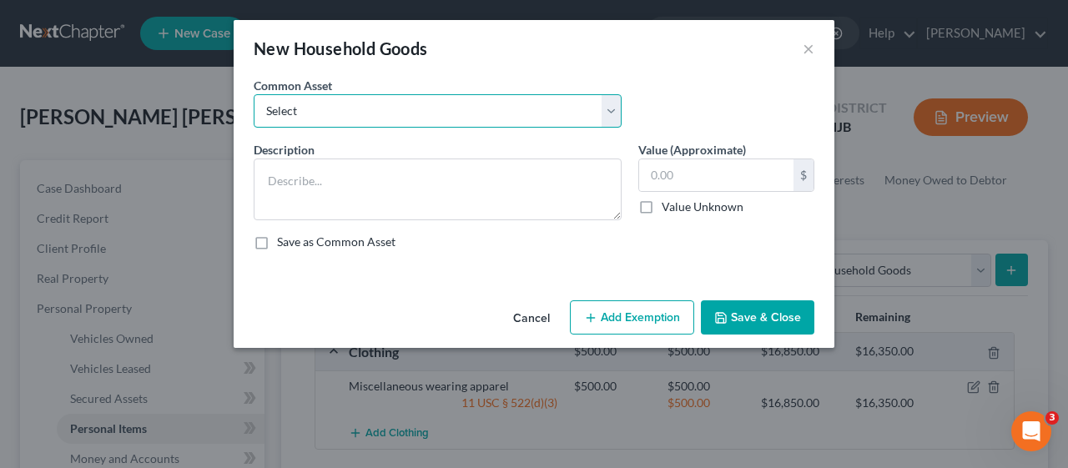
drag, startPoint x: 609, startPoint y: 113, endPoint x: 594, endPoint y: 125, distance: 19.0
click at [609, 113] on select "Select Miscellaneous household goods Miscellaneous household goods and furnishi…" at bounding box center [438, 110] width 368 height 33
select select "1"
click at [254, 94] on select "Select Miscellaneous household goods Miscellaneous household goods and furnishi…" at bounding box center [438, 110] width 368 height 33
type textarea "Miscellaneous household goods and furnishings"
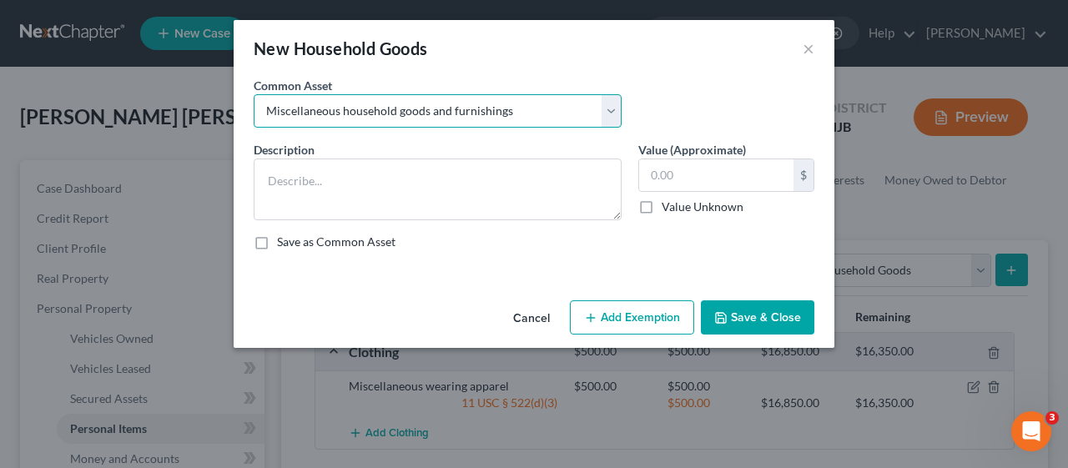
type input "3,500.00"
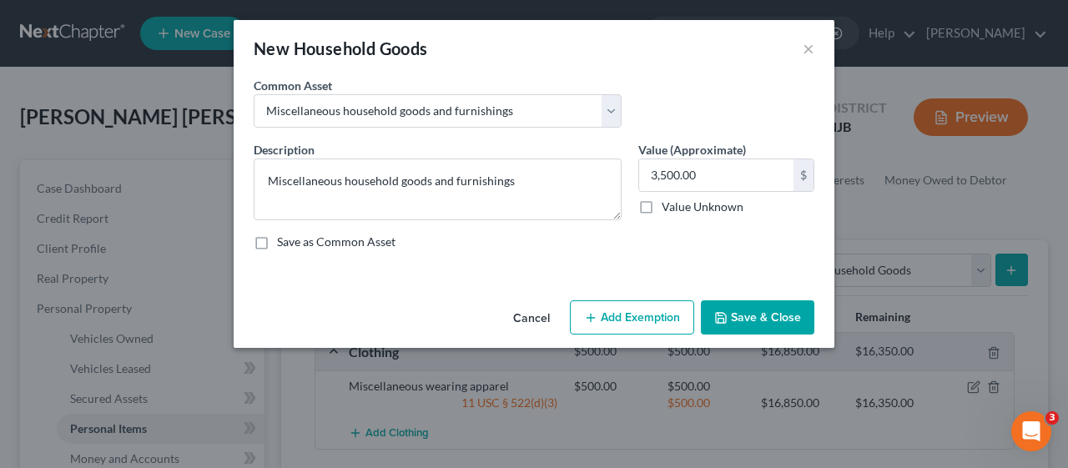
click at [636, 315] on button "Add Exemption" at bounding box center [632, 317] width 124 height 35
select select "2"
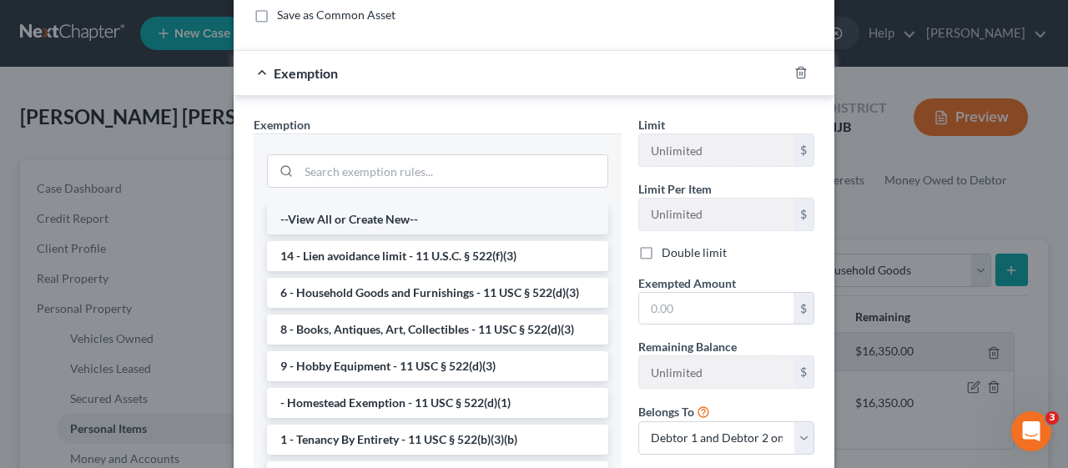
scroll to position [250, 0]
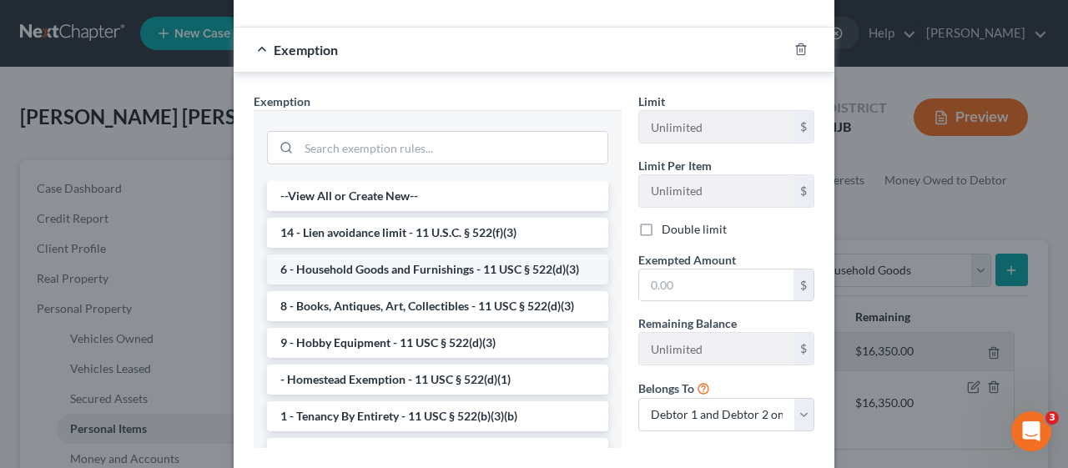
click at [462, 267] on li "6 - Household Goods and Furnishings - 11 USC § 522(d)(3)" at bounding box center [437, 269] width 341 height 30
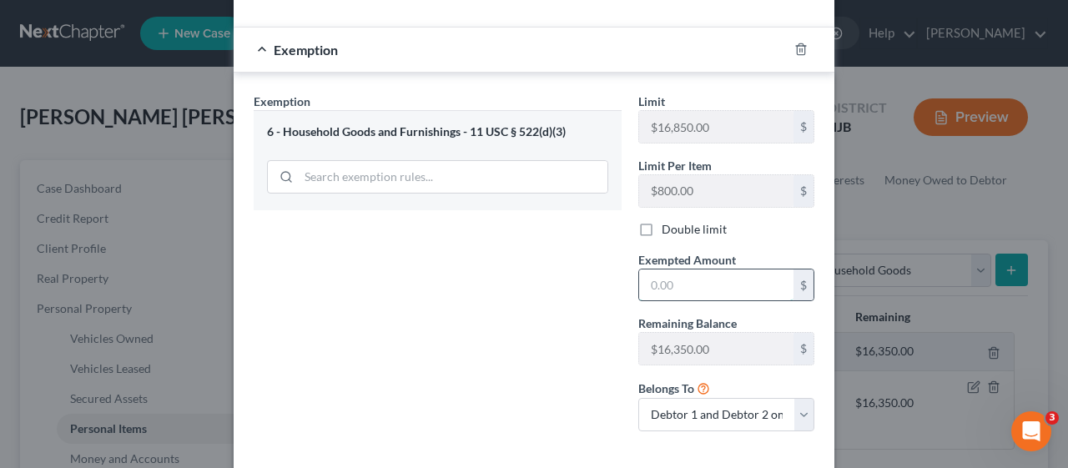
click at [639, 284] on input "text" at bounding box center [716, 285] width 154 height 32
type input "3,500.00"
click at [567, 325] on div "Exemption Set must be selected for CA. Exemption * 6 - Household Goods and Furn…" at bounding box center [437, 269] width 385 height 352
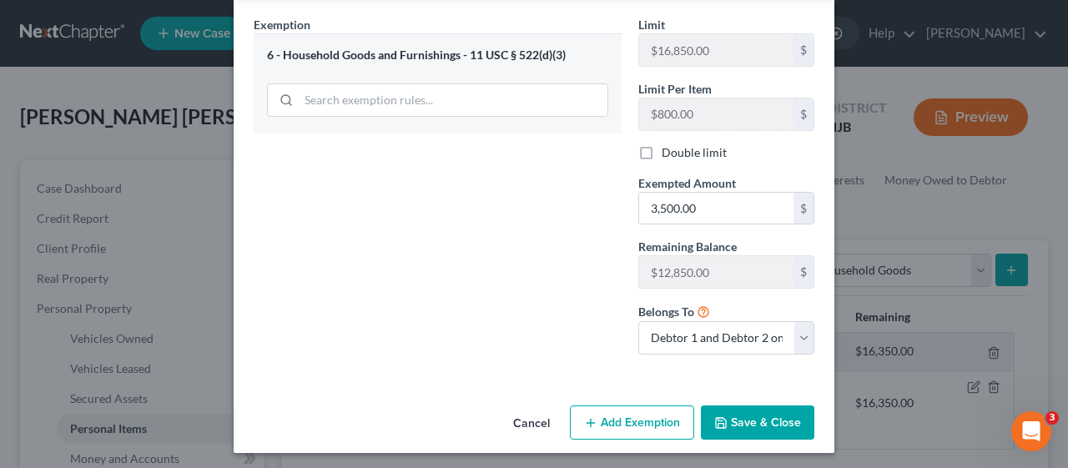
click at [744, 413] on button "Save & Close" at bounding box center [757, 422] width 113 height 35
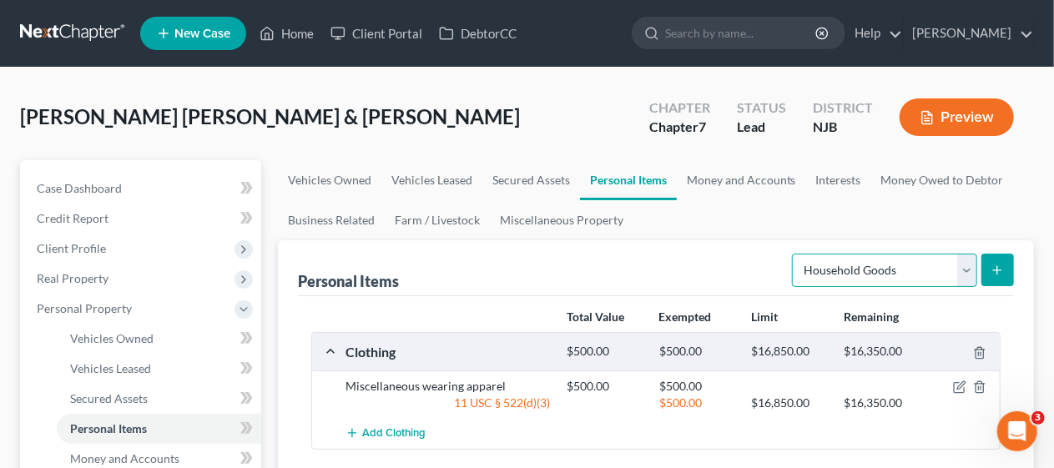
click at [969, 270] on select "Select Item Type Clothing Collectibles Of Value Electronics Firearms Household …" at bounding box center [884, 270] width 185 height 33
select select "jewelry"
click at [794, 254] on select "Select Item Type Clothing Collectibles Of Value Electronics Firearms Household …" at bounding box center [884, 270] width 185 height 33
click at [994, 265] on icon "submit" at bounding box center [996, 270] width 13 height 13
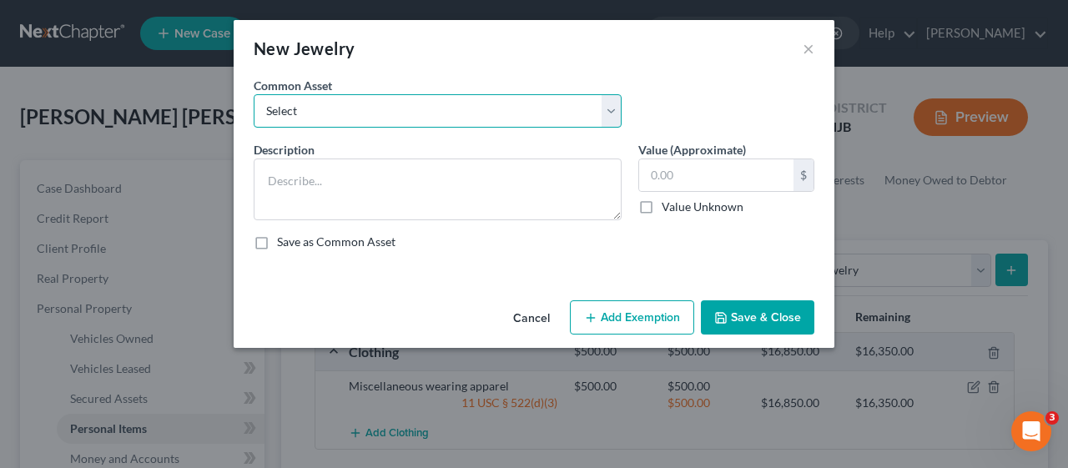
click at [612, 110] on select "Select Miscellaneous jewelry" at bounding box center [438, 110] width 368 height 33
select select "0"
click at [254, 94] on select "Select Miscellaneous jewelry" at bounding box center [438, 110] width 368 height 33
type textarea "Miscellaneous jewelry"
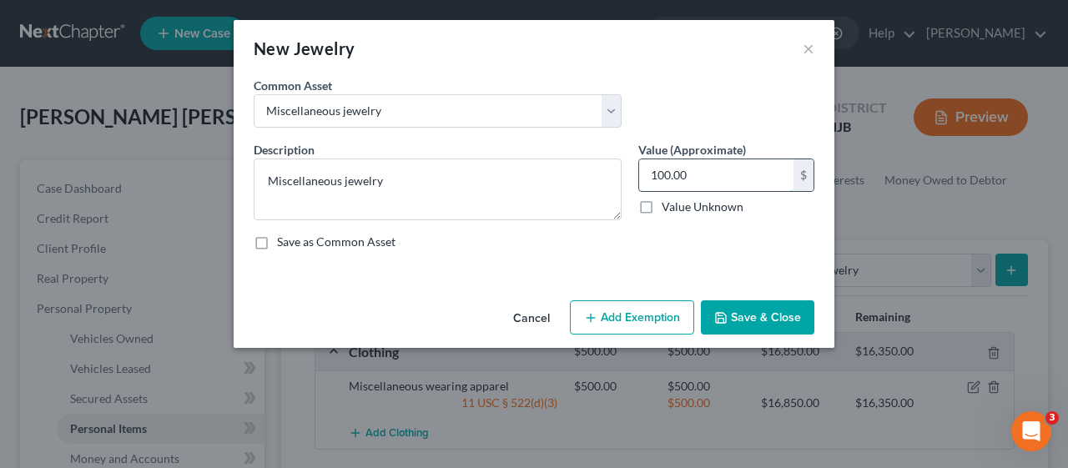
click at [667, 177] on input "100.00" at bounding box center [716, 175] width 154 height 32
type input "1,000"
click at [622, 310] on button "Add Exemption" at bounding box center [632, 317] width 124 height 35
select select "2"
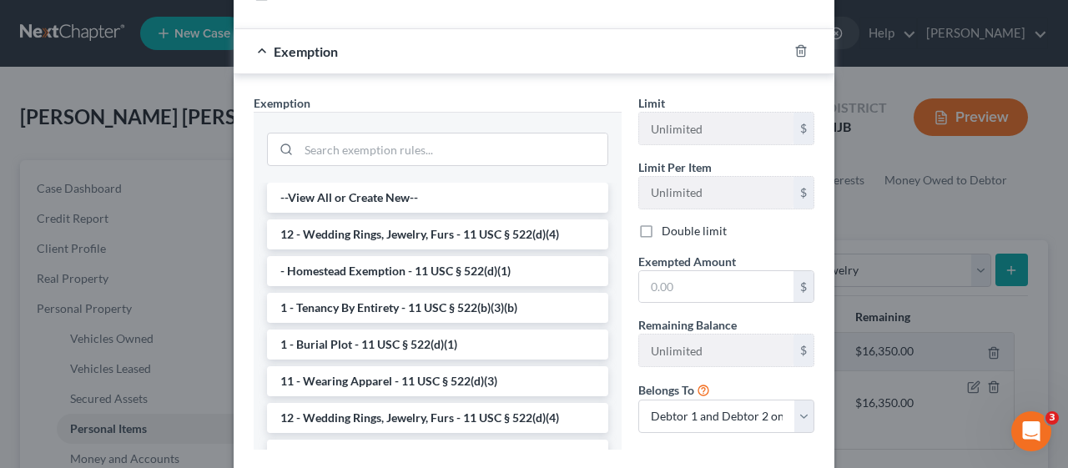
scroll to position [250, 0]
click at [464, 235] on li "12 - Wedding Rings, Jewelry, Furs - 11 USC § 522(d)(4)" at bounding box center [437, 233] width 341 height 30
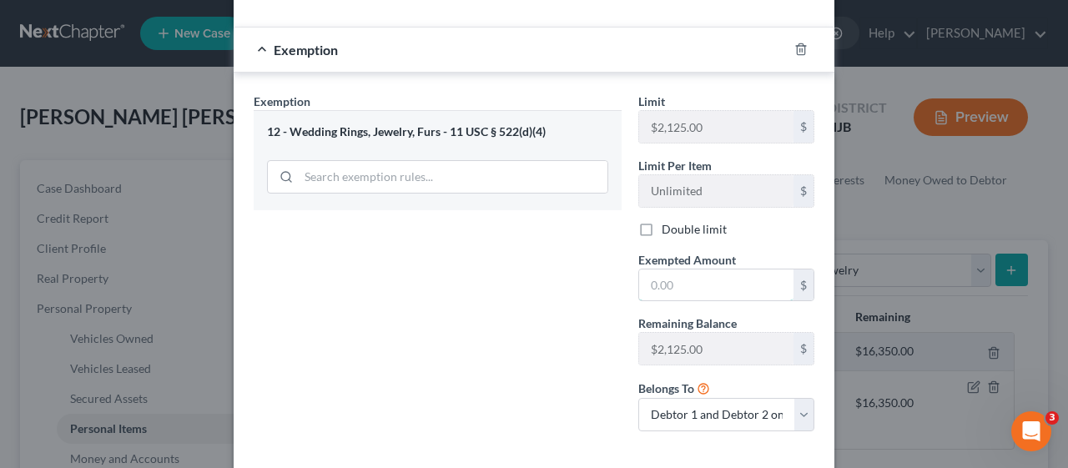
drag, startPoint x: 647, startPoint y: 279, endPoint x: 612, endPoint y: 278, distance: 35.9
click at [647, 279] on input "text" at bounding box center [716, 285] width 154 height 32
type input "1,000"
click at [587, 290] on div "Exemption Set must be selected for CA. Exemption * 12 - Wedding Rings, Jewelry,…" at bounding box center [437, 269] width 385 height 352
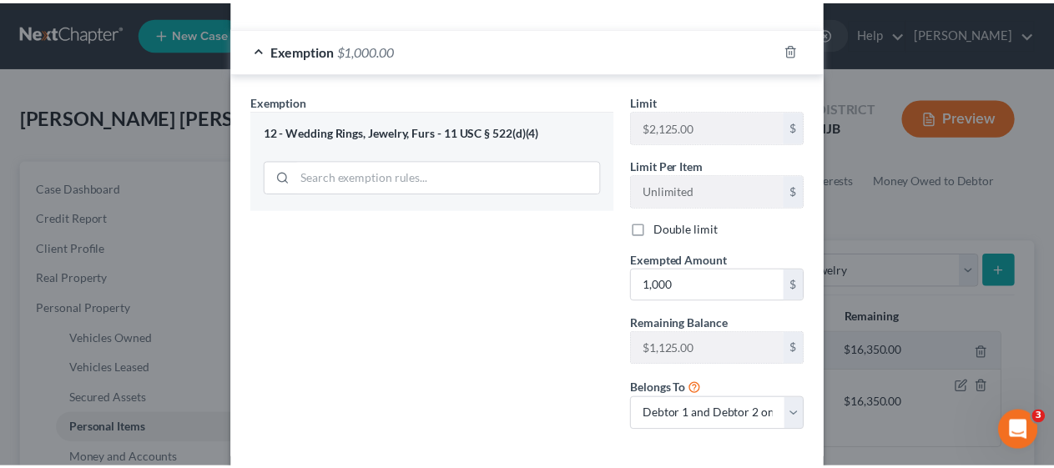
scroll to position [327, 0]
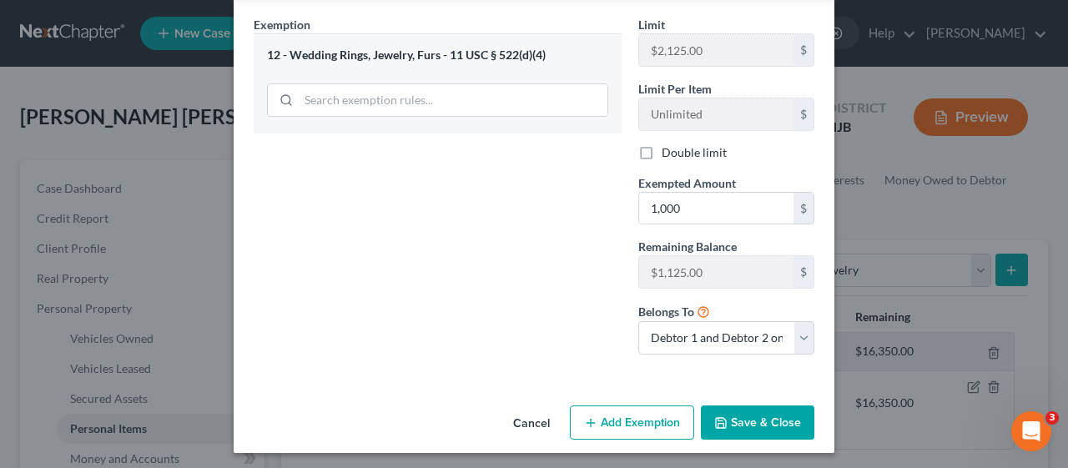
click at [771, 417] on button "Save & Close" at bounding box center [757, 422] width 113 height 35
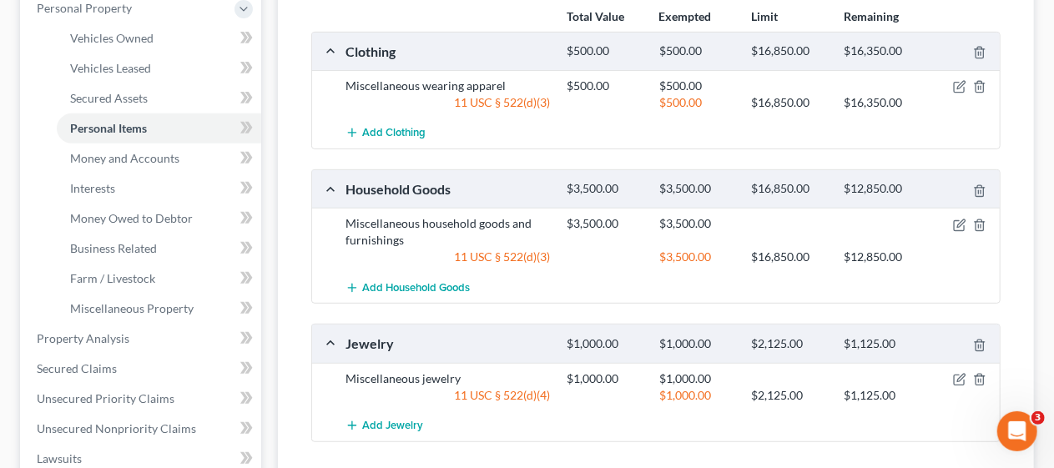
scroll to position [334, 0]
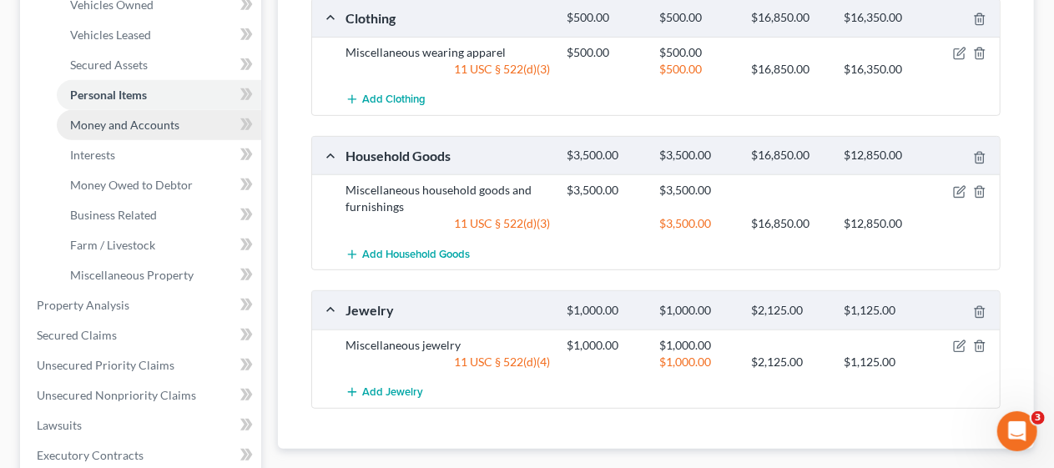
click at [193, 125] on link "Money and Accounts" at bounding box center [159, 125] width 204 height 30
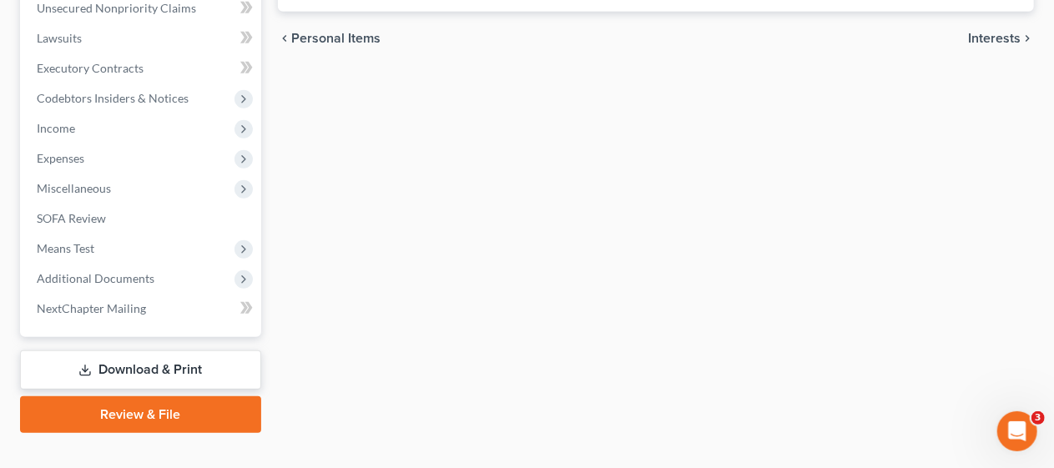
scroll to position [747, 0]
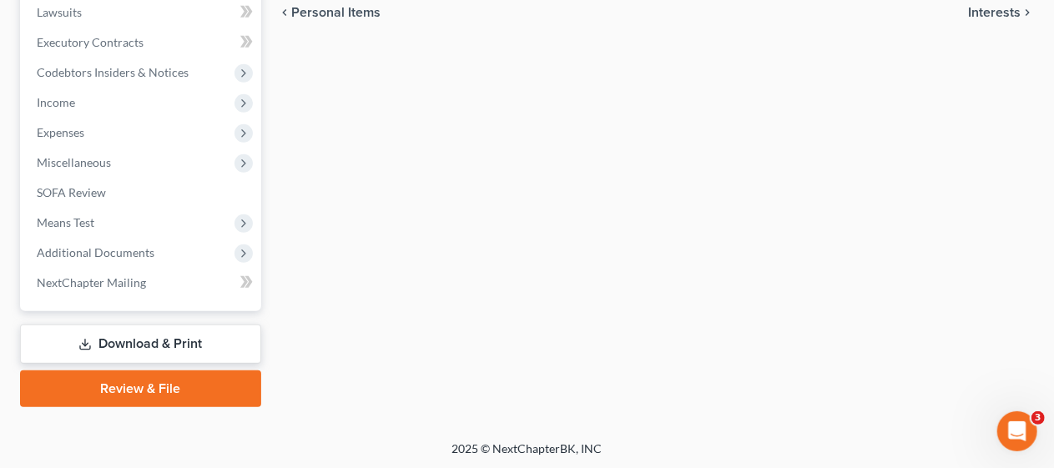
click at [155, 340] on link "Download & Print" at bounding box center [140, 344] width 241 height 39
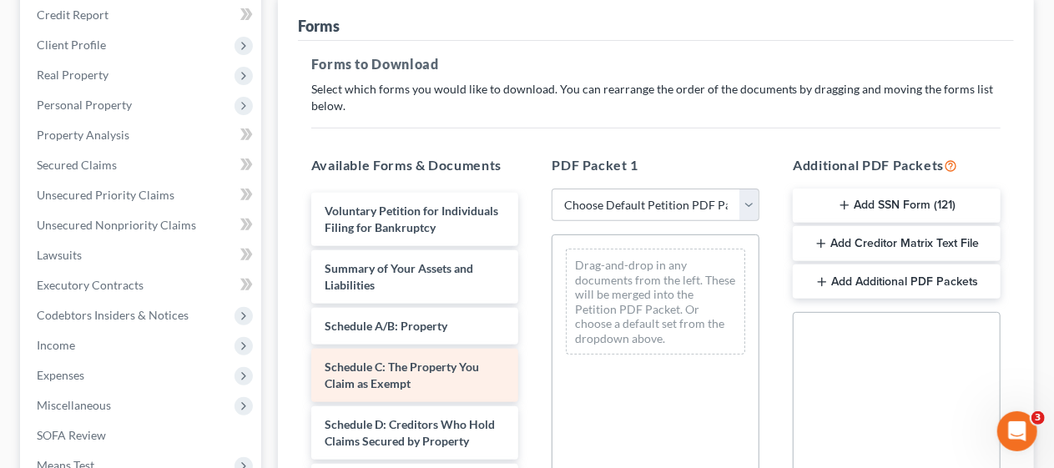
scroll to position [250, 0]
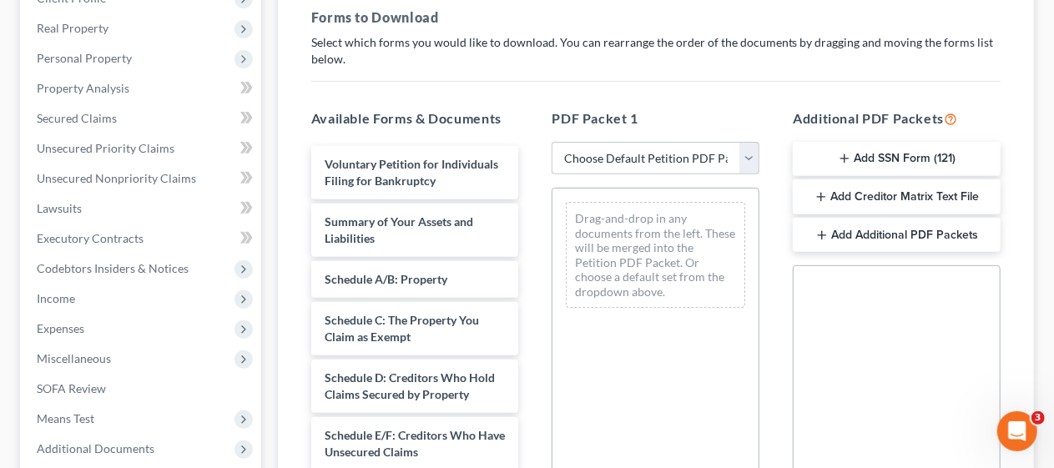
click at [871, 150] on button "Add SSN Form (121)" at bounding box center [897, 159] width 208 height 35
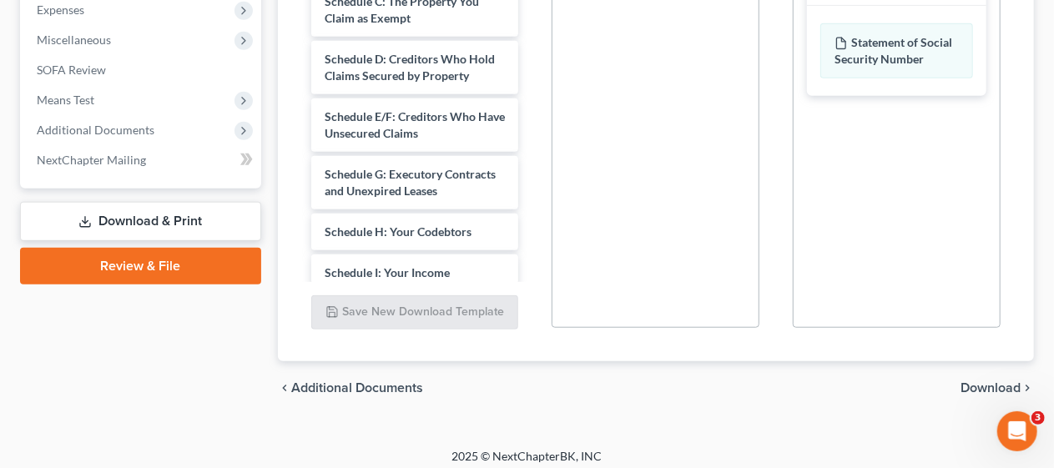
scroll to position [577, 0]
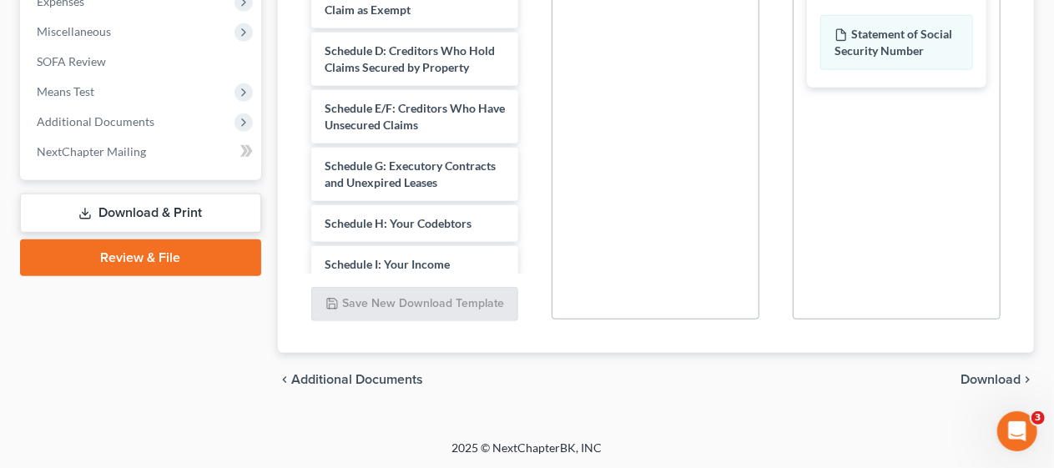
click at [987, 374] on span "Download" at bounding box center [990, 379] width 60 height 13
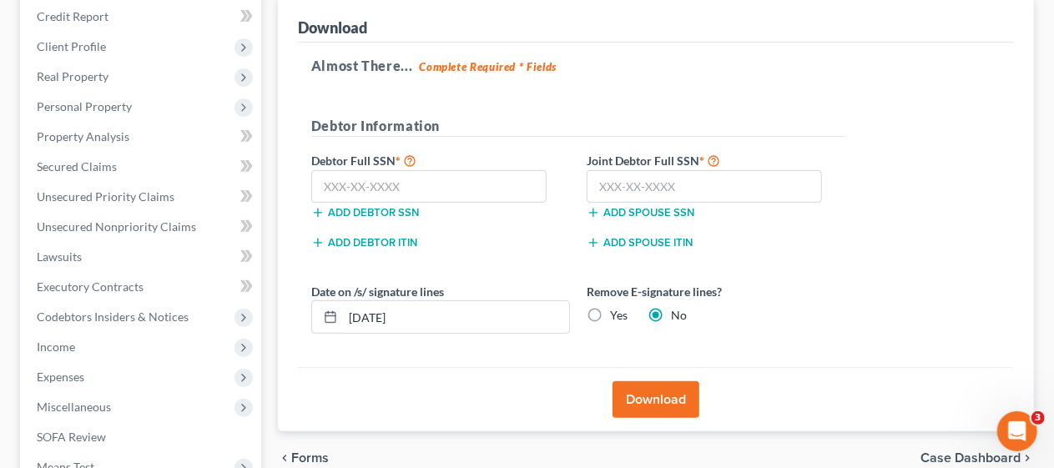
scroll to position [196, 0]
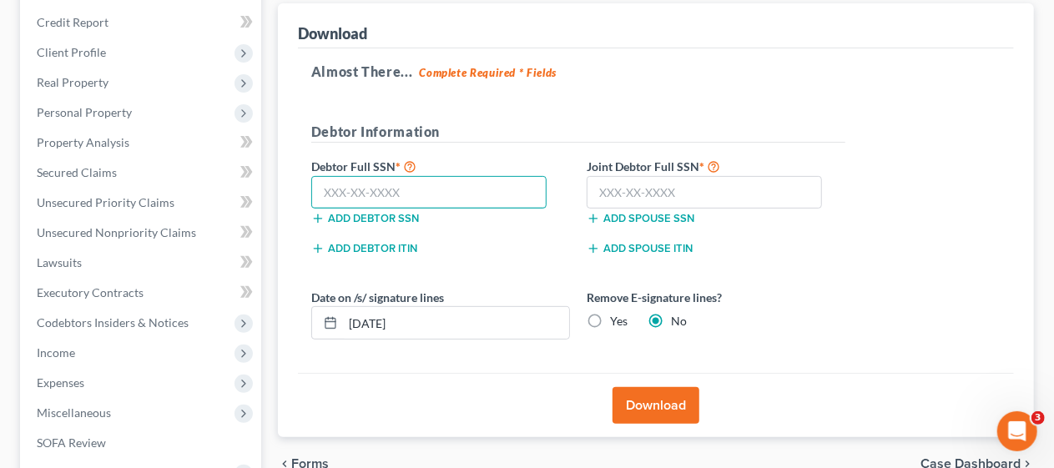
click at [319, 190] on input "text" at bounding box center [429, 192] width 236 height 33
type input "310-83-1163"
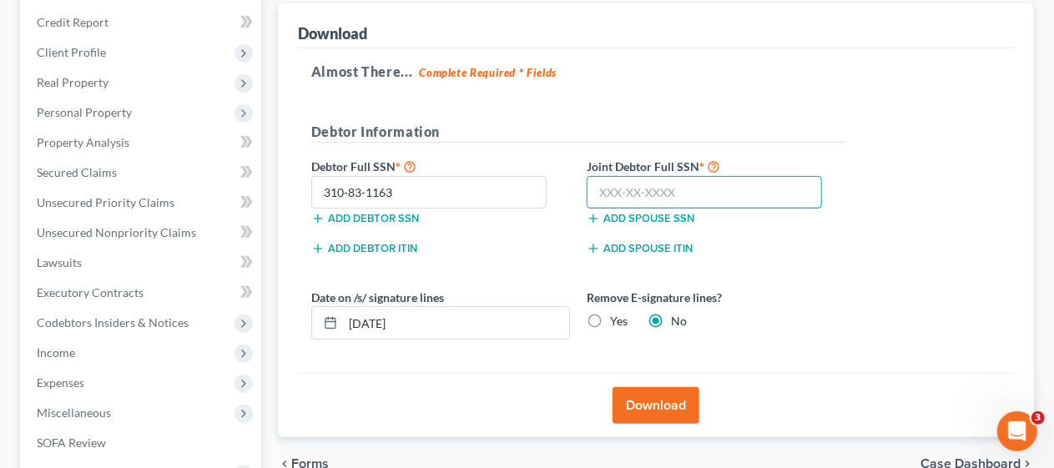
drag, startPoint x: 592, startPoint y: 190, endPoint x: 626, endPoint y: 152, distance: 50.9
click at [592, 190] on input "text" at bounding box center [705, 192] width 236 height 33
type input "070-88-8097"
click at [811, 289] on label "Remove E-signature lines?" at bounding box center [716, 298] width 259 height 18
click at [651, 395] on button "Download" at bounding box center [655, 405] width 87 height 37
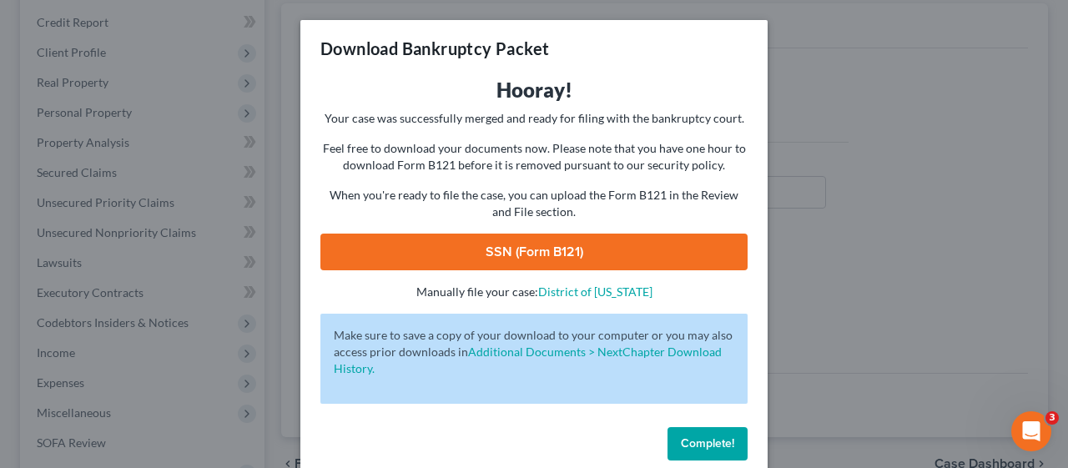
click at [506, 249] on link "SSN (Form B121)" at bounding box center [533, 252] width 427 height 37
click at [699, 435] on button "Complete!" at bounding box center [707, 443] width 80 height 33
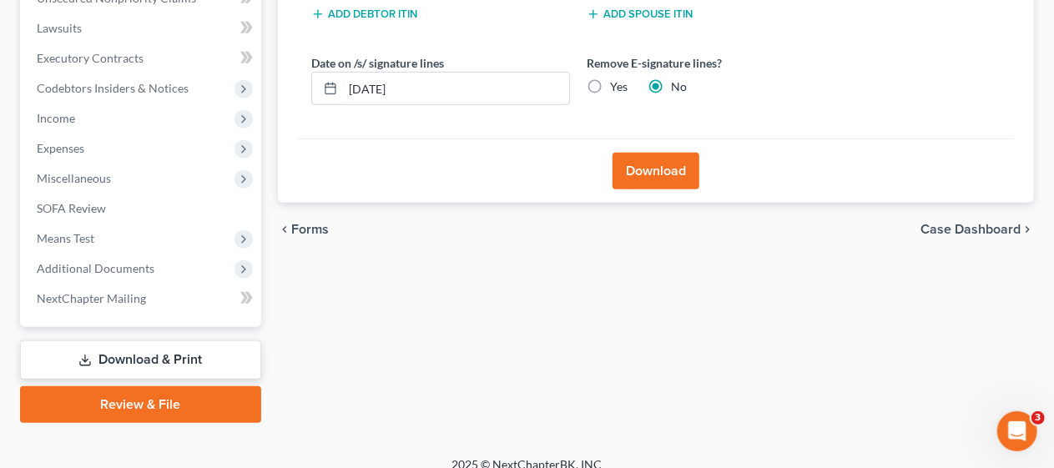
scroll to position [446, 0]
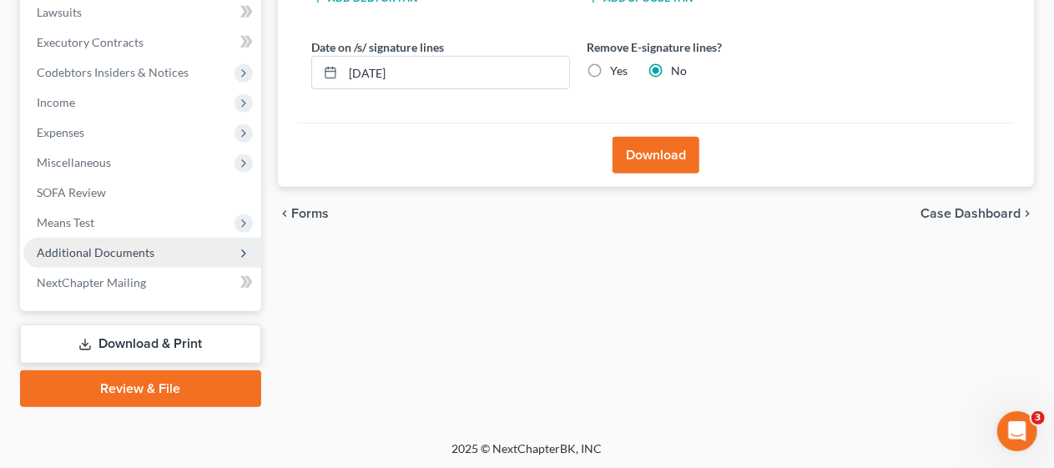
click at [167, 244] on span "Additional Documents" at bounding box center [142, 253] width 238 height 30
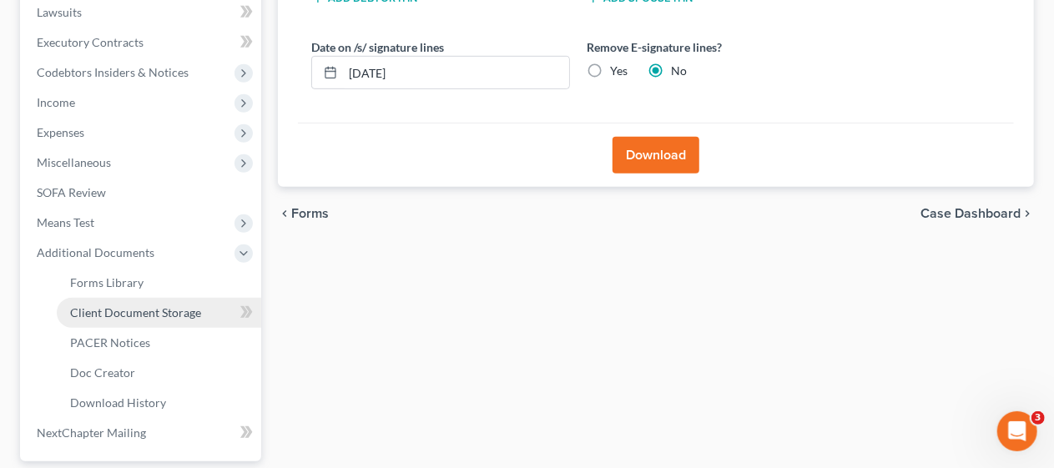
click at [183, 305] on span "Client Document Storage" at bounding box center [135, 312] width 131 height 14
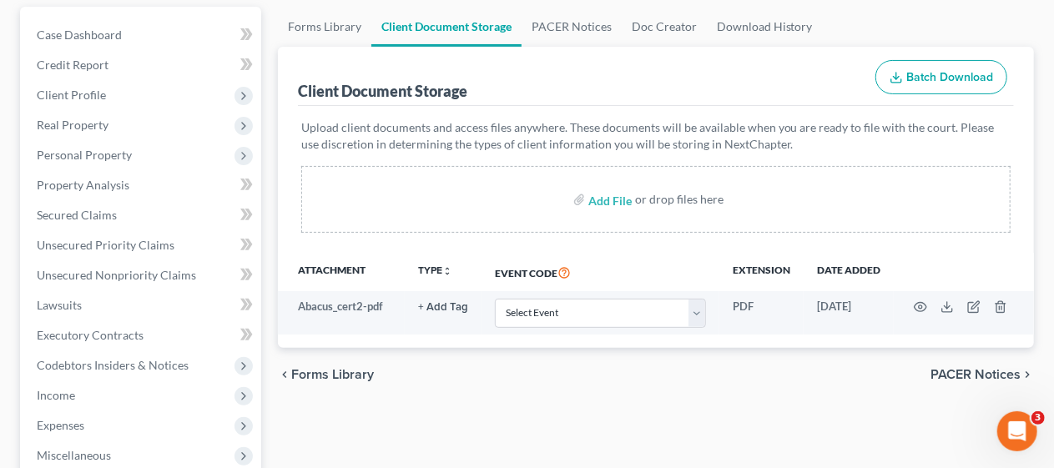
scroll to position [167, 0]
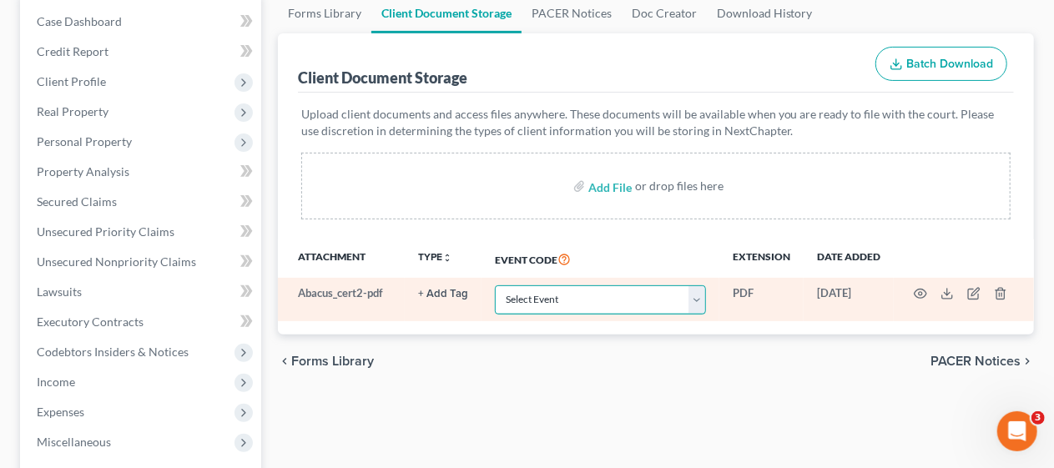
click at [696, 296] on select "Select Event 20 Largest Unsecured Creditors Amended Attorney Compensation State…" at bounding box center [600, 299] width 211 height 29
select select "9"
click at [495, 285] on select "Select Event 20 Largest Unsecured Creditors Amended Attorney Compensation State…" at bounding box center [600, 299] width 211 height 29
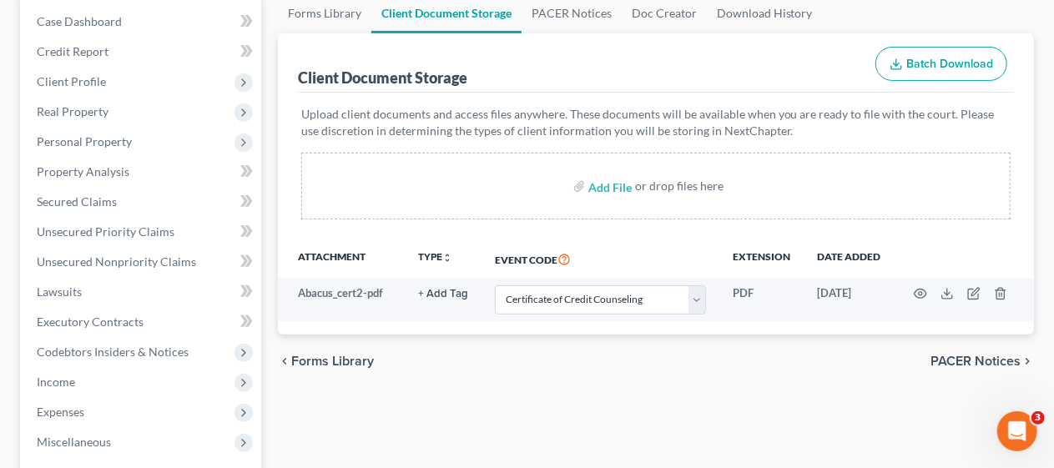
click at [567, 408] on div "Forms Library Client Document Storage PACER Notices Doc Creator Download Histor…" at bounding box center [655, 414] width 773 height 843
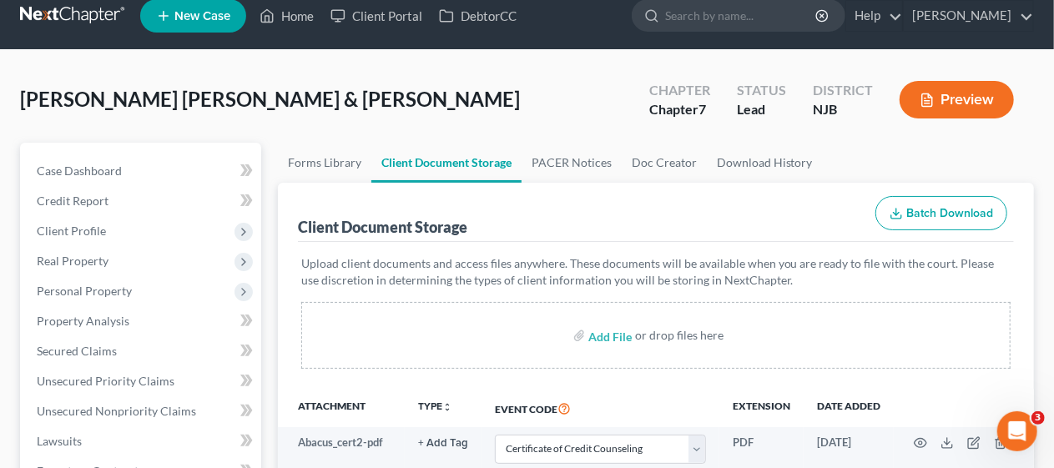
scroll to position [13, 0]
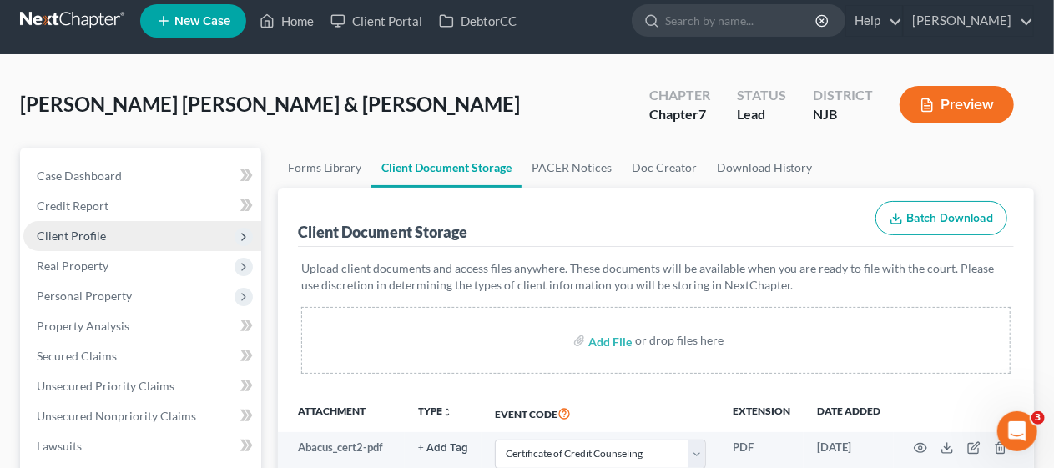
click at [162, 229] on span "Client Profile" at bounding box center [142, 236] width 238 height 30
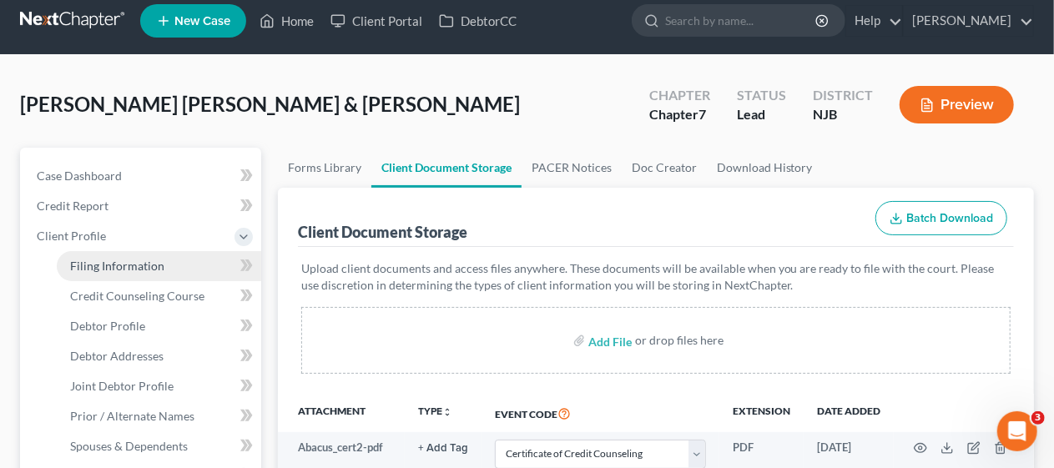
click at [167, 264] on link "Filing Information" at bounding box center [159, 266] width 204 height 30
select select "1"
select select "0"
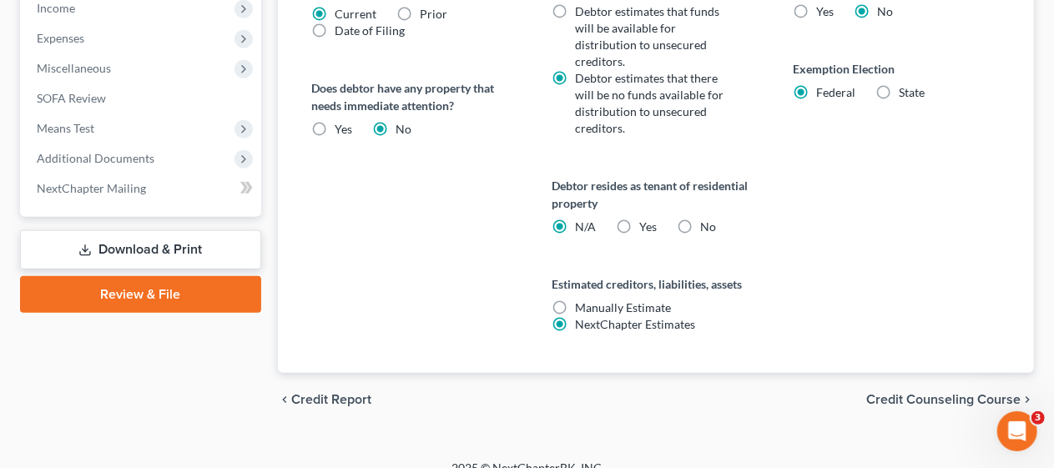
scroll to position [752, 0]
click at [900, 392] on span "Credit Counseling Course" at bounding box center [943, 398] width 154 height 13
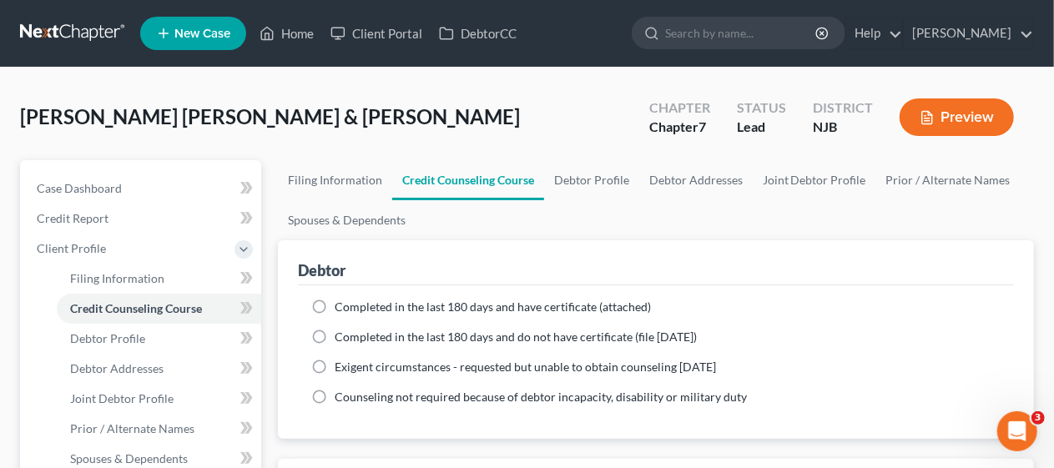
click at [335, 305] on label "Completed in the last 180 days and have certificate (attached)" at bounding box center [493, 307] width 316 height 17
click at [341, 305] on input "Completed in the last 180 days and have certificate (attached)" at bounding box center [346, 304] width 11 height 11
radio input "true"
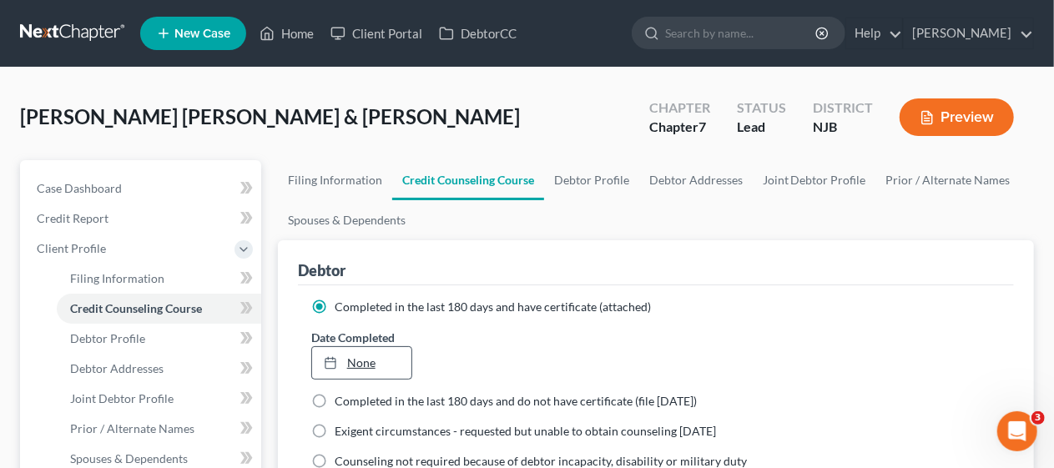
click at [361, 363] on link "None" at bounding box center [361, 363] width 99 height 32
type input "[DATE]"
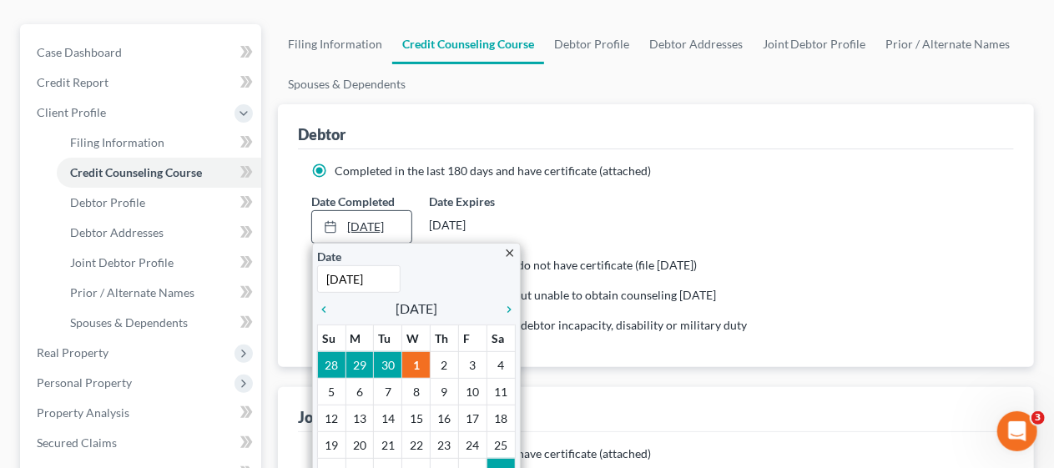
scroll to position [250, 0]
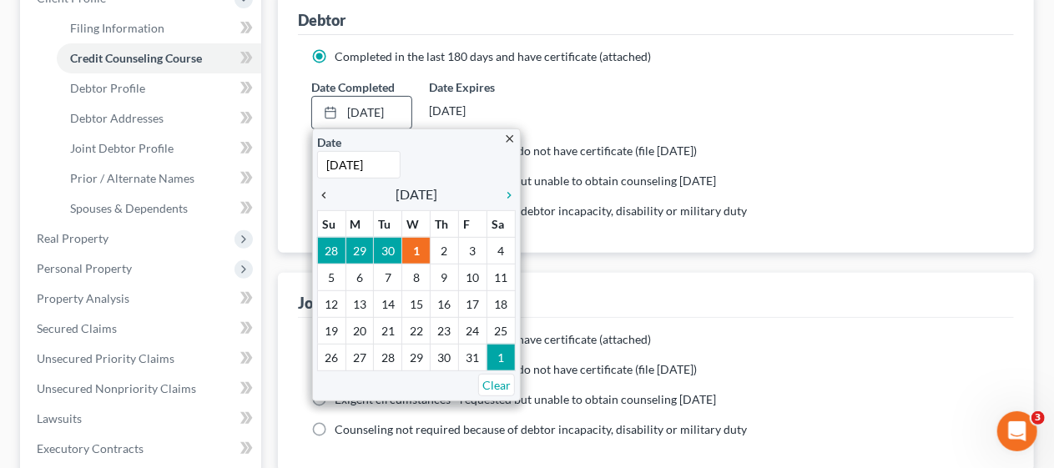
click at [325, 192] on icon "chevron_left" at bounding box center [328, 195] width 22 height 13
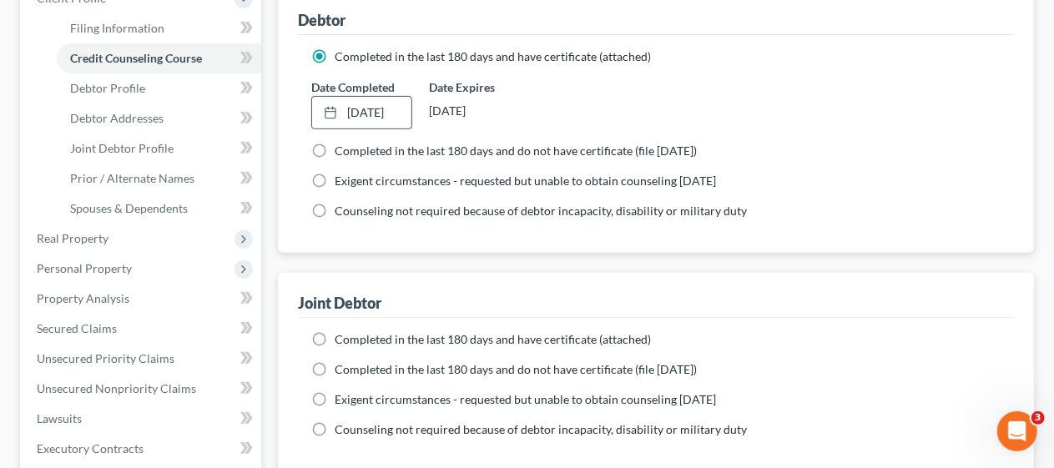
click at [335, 335] on label "Completed in the last 180 days and have certificate (attached)" at bounding box center [493, 339] width 316 height 17
click at [341, 335] on input "Completed in the last 180 days and have certificate (attached)" at bounding box center [346, 336] width 11 height 11
radio input "true"
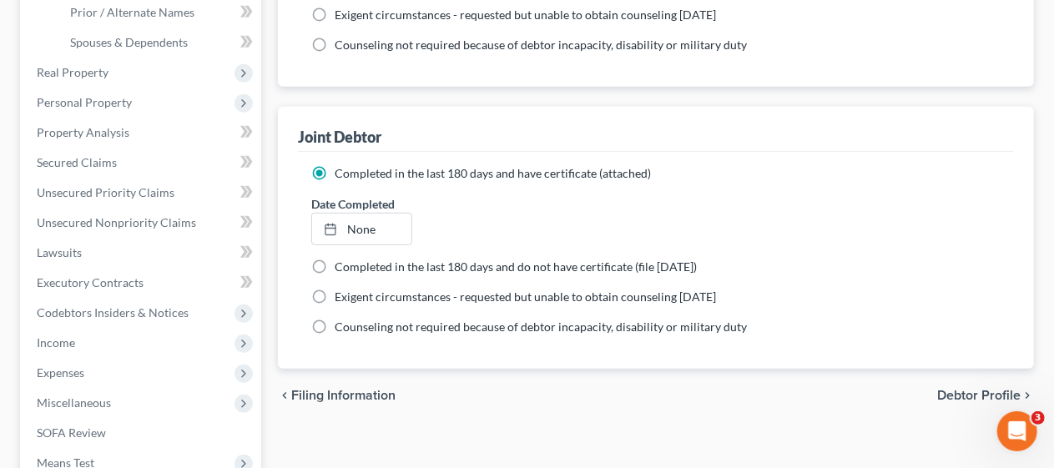
scroll to position [417, 0]
click at [360, 224] on link "None" at bounding box center [361, 229] width 99 height 32
type input "[DATE]"
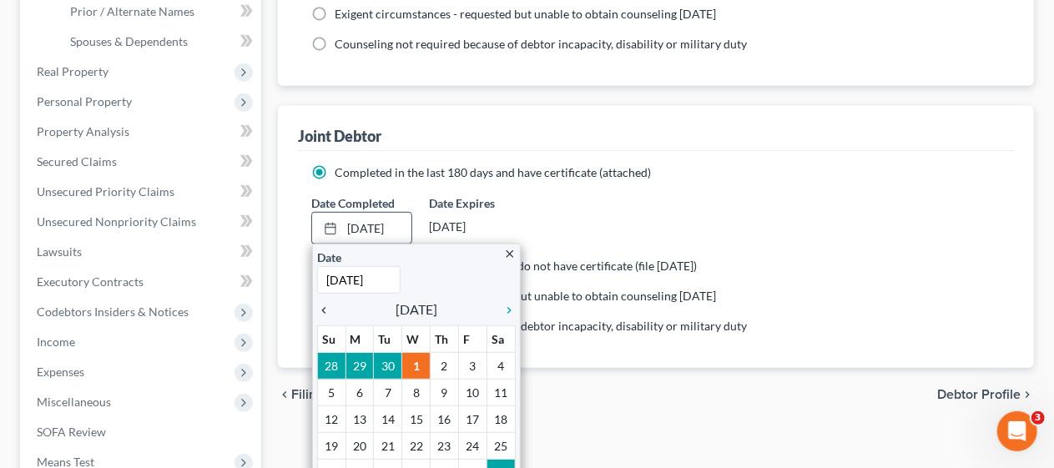
click at [324, 305] on icon "chevron_left" at bounding box center [328, 310] width 22 height 13
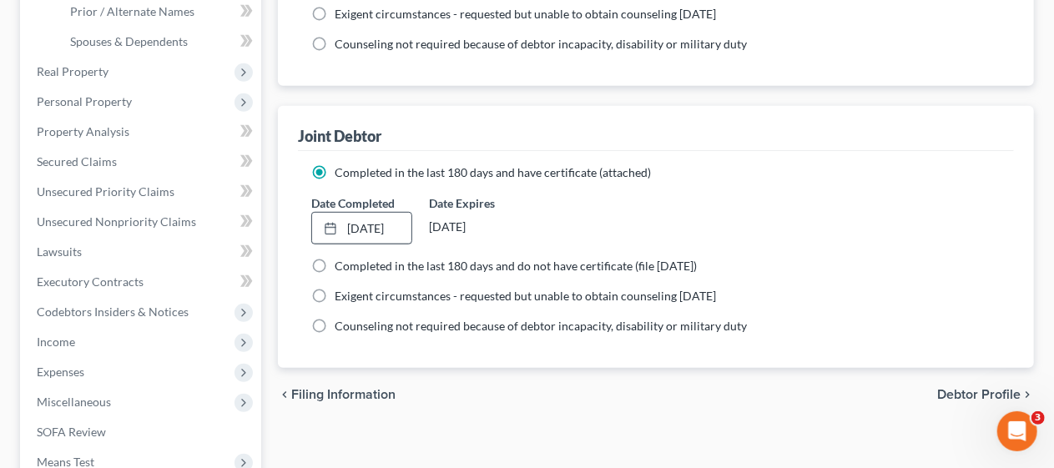
drag, startPoint x: 454, startPoint y: 381, endPoint x: 804, endPoint y: 407, distance: 351.4
click at [455, 381] on div "chevron_left Filing Information Debtor Profile chevron_right" at bounding box center [656, 394] width 756 height 53
click at [964, 389] on span "Debtor Profile" at bounding box center [978, 394] width 83 height 13
select select "1"
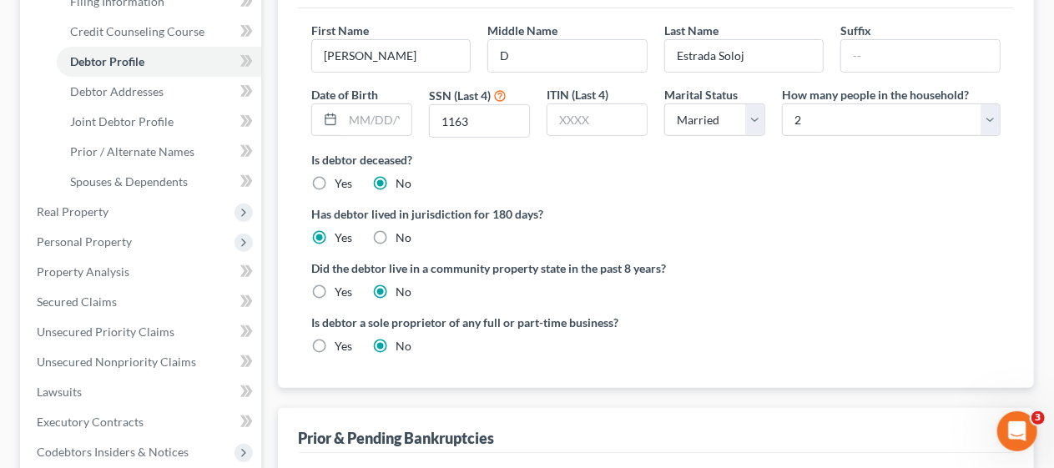
scroll to position [250, 0]
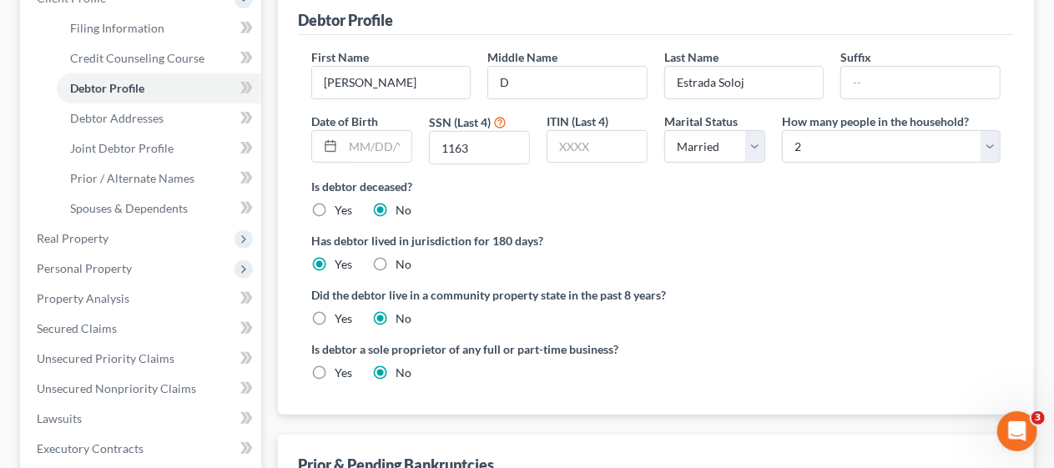
click at [751, 354] on div "Is debtor a sole proprietor of any full or part-time business? Yes No" at bounding box center [656, 367] width 706 height 54
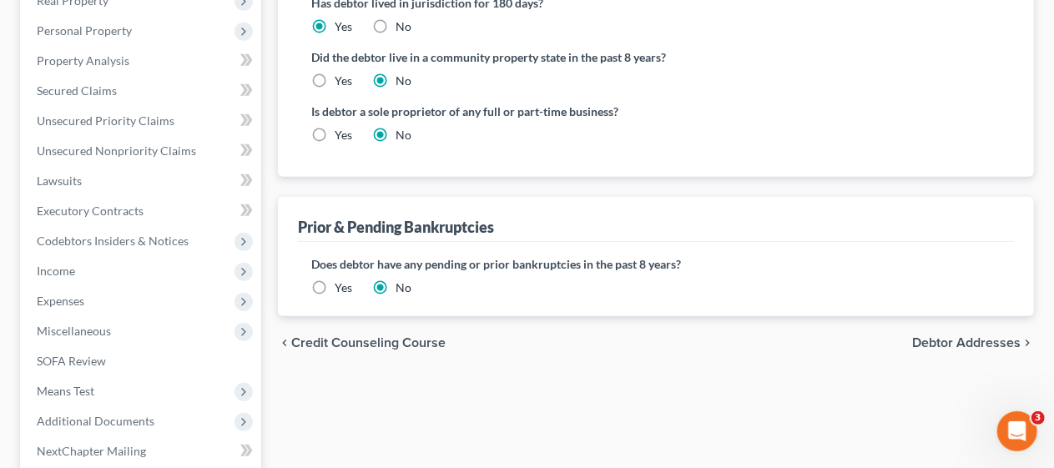
scroll to position [490, 0]
click at [944, 337] on span "Debtor Addresses" at bounding box center [966, 341] width 108 height 13
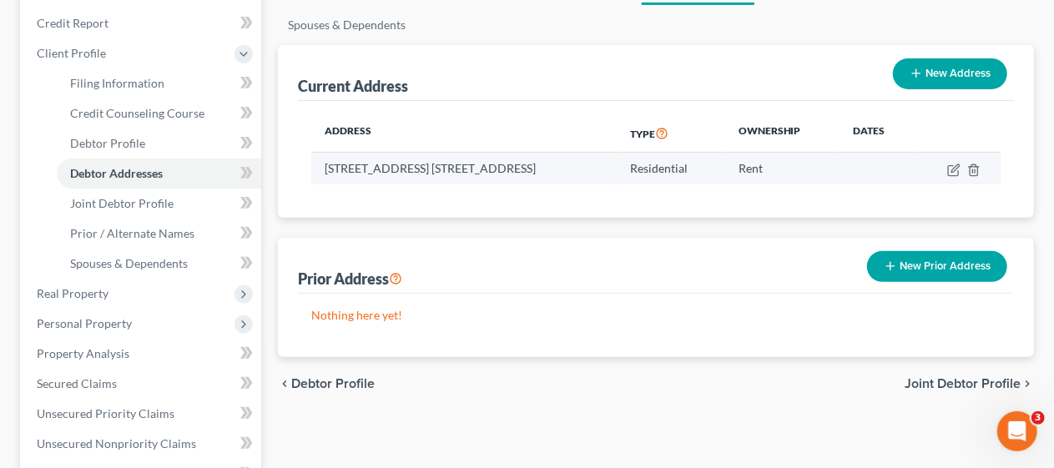
scroll to position [250, 0]
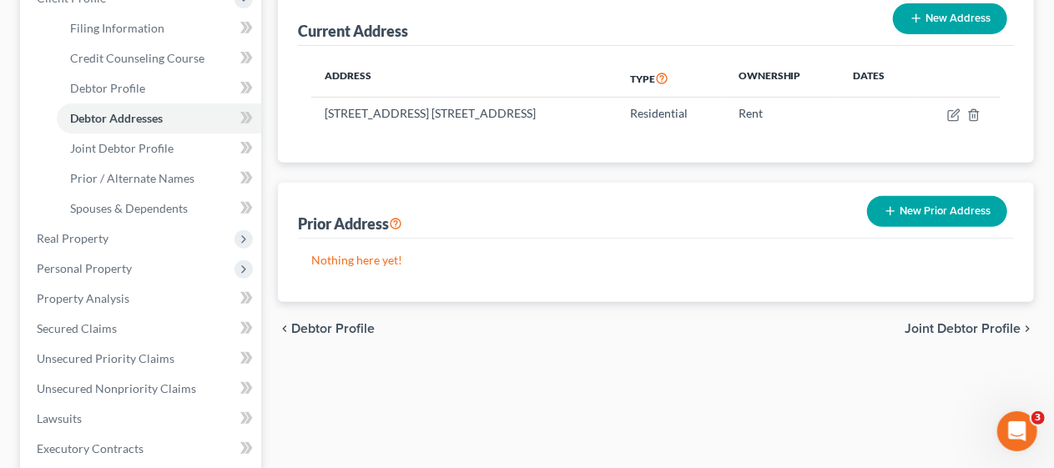
click at [928, 322] on span "Joint Debtor Profile" at bounding box center [962, 328] width 116 height 13
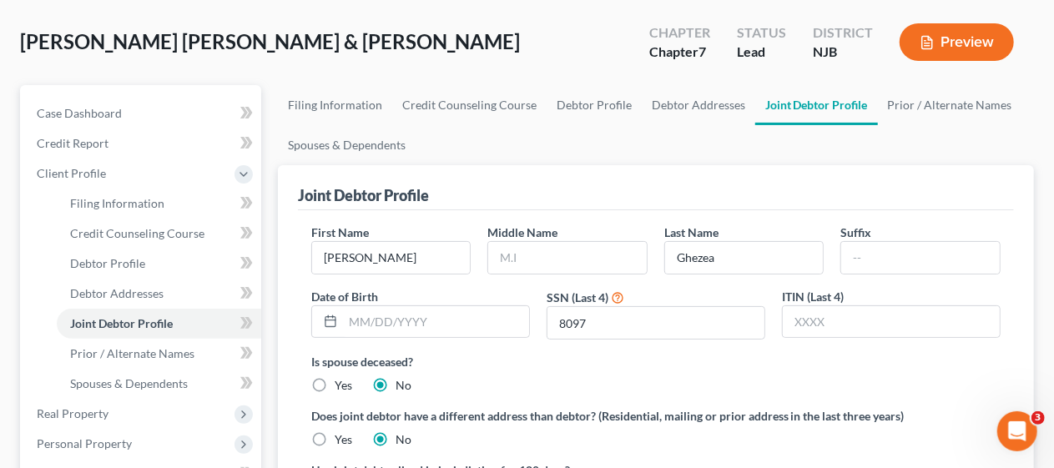
scroll to position [73, 0]
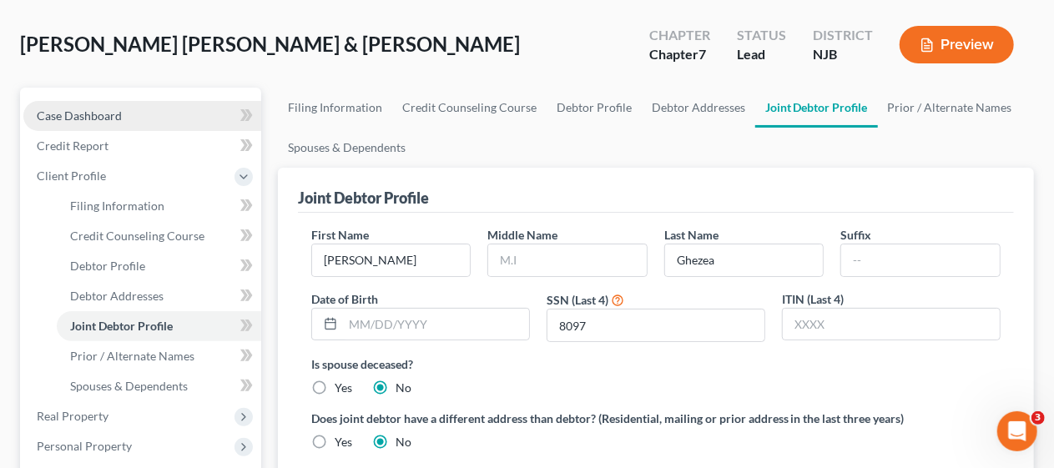
click at [102, 112] on span "Case Dashboard" at bounding box center [79, 115] width 85 height 14
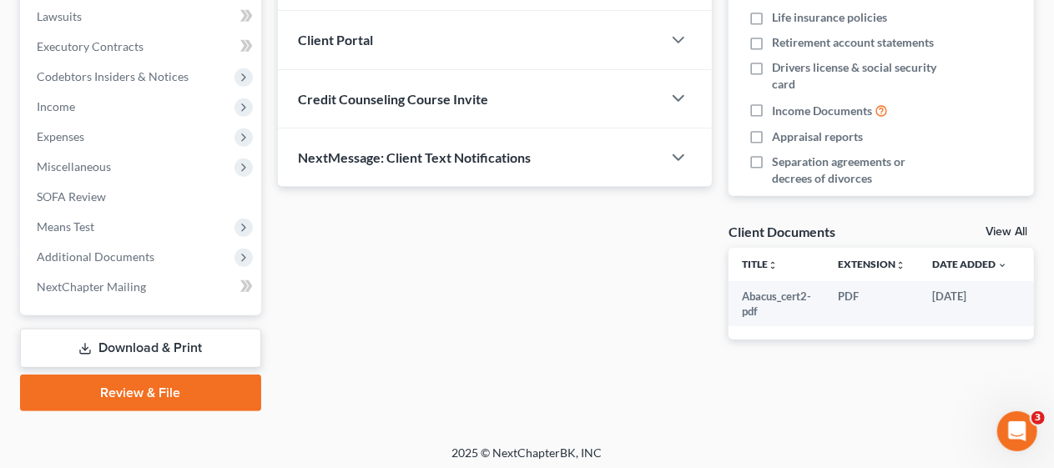
scroll to position [446, 0]
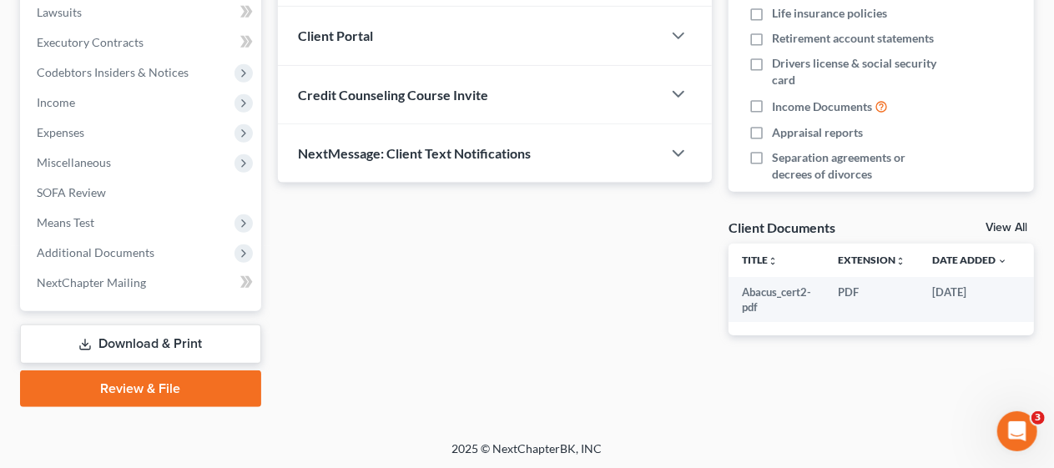
click at [576, 315] on div "Updates & News × [US_STATE][GEOGRAPHIC_DATA] Notes Take a look at NextChapter's…" at bounding box center [494, 38] width 451 height 649
click at [145, 382] on link "Review & File" at bounding box center [140, 388] width 241 height 37
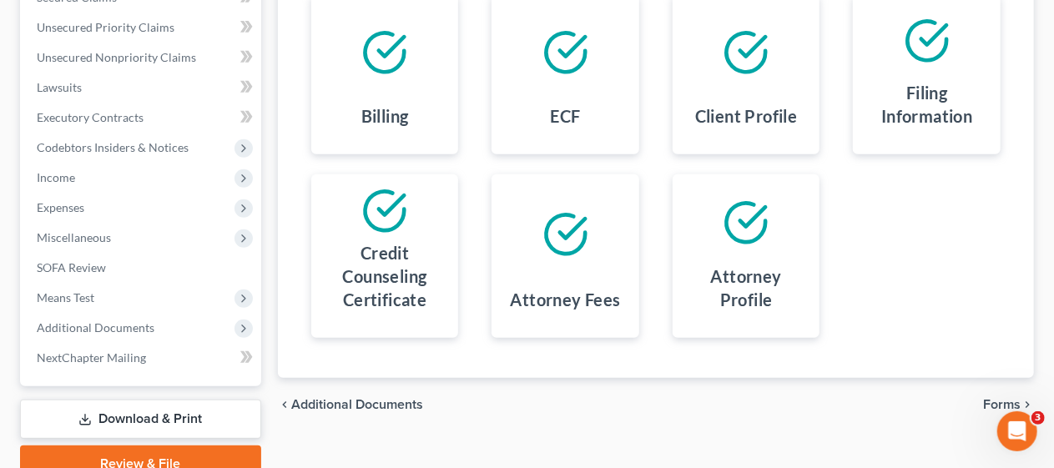
scroll to position [417, 0]
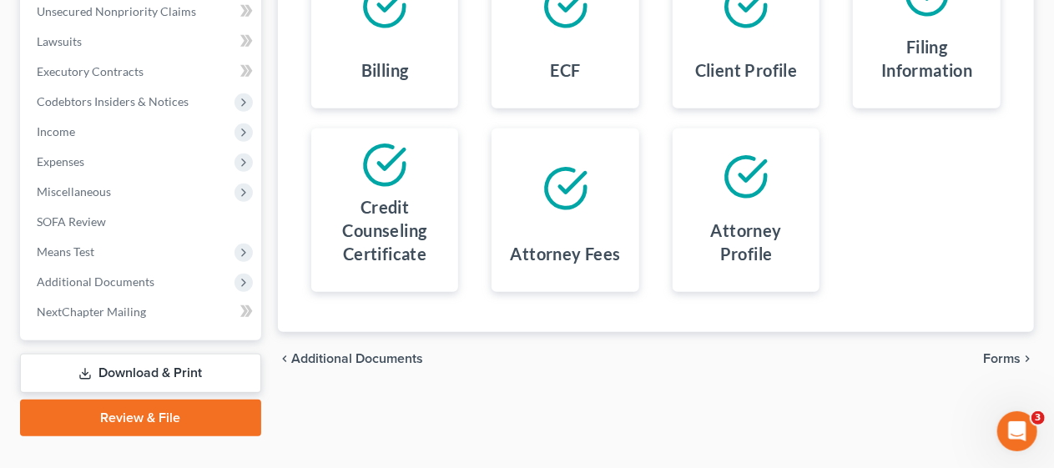
click at [1000, 352] on span "Forms" at bounding box center [1002, 358] width 38 height 13
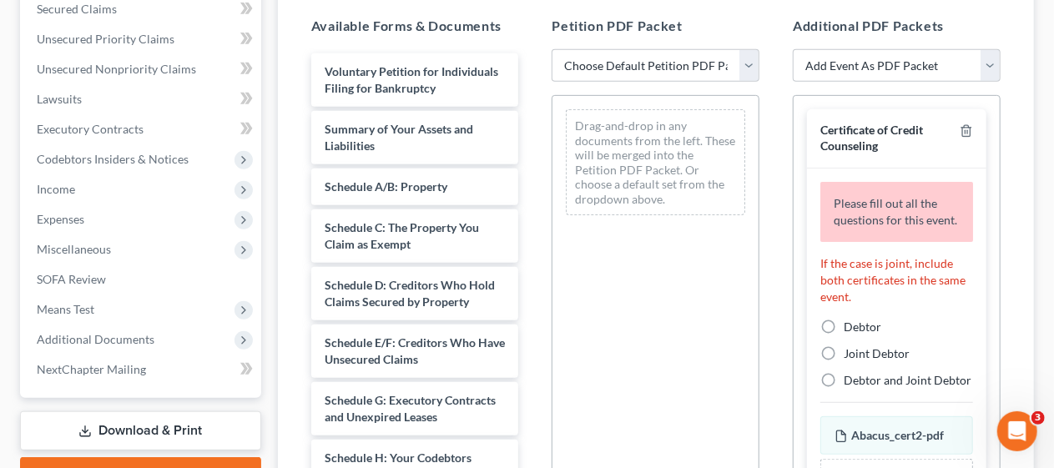
scroll to position [334, 0]
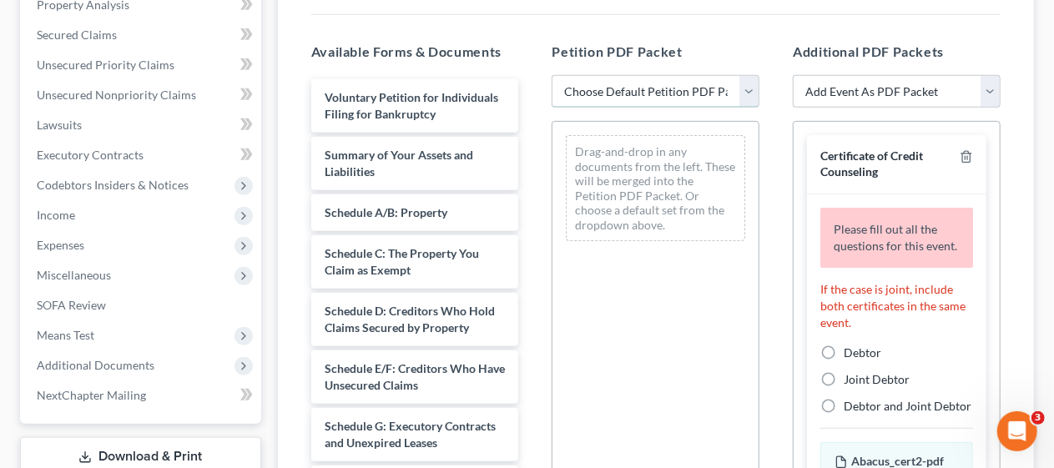
drag, startPoint x: 746, startPoint y: 87, endPoint x: 727, endPoint y: 93, distance: 19.3
click at [746, 87] on select "Choose Default Petition PDF Packet Complete Bankruptcy Petition (all forms and …" at bounding box center [655, 91] width 208 height 33
select select "0"
click at [551, 75] on select "Choose Default Petition PDF Packet Complete Bankruptcy Petition (all forms and …" at bounding box center [655, 91] width 208 height 33
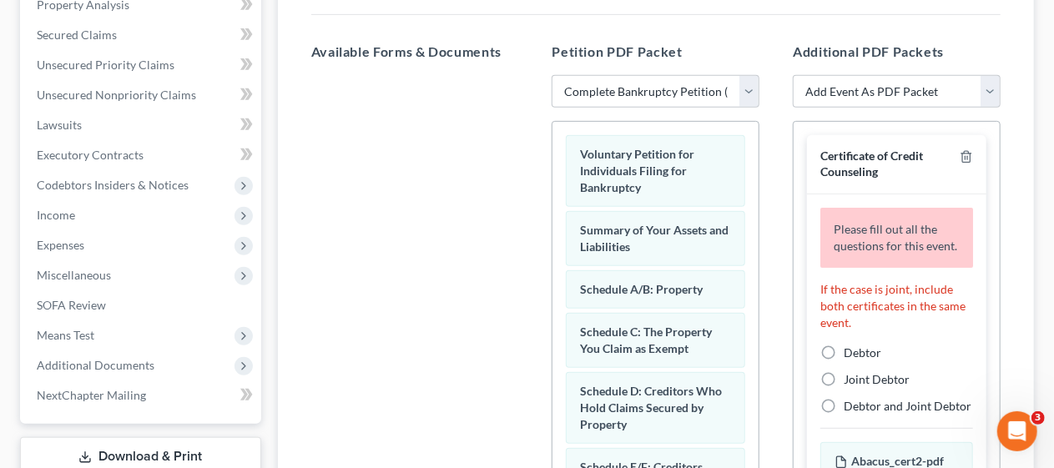
click at [776, 204] on div "Additional PDF Packets Add Event As PDF Packet Amended Attorney Compensation St…" at bounding box center [896, 311] width 241 height 566
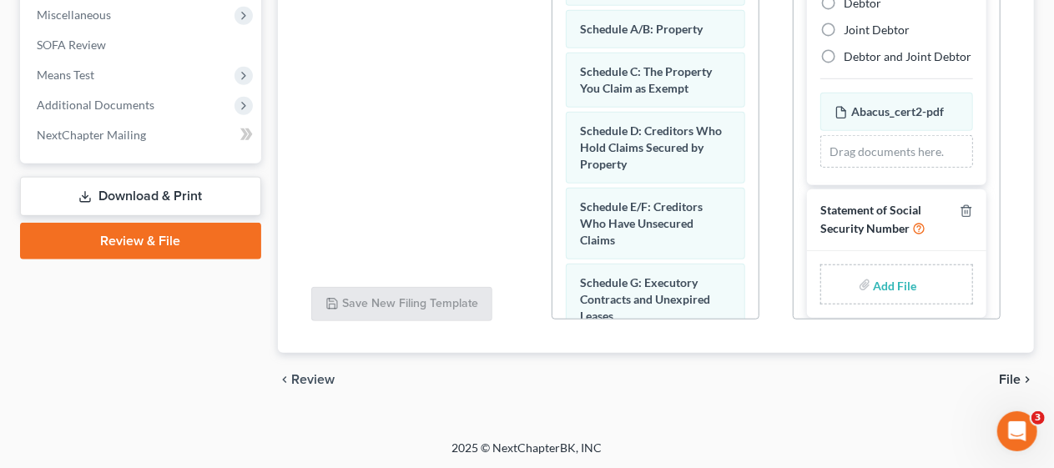
scroll to position [131, 0]
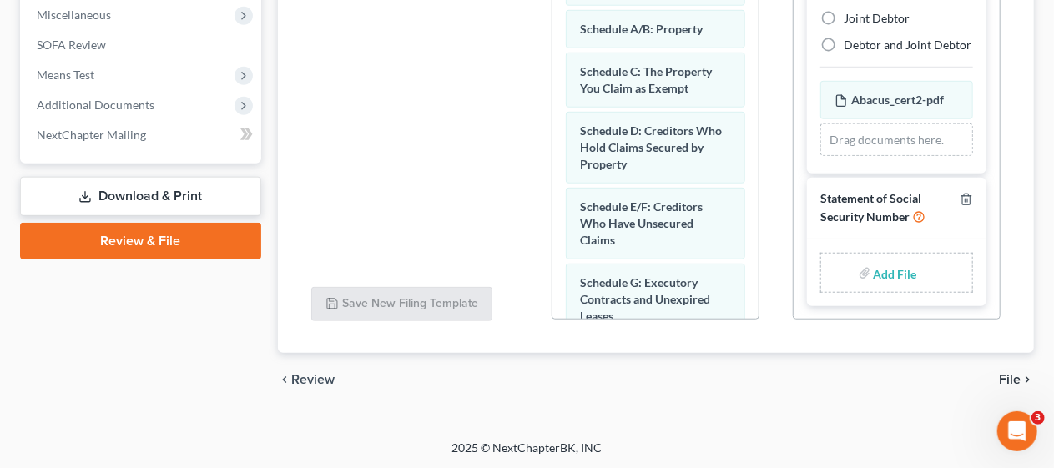
click at [884, 272] on input "file" at bounding box center [893, 273] width 40 height 30
type input "C:\fakepath\Statement About SS#.pdf"
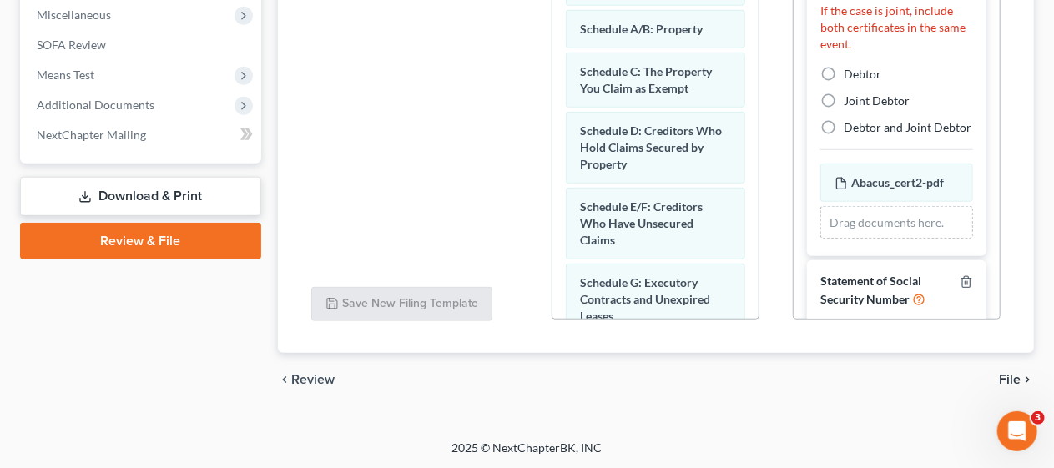
scroll to position [16, 0]
click at [843, 85] on label "Debtor" at bounding box center [862, 76] width 38 height 17
click at [850, 79] on input "Debtor" at bounding box center [855, 73] width 11 height 11
radio input "true"
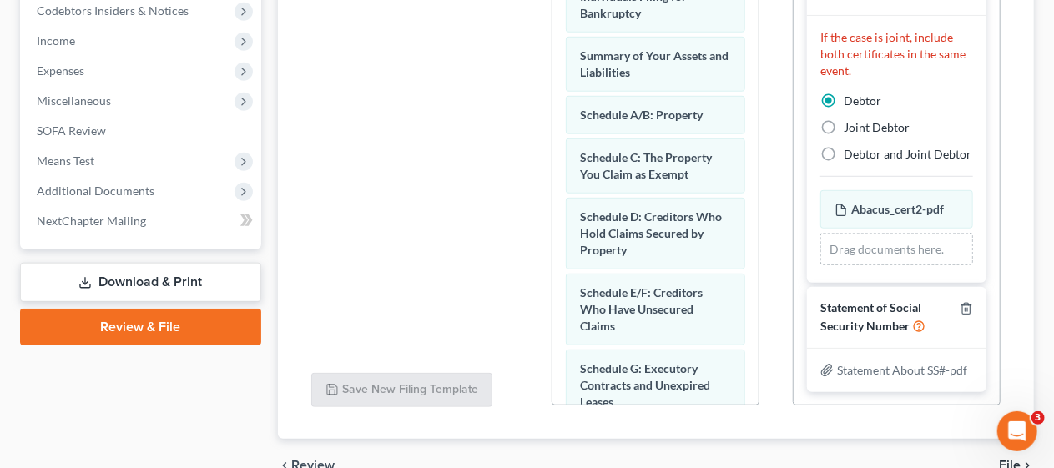
scroll to position [594, 0]
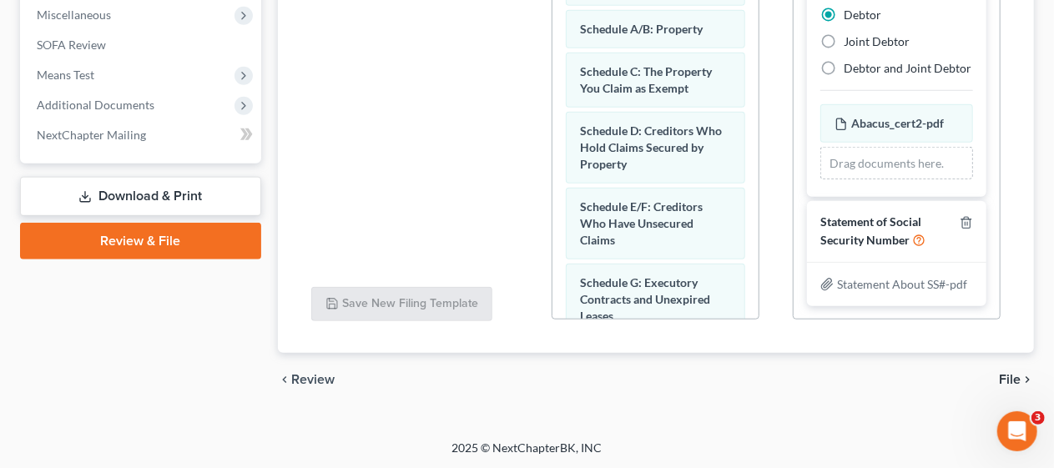
click at [1009, 375] on span "File" at bounding box center [1010, 379] width 22 height 13
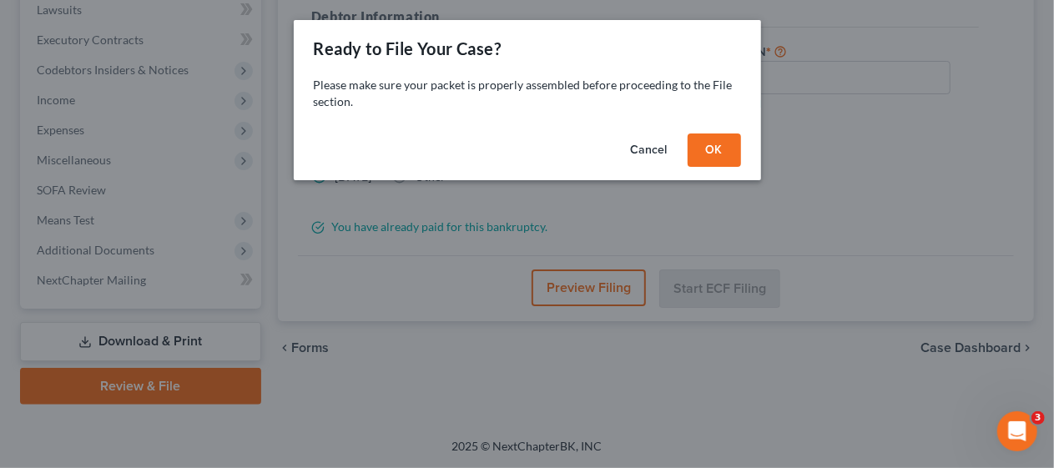
scroll to position [446, 0]
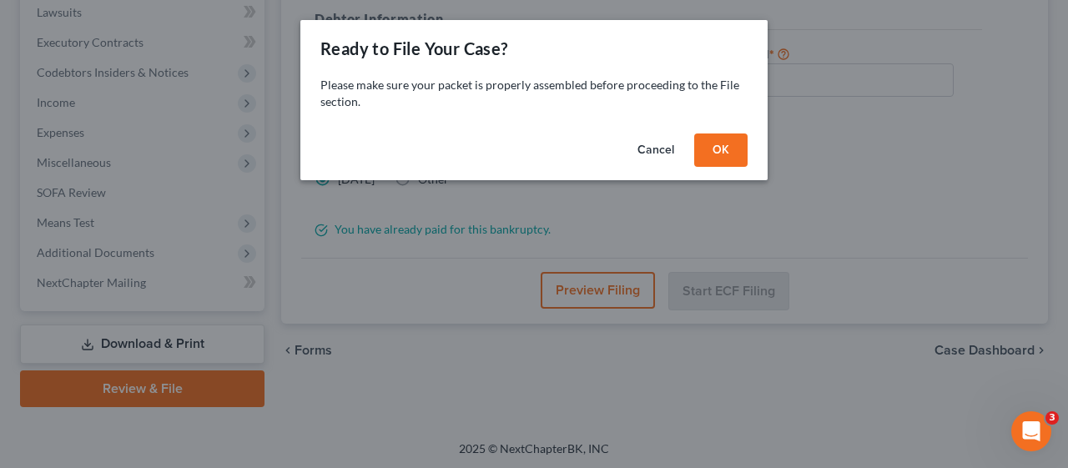
click at [729, 150] on button "OK" at bounding box center [720, 149] width 53 height 33
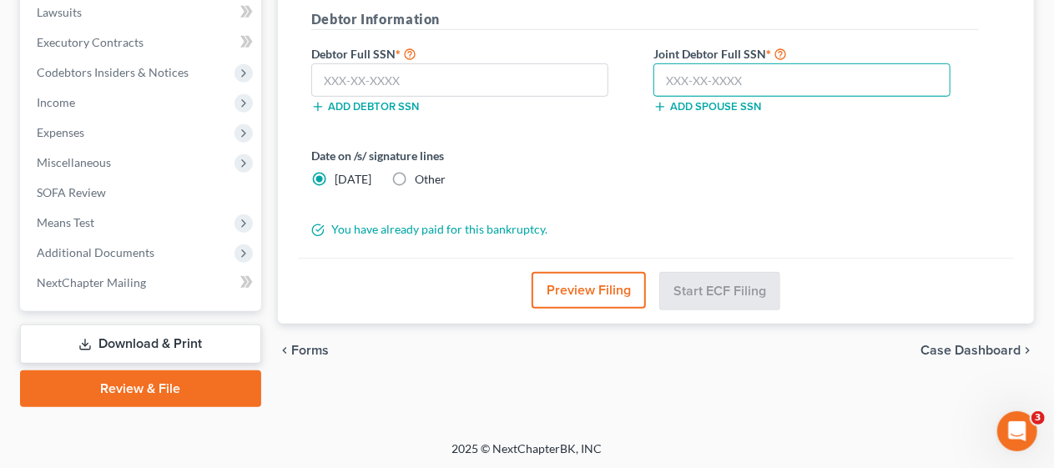
click at [662, 71] on input "text" at bounding box center [801, 79] width 297 height 33
type input "070-88-8097"
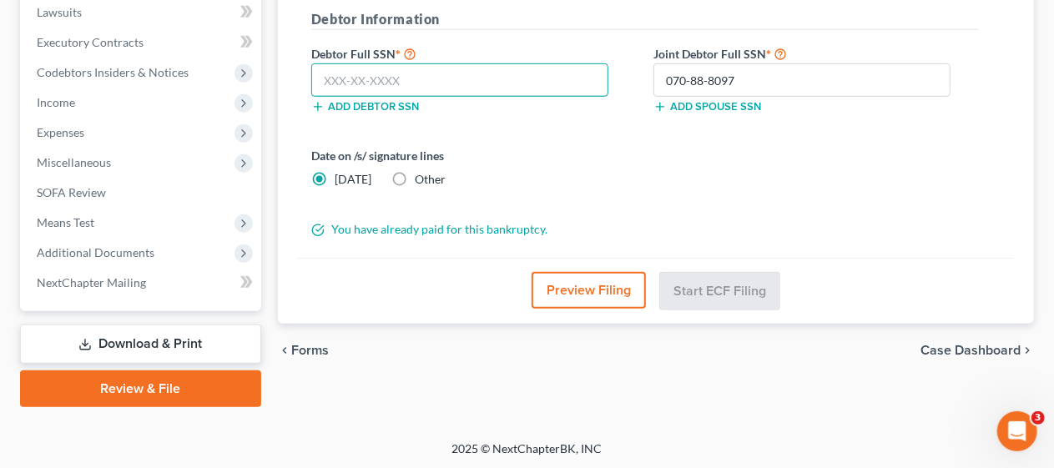
click at [317, 77] on input "text" at bounding box center [459, 79] width 297 height 33
type input "310-83-1163"
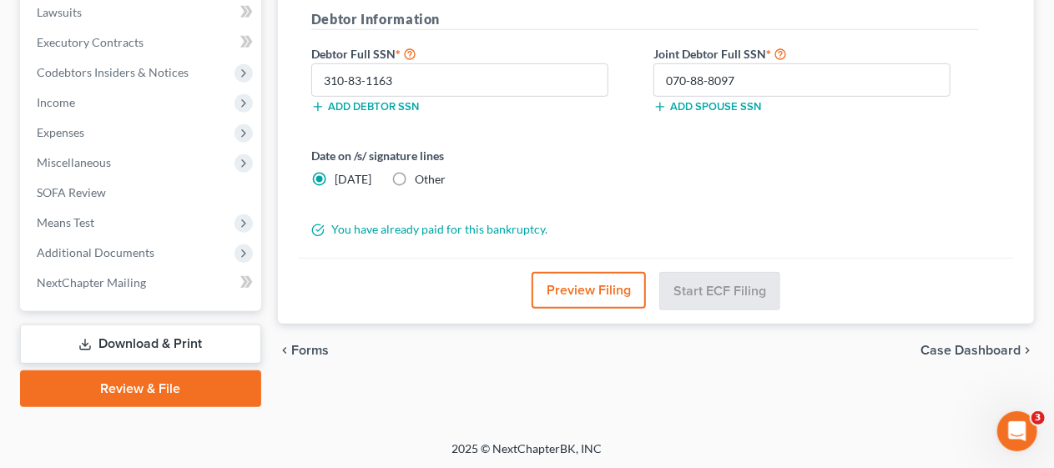
click at [571, 127] on form "District Information Bankruptcy Court CM/ECF: [US_STATE] Filing in Non-primary …" at bounding box center [644, 55] width 667 height 367
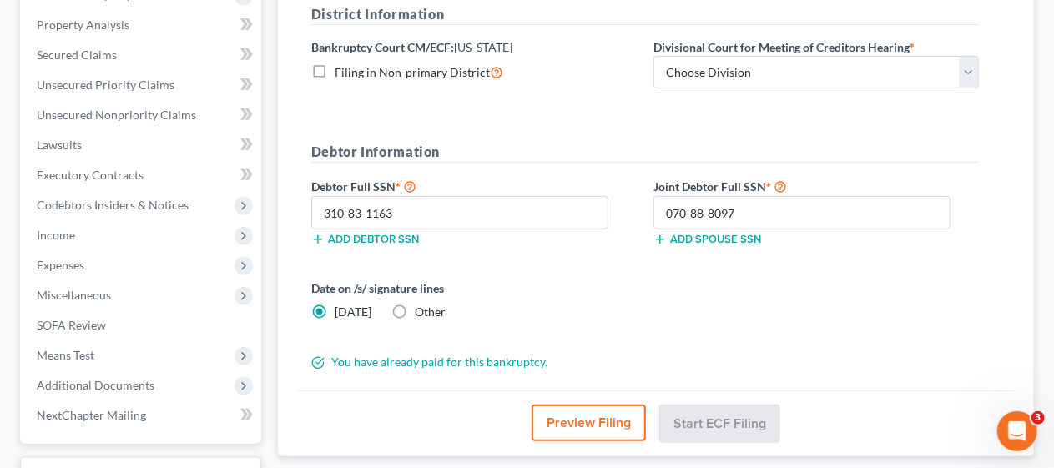
scroll to position [279, 0]
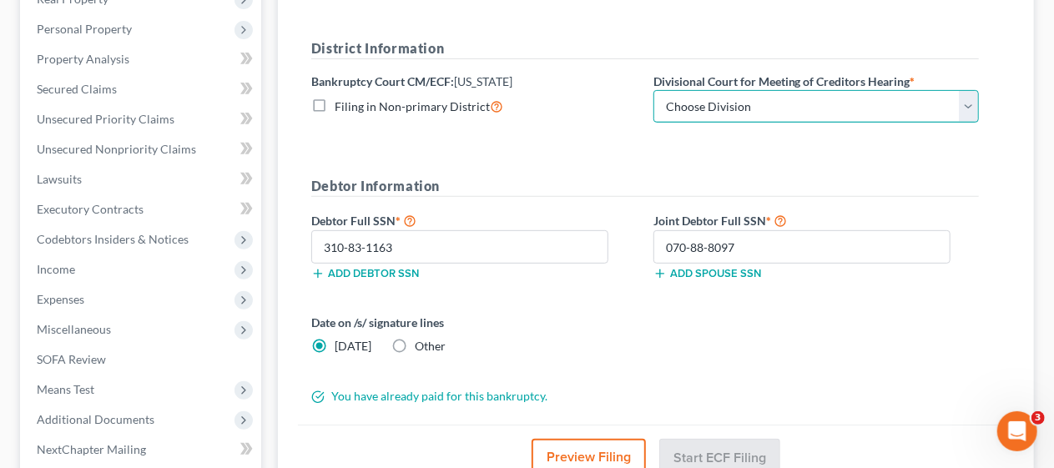
drag, startPoint x: 964, startPoint y: 107, endPoint x: 950, endPoint y: 118, distance: 17.7
click at [964, 107] on select "Choose Division [GEOGRAPHIC_DATA] [GEOGRAPHIC_DATA]/[GEOGRAPHIC_DATA] [GEOGRAPH…" at bounding box center [815, 106] width 325 height 33
select select "3"
click at [653, 90] on select "Choose Division [GEOGRAPHIC_DATA] [GEOGRAPHIC_DATA]/[GEOGRAPHIC_DATA] [GEOGRAPH…" at bounding box center [815, 106] width 325 height 33
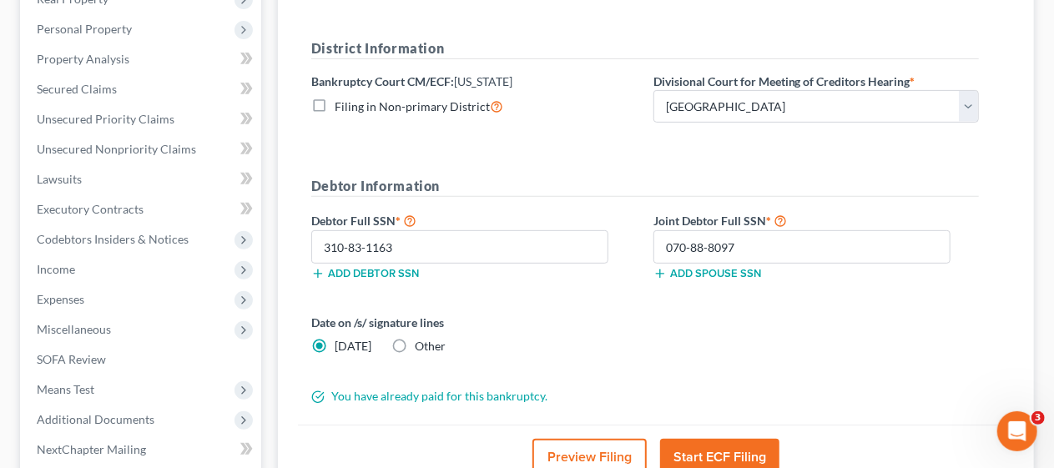
click at [622, 154] on form "District Information Bankruptcy Court CM/ECF: [US_STATE] Filing in Non-primary …" at bounding box center [644, 221] width 667 height 367
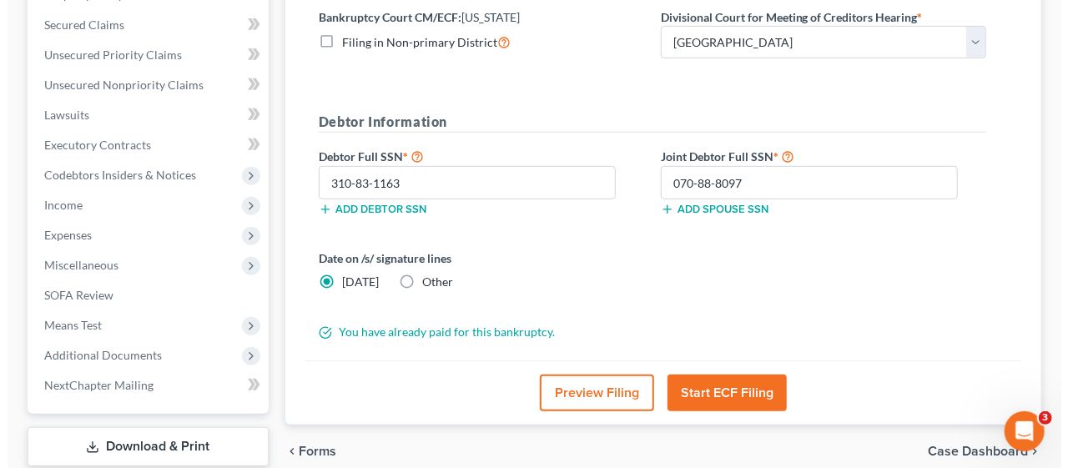
scroll to position [417, 0]
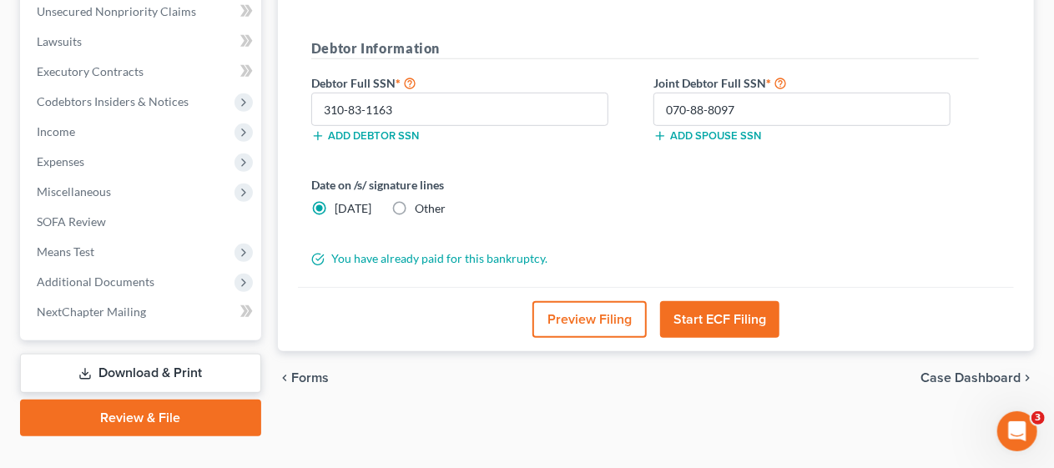
click at [729, 317] on button "Start ECF Filing" at bounding box center [719, 319] width 119 height 37
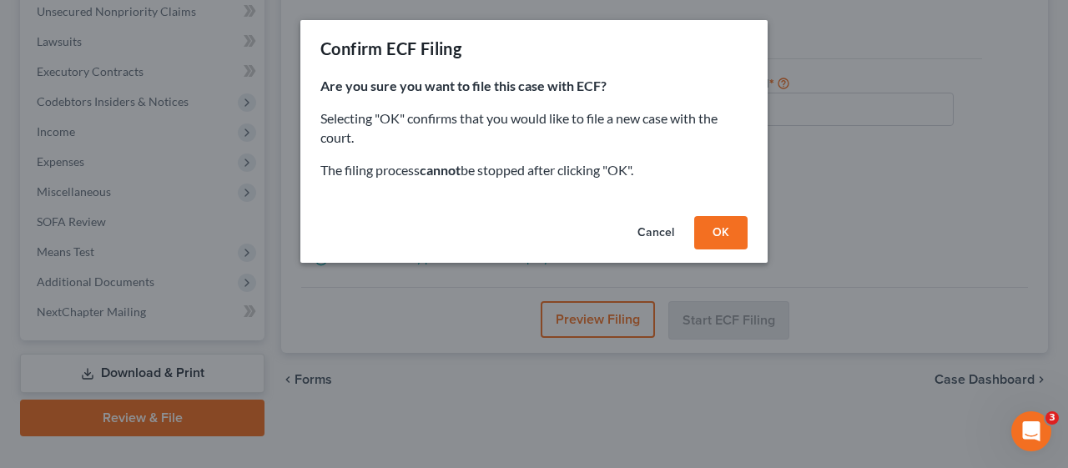
click at [717, 231] on button "OK" at bounding box center [720, 232] width 53 height 33
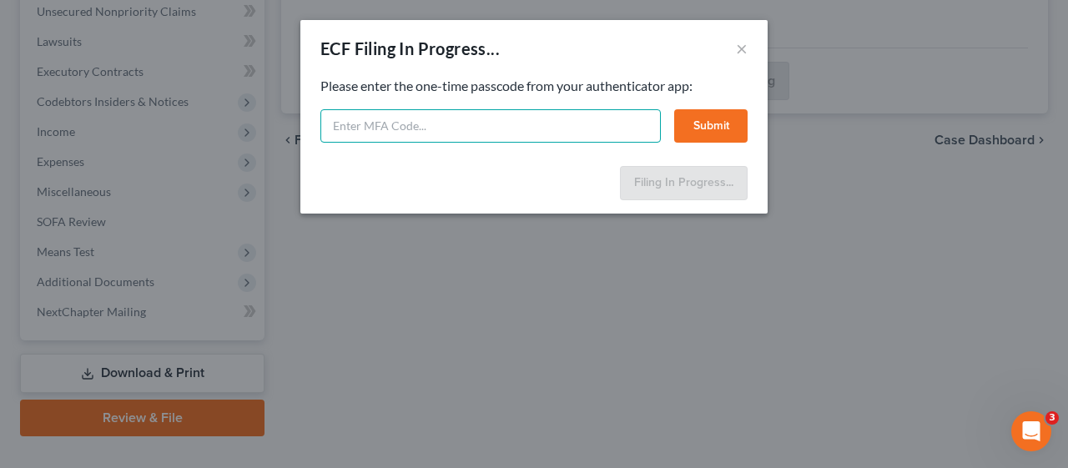
click at [360, 128] on input "text" at bounding box center [490, 125] width 340 height 33
type input "879231"
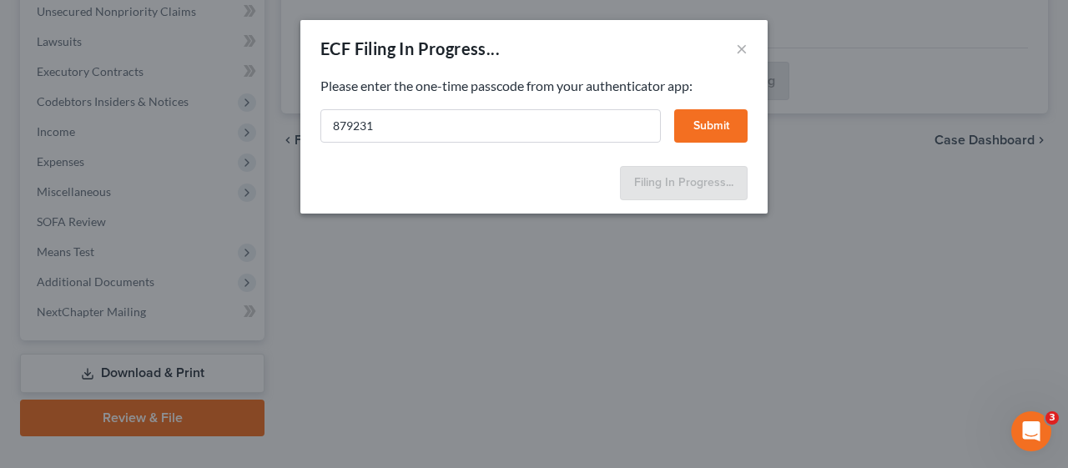
click at [712, 128] on button "Submit" at bounding box center [710, 125] width 73 height 33
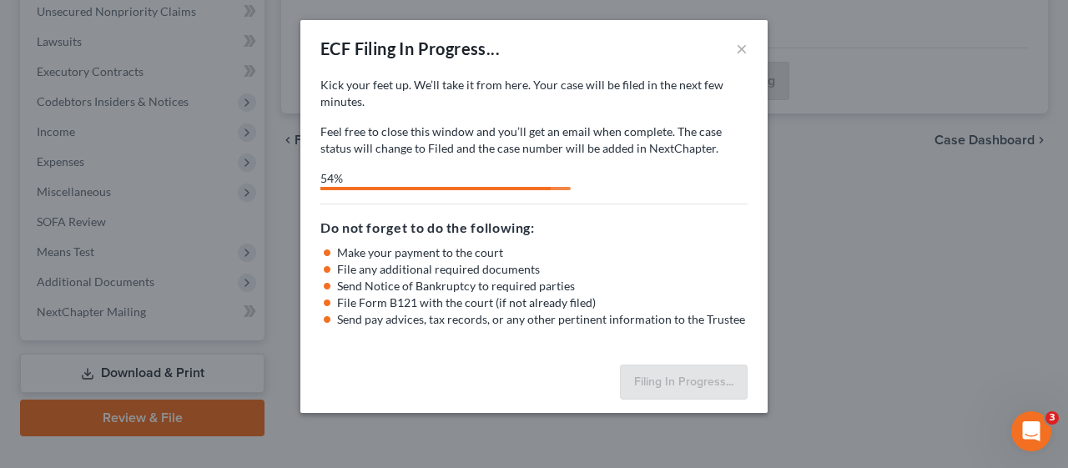
select select "3"
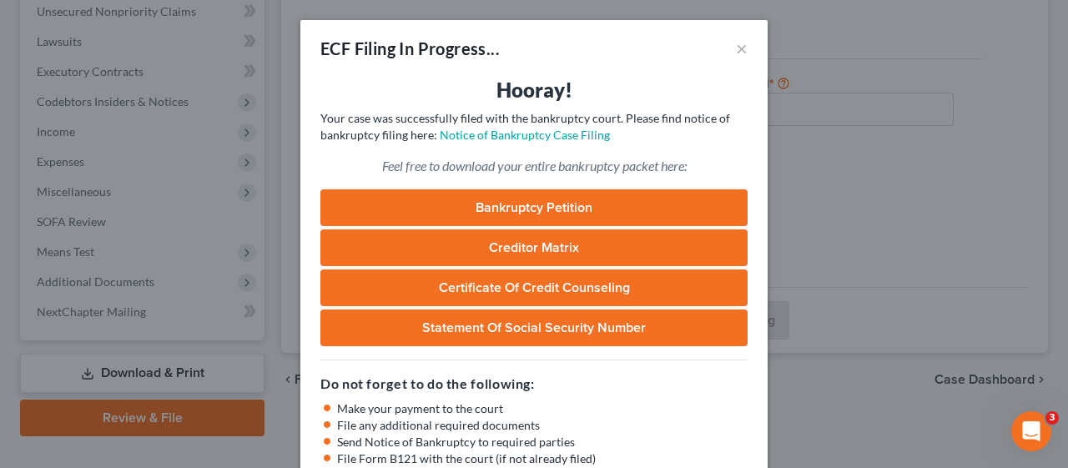
click at [682, 149] on div "Hooray! Your case was successfully filed with the bankruptcy court. Please find…" at bounding box center [533, 295] width 467 height 437
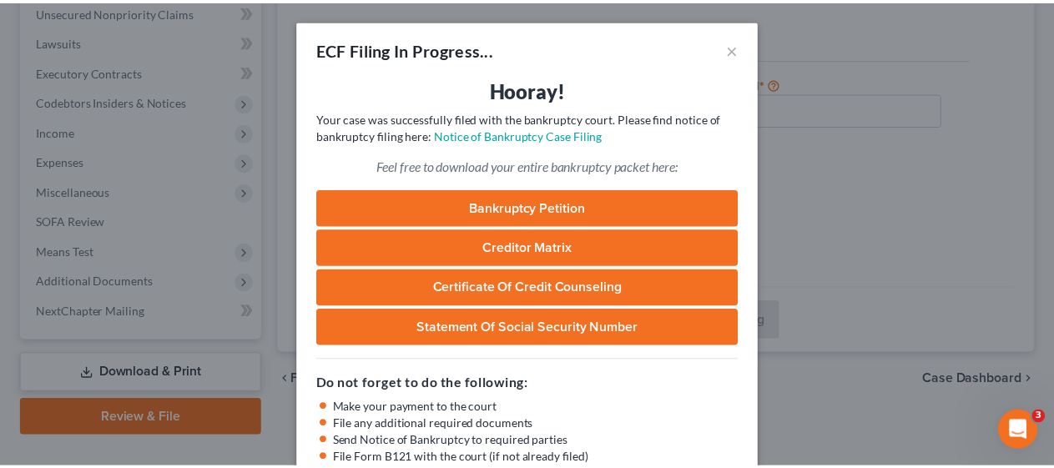
scroll to position [118, 0]
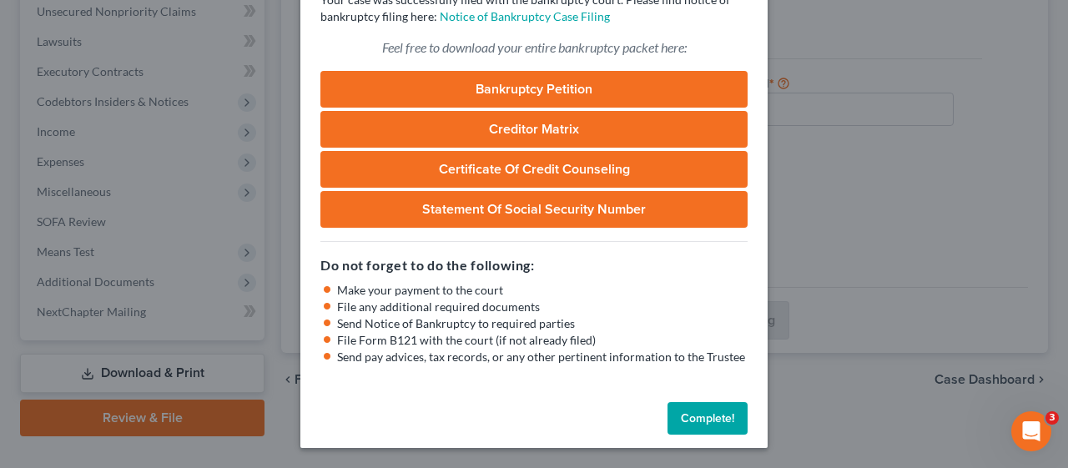
click at [713, 415] on button "Complete!" at bounding box center [707, 418] width 80 height 33
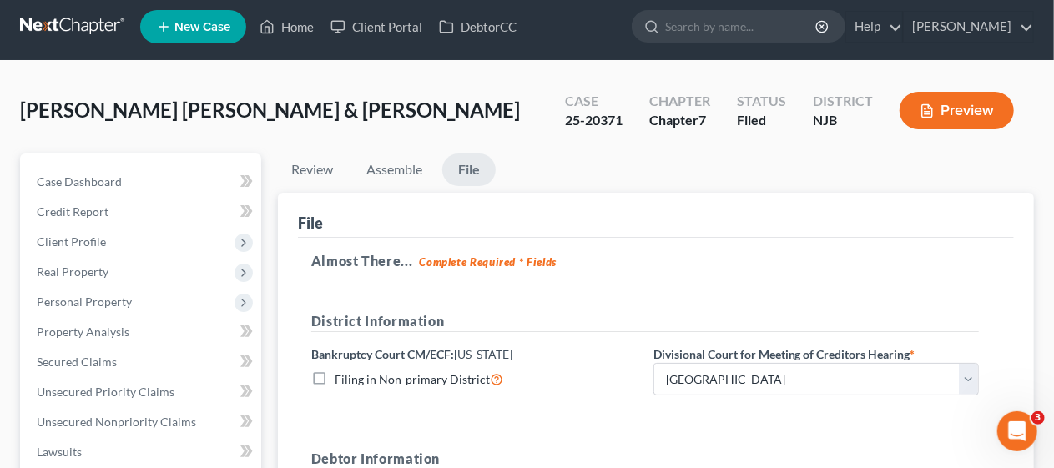
scroll to position [0, 0]
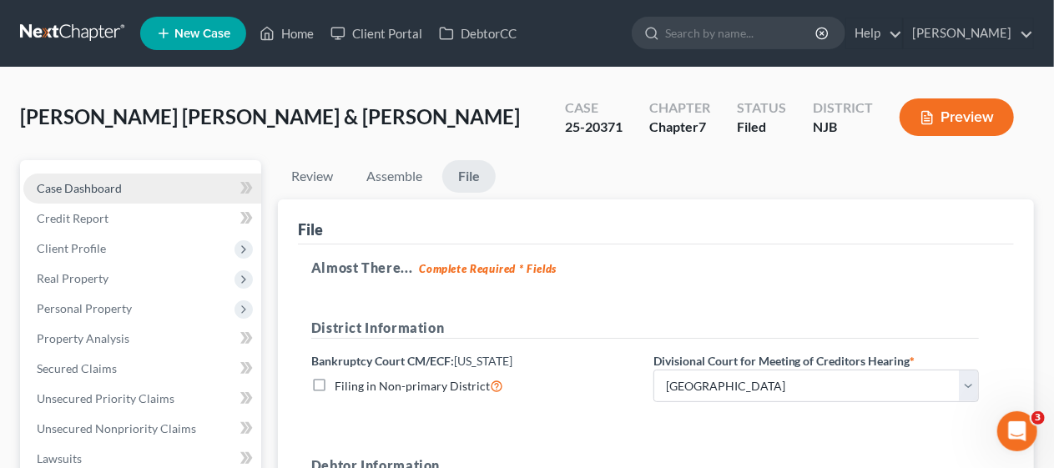
click at [120, 186] on link "Case Dashboard" at bounding box center [142, 189] width 238 height 30
